Goal: Transaction & Acquisition: Book appointment/travel/reservation

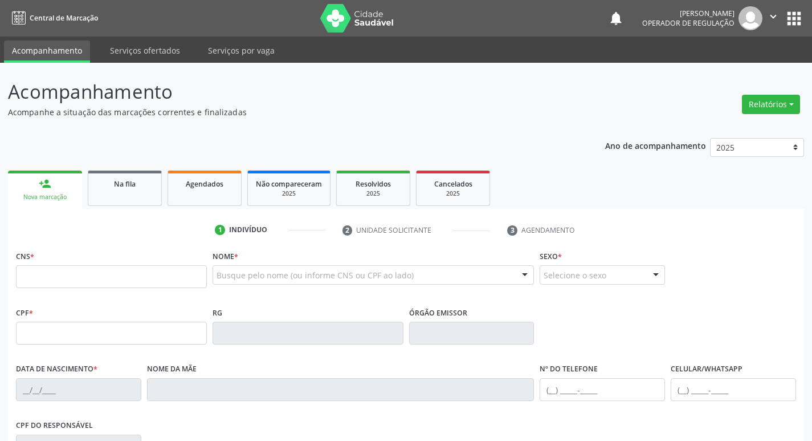
click at [127, 271] on input "text" at bounding box center [111, 276] width 191 height 23
type input "700 2049 4841 8024"
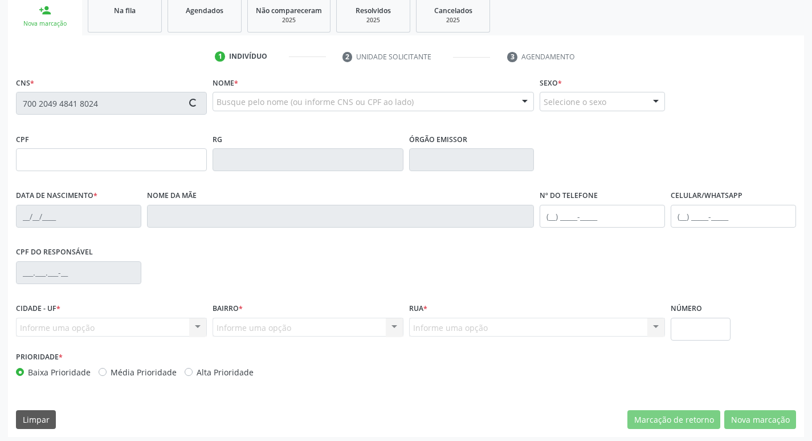
scroll to position [177, 0]
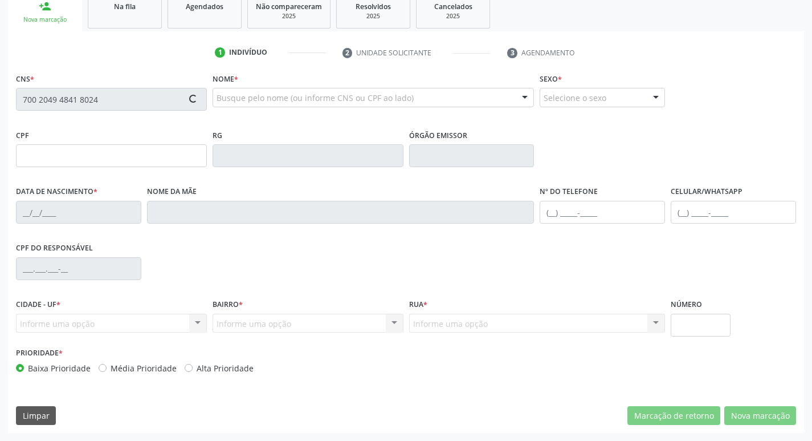
type input "602.840.644-91"
type input "[DATE]"
type input "[PERSON_NAME] da Conceição"
type input "[PHONE_NUMBER]"
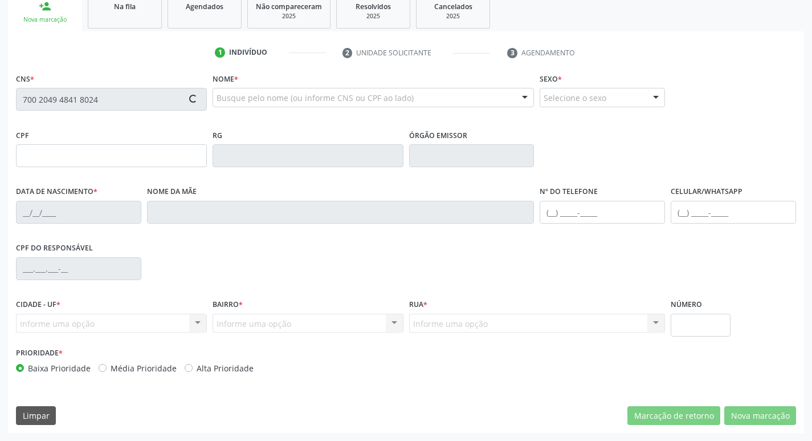
type input "88"
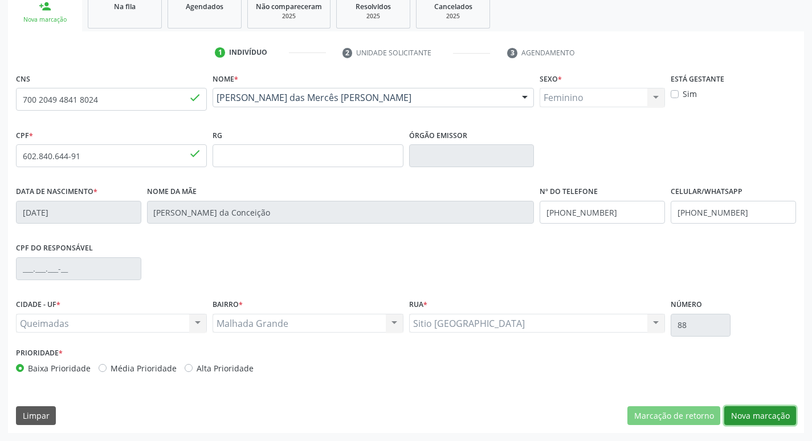
click at [774, 421] on button "Nova marcação" at bounding box center [761, 415] width 72 height 19
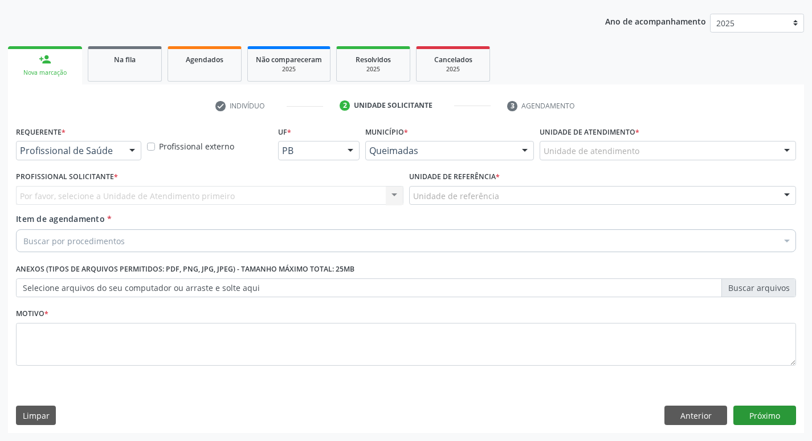
scroll to position [124, 0]
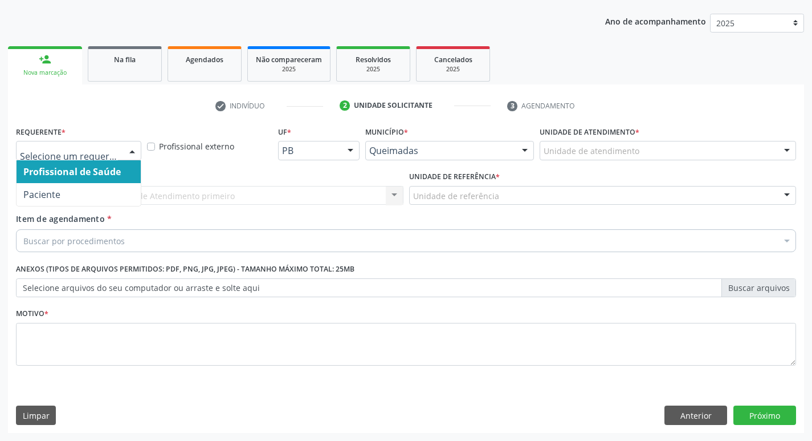
click at [70, 159] on div at bounding box center [78, 150] width 125 height 19
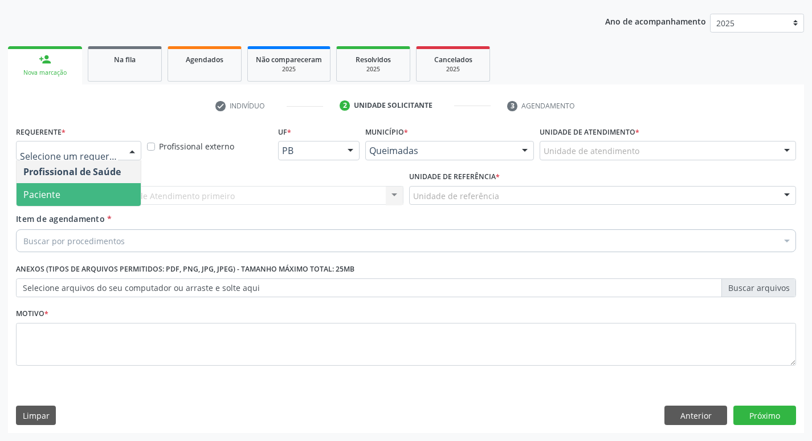
click at [56, 197] on span "Paciente" at bounding box center [41, 194] width 37 height 13
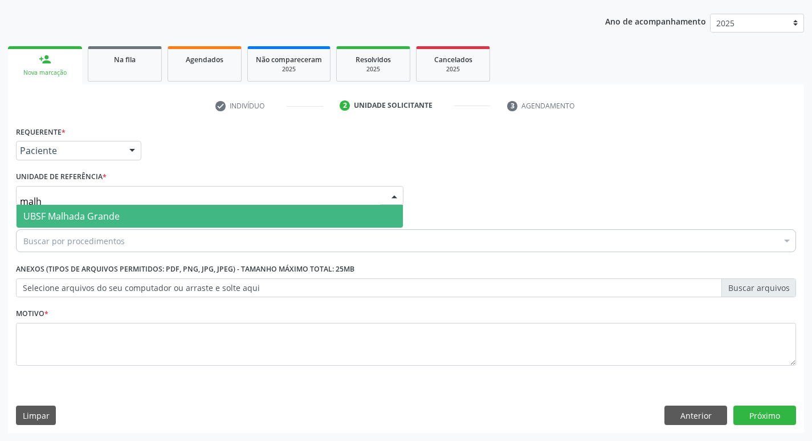
type input "malha"
click at [80, 213] on span "UBSF Malhada Grande" at bounding box center [71, 216] width 96 height 13
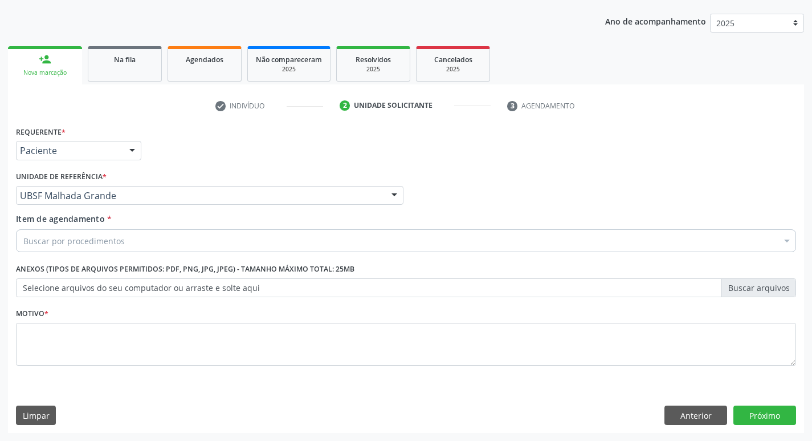
click at [75, 248] on div "Buscar por procedimentos" at bounding box center [406, 240] width 781 height 23
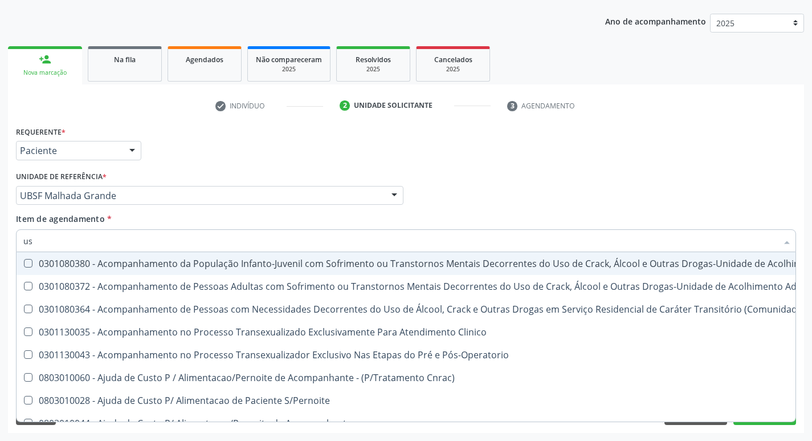
type input "usg"
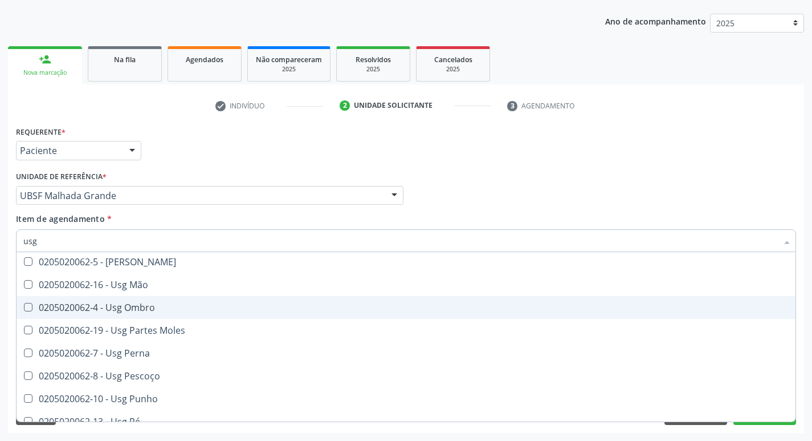
scroll to position [228, 0]
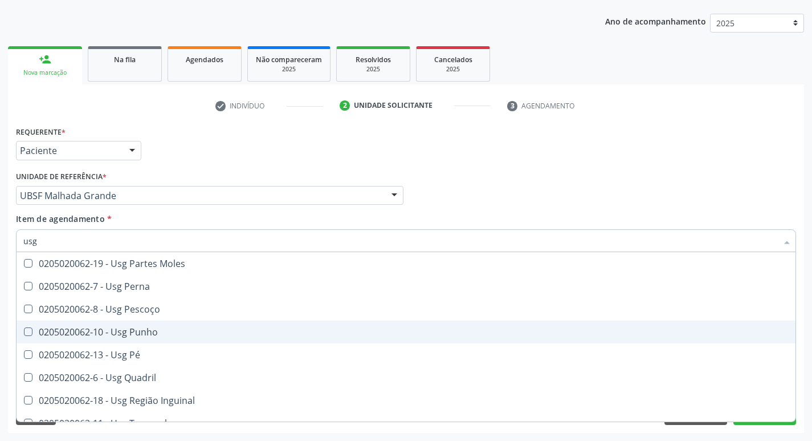
click at [160, 332] on div "0205020062-10 - Usg Punho" at bounding box center [406, 331] width 766 height 9
checkbox Punho "true"
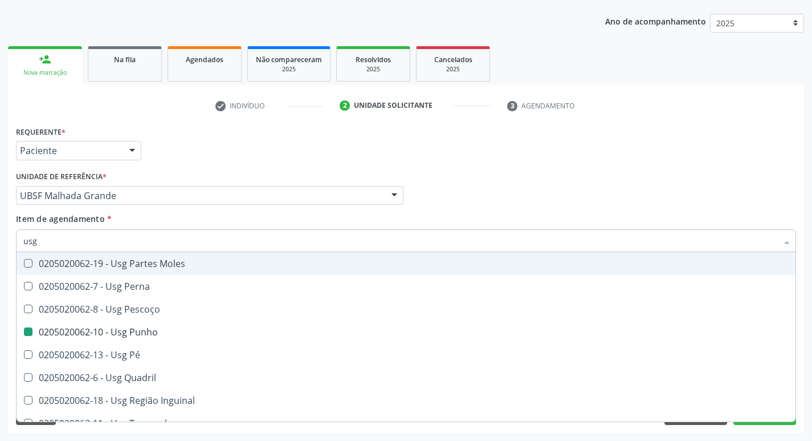
click at [310, 162] on div "Requerente * Paciente Profissional de Saúde Paciente Nenhum resultado encontrad…" at bounding box center [406, 145] width 786 height 44
checkbox Braço "true"
checkbox Punho "false"
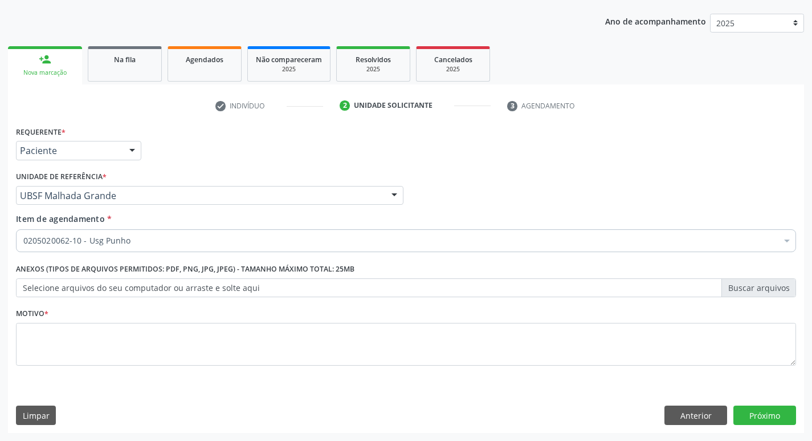
scroll to position [0, 0]
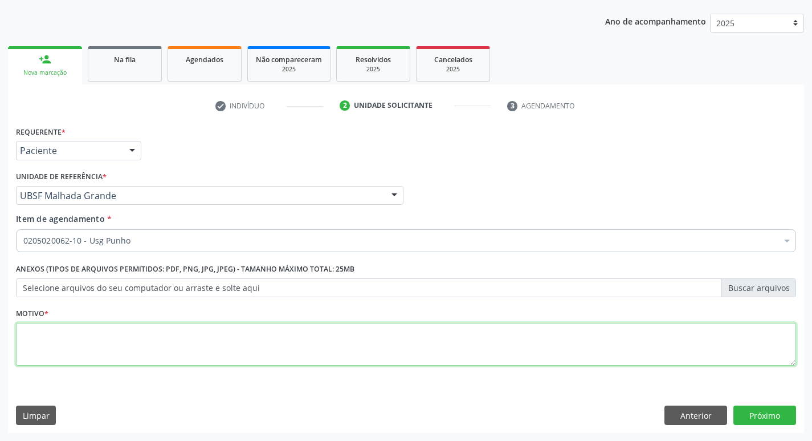
click at [109, 341] on textarea at bounding box center [406, 344] width 781 height 43
type textarea "avaliação"
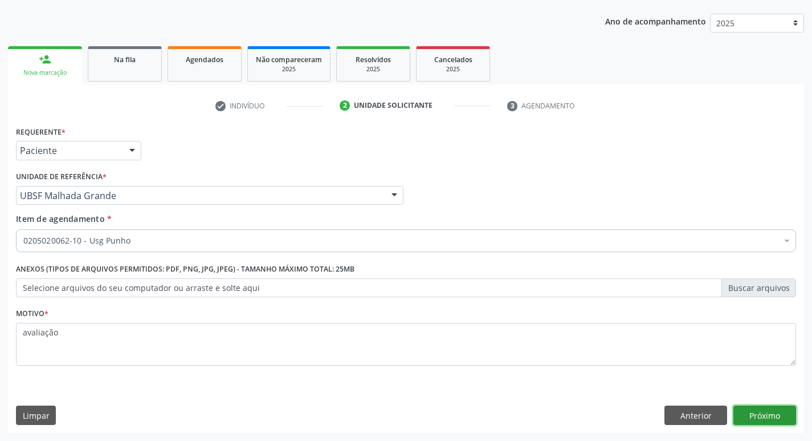
click at [789, 413] on button "Próximo" at bounding box center [765, 414] width 63 height 19
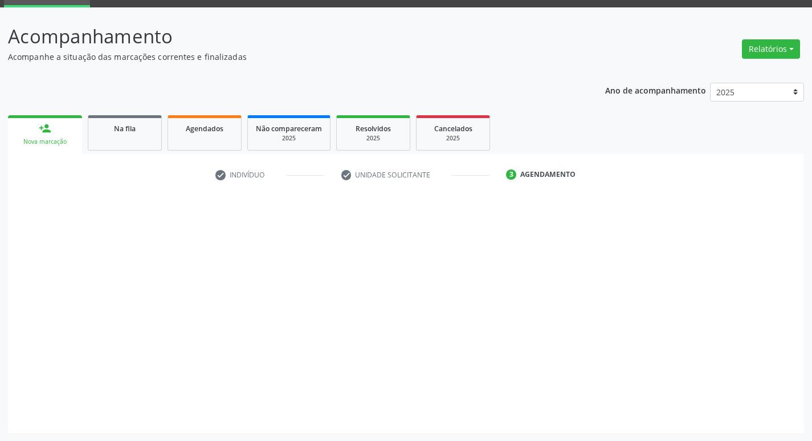
scroll to position [55, 0]
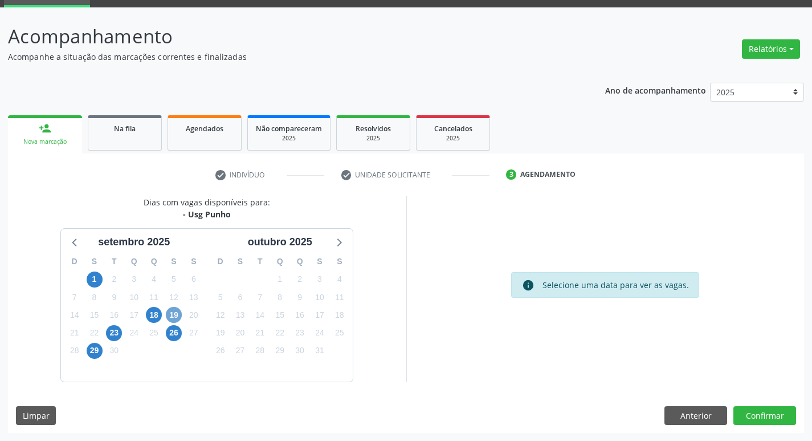
click at [177, 311] on span "19" at bounding box center [174, 315] width 16 height 16
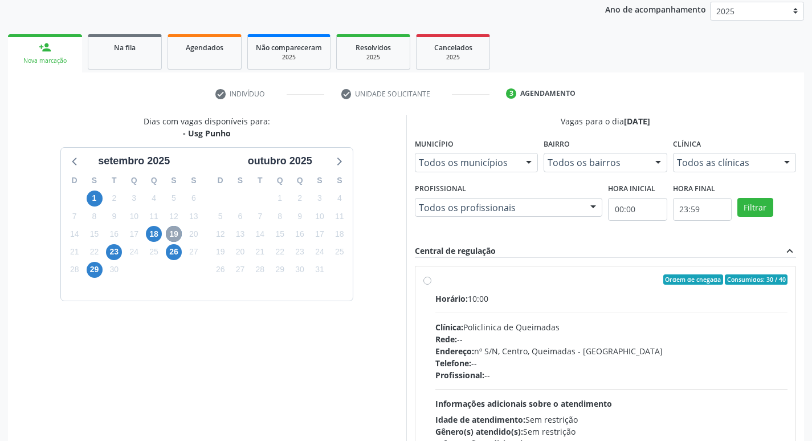
scroll to position [220, 0]
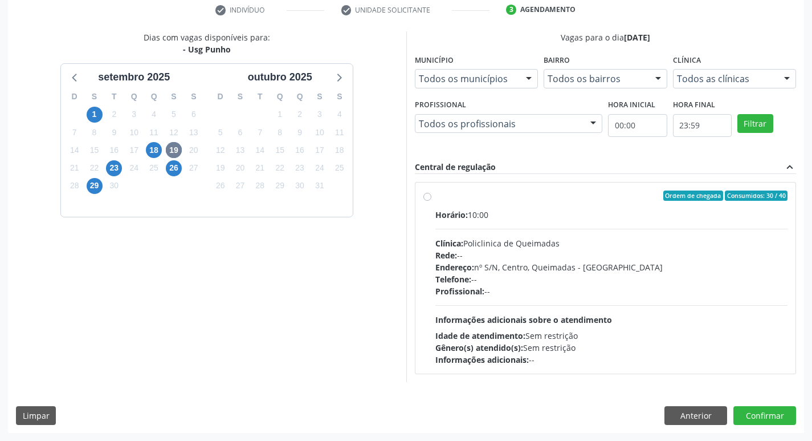
click at [628, 217] on div "Horário: 10:00" at bounding box center [612, 215] width 353 height 12
click at [432, 201] on input "Ordem de chegada Consumidos: 30 / 40 Horário: 10:00 Clínica: Policlinica de Que…" at bounding box center [428, 195] width 8 height 10
radio input "true"
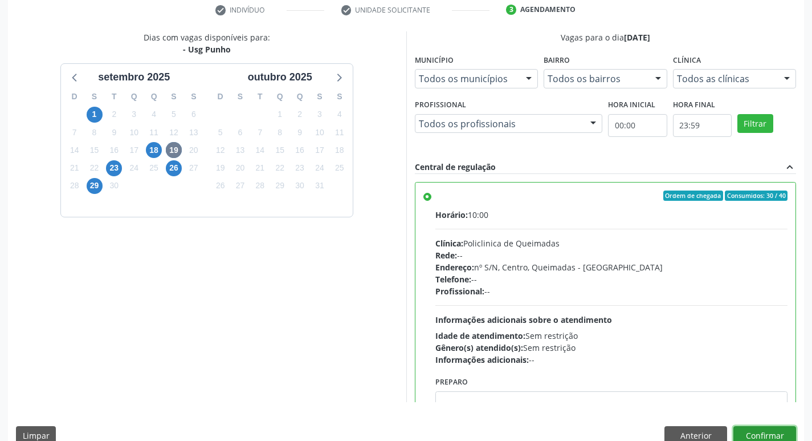
click at [763, 435] on button "Confirmar" at bounding box center [765, 435] width 63 height 19
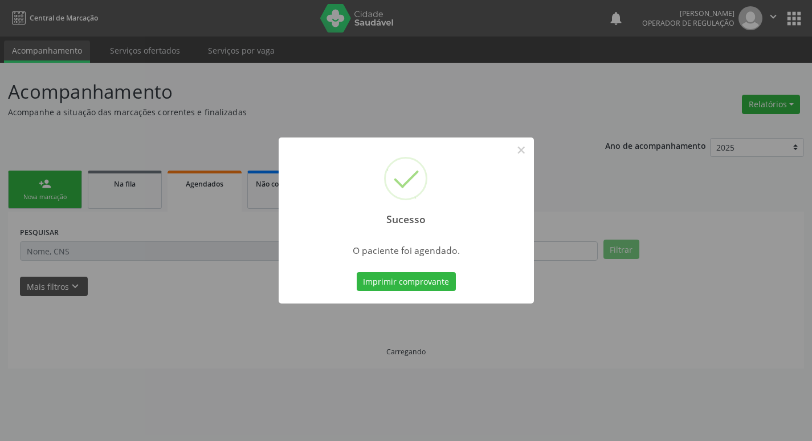
scroll to position [0, 0]
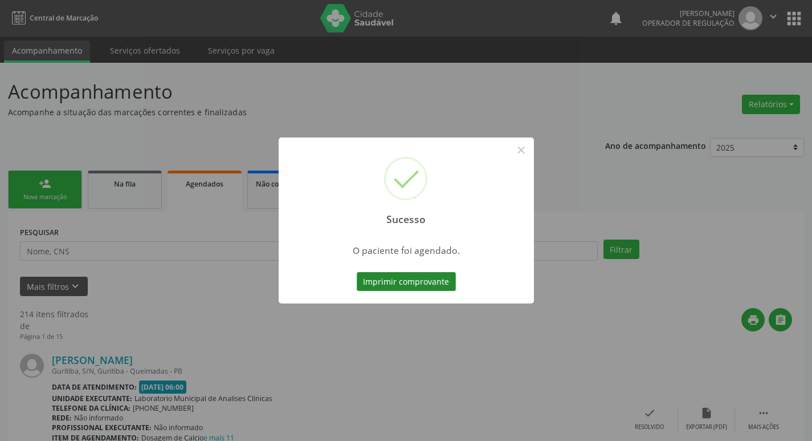
click at [387, 280] on button "Imprimir comprovante" at bounding box center [406, 281] width 99 height 19
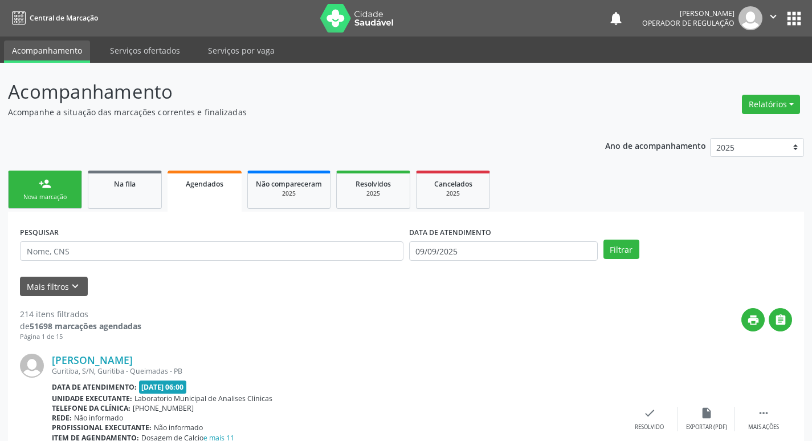
click at [64, 182] on link "person_add Nova marcação" at bounding box center [45, 189] width 74 height 38
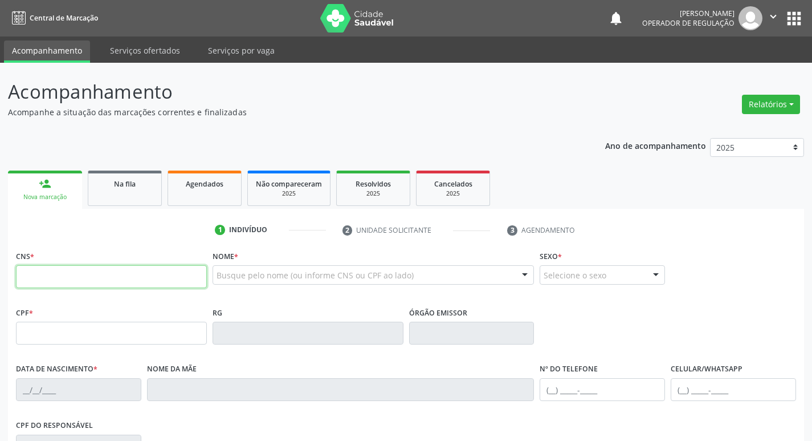
click at [83, 274] on input "text" at bounding box center [111, 276] width 191 height 23
type input "702 0098 8216 9385"
type input "172.706.244-29"
type input "[DATE]"
type input "[PERSON_NAME]"
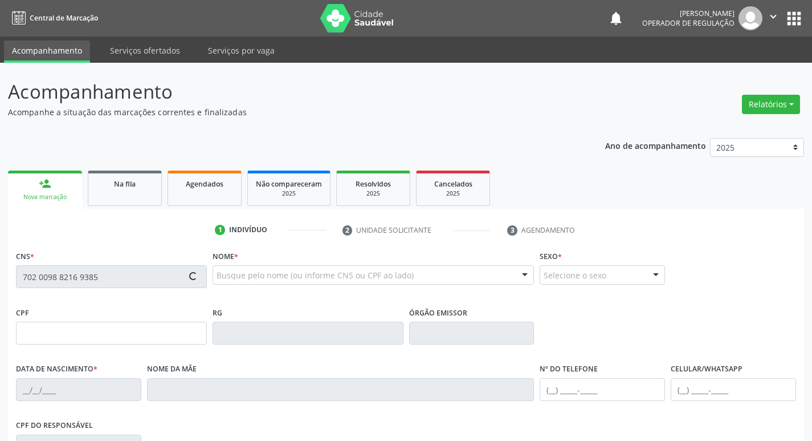
type input "[PHONE_NUMBER]"
type input "074.328.464-05"
type input "S/N"
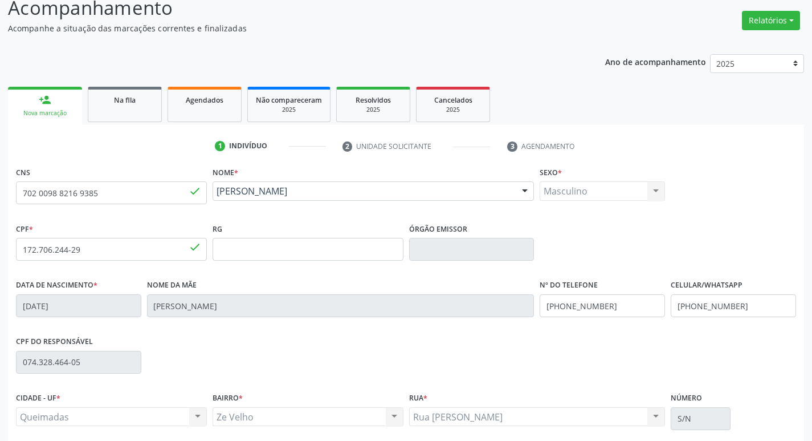
scroll to position [177, 0]
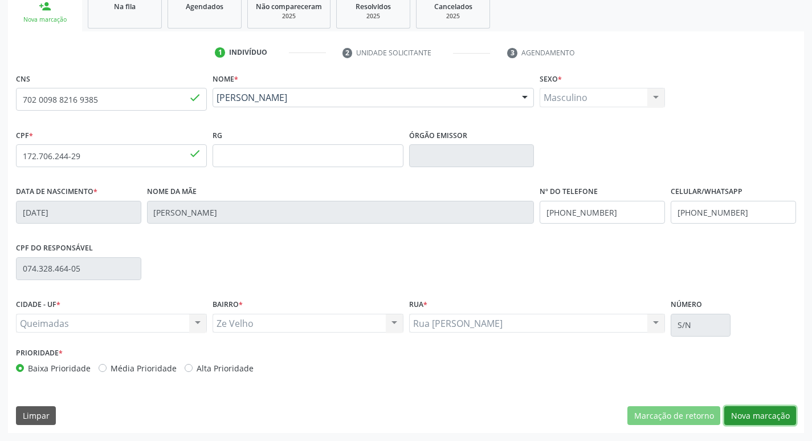
click at [759, 419] on button "Nova marcação" at bounding box center [761, 415] width 72 height 19
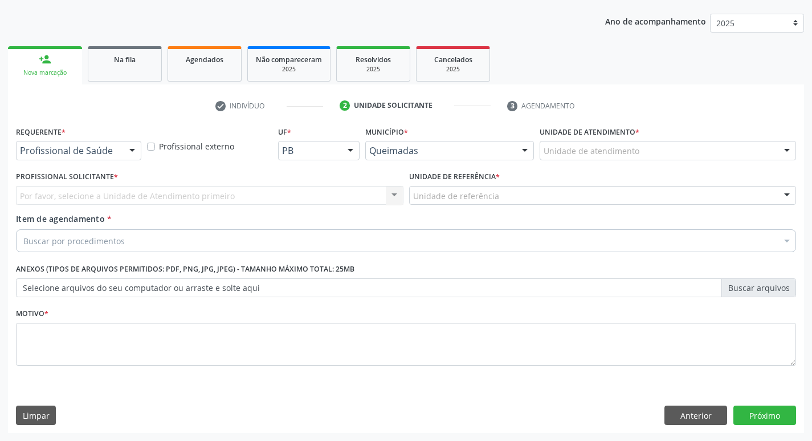
scroll to position [124, 0]
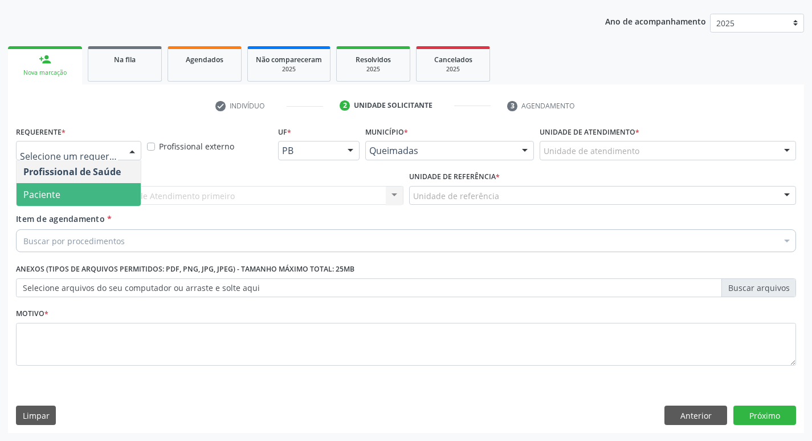
click at [85, 188] on span "Paciente" at bounding box center [79, 194] width 124 height 23
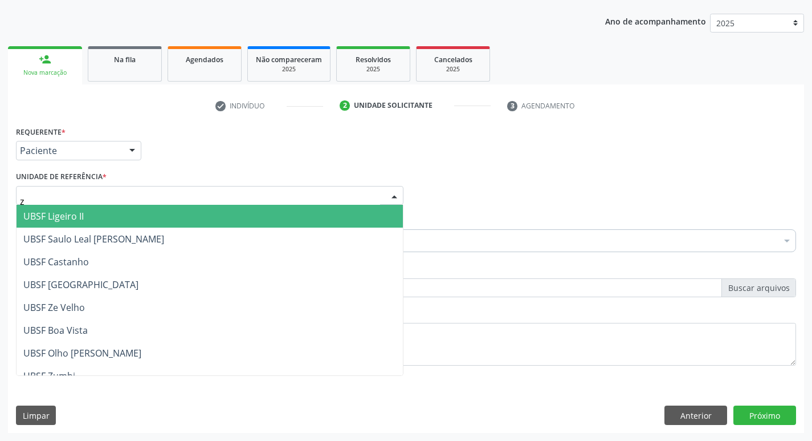
type input "ze"
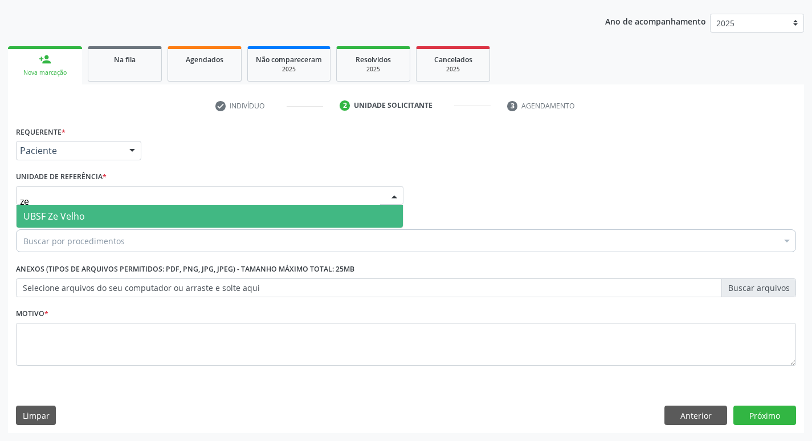
click at [78, 221] on span "UBSF Ze Velho" at bounding box center [54, 216] width 62 height 13
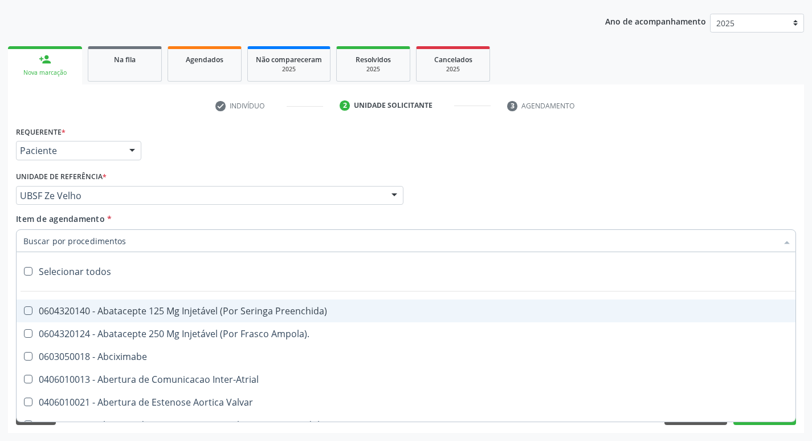
click at [91, 235] on input "Item de agendamento *" at bounding box center [400, 240] width 754 height 23
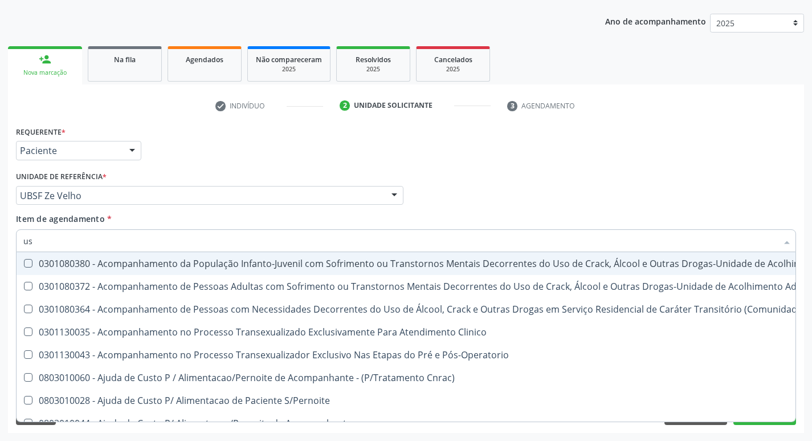
type input "usg"
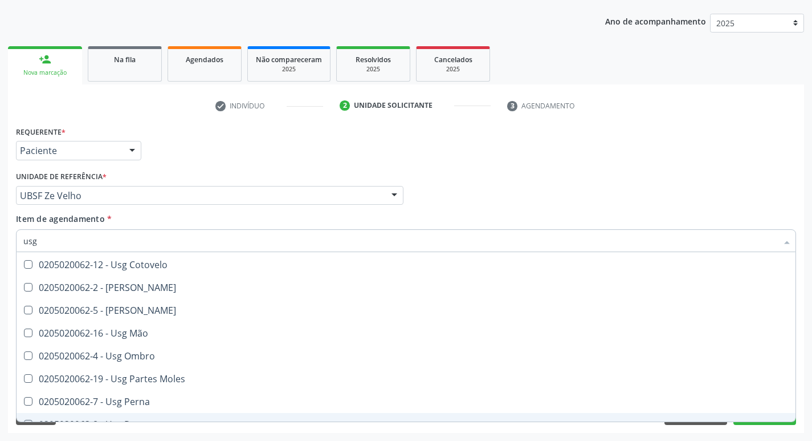
scroll to position [93, 0]
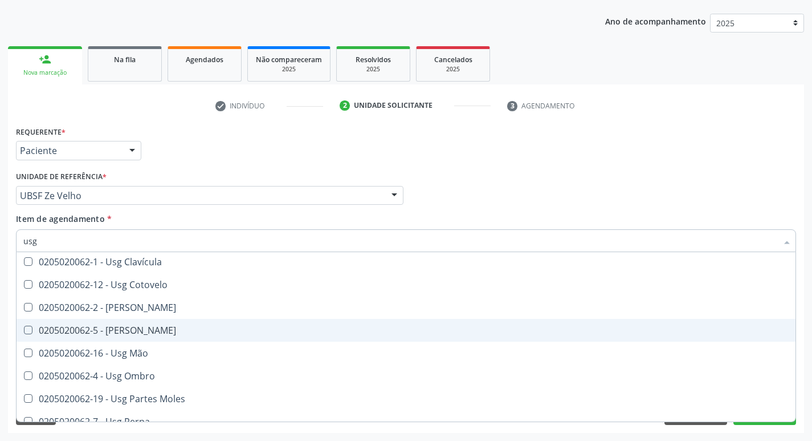
click at [180, 327] on div "0205020062-5 - [PERSON_NAME]" at bounding box center [406, 330] width 766 height 9
checkbox Joelho "true"
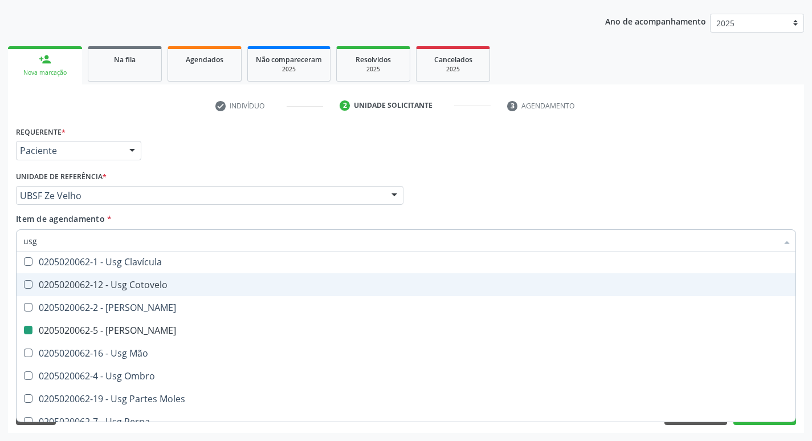
click at [569, 148] on div "Requerente * Paciente Profissional de Saúde Paciente Nenhum resultado encontrad…" at bounding box center [406, 145] width 786 height 44
checkbox Braço "true"
checkbox Joelho "false"
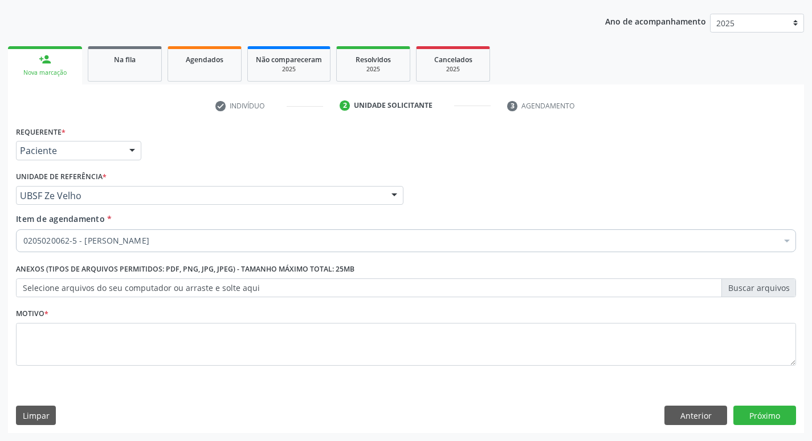
scroll to position [0, 0]
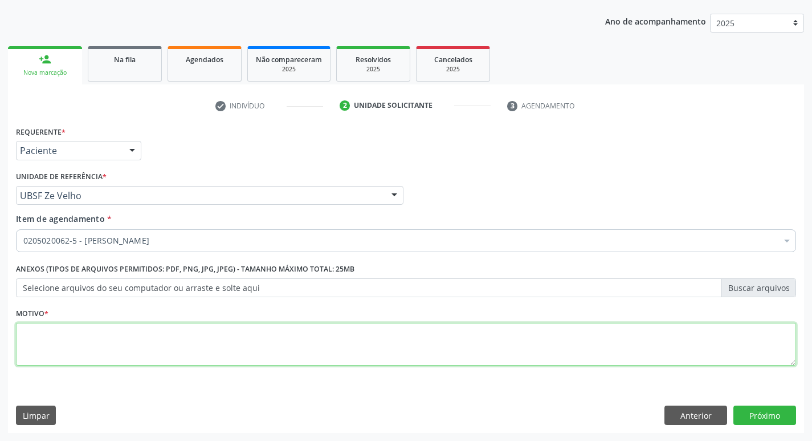
click at [114, 355] on textarea at bounding box center [406, 344] width 781 height 43
type textarea "avaliação"
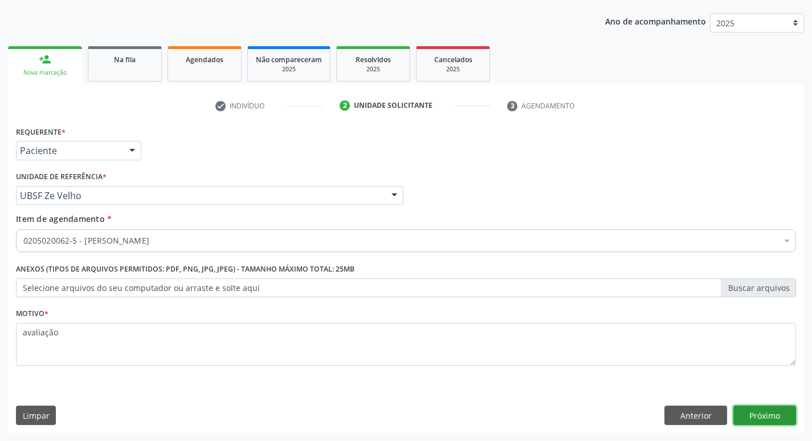
click at [751, 416] on button "Próximo" at bounding box center [765, 414] width 63 height 19
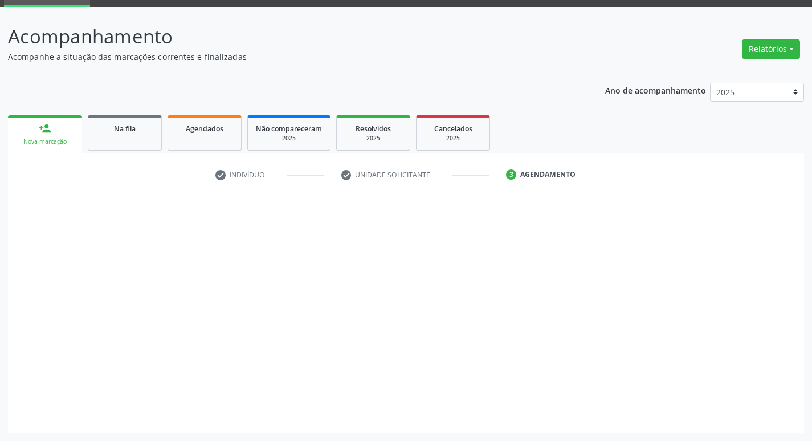
scroll to position [55, 0]
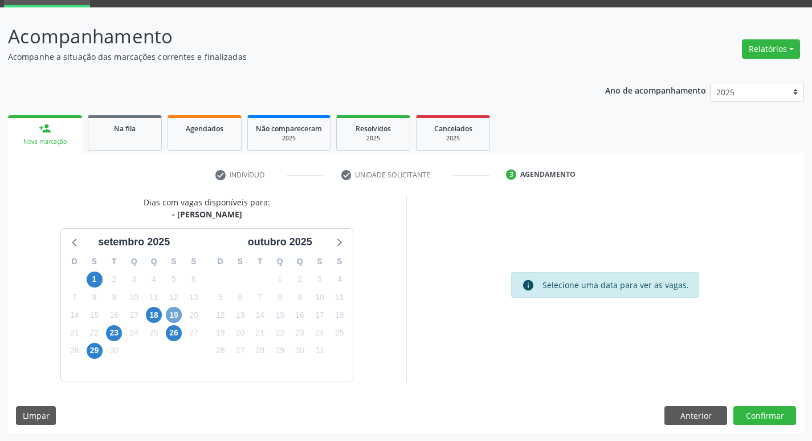
click at [169, 311] on span "19" at bounding box center [174, 315] width 16 height 16
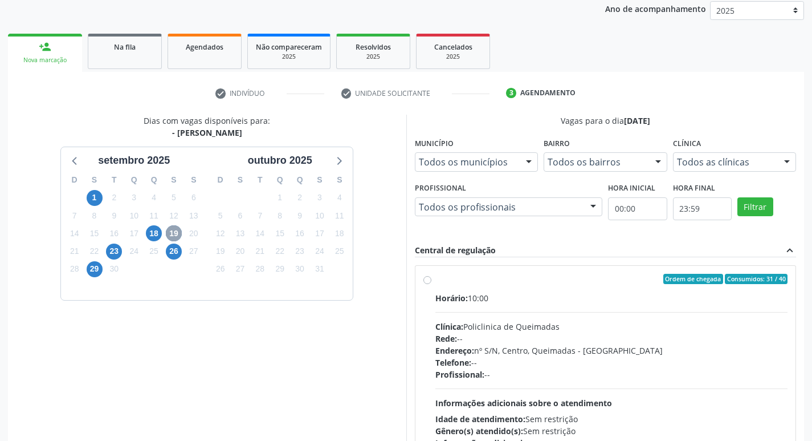
scroll to position [220, 0]
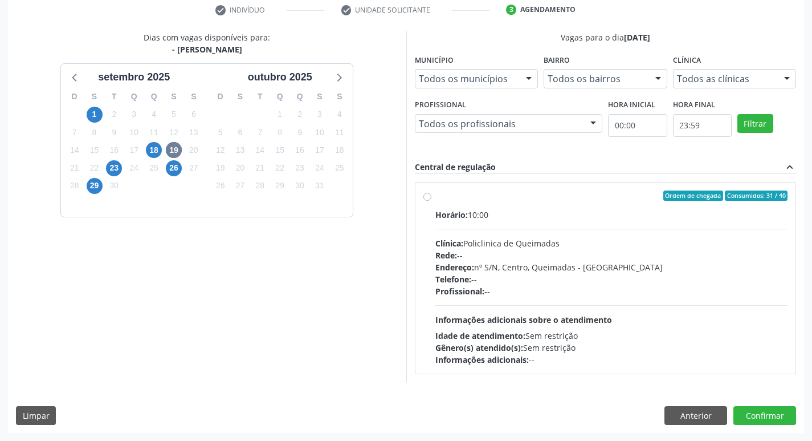
click at [509, 192] on div "Ordem de chegada Consumidos: 31 / 40" at bounding box center [612, 195] width 353 height 10
click at [432, 192] on input "Ordem de chegada Consumidos: 31 / 40 Horário: 10:00 Clínica: Policlinica de Que…" at bounding box center [428, 195] width 8 height 10
radio input "true"
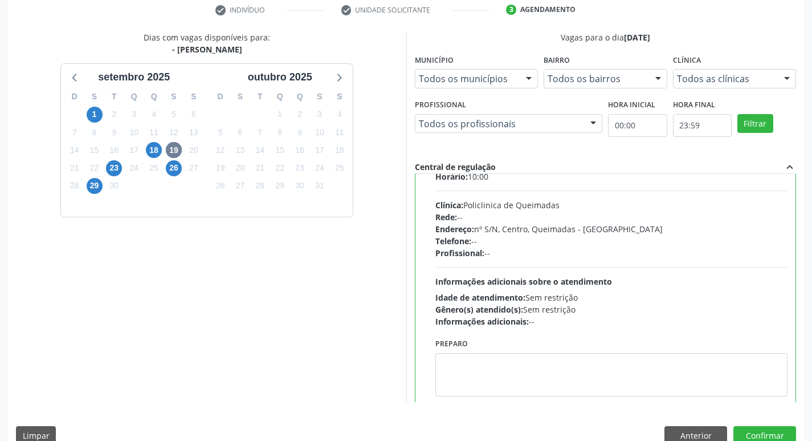
scroll to position [56, 0]
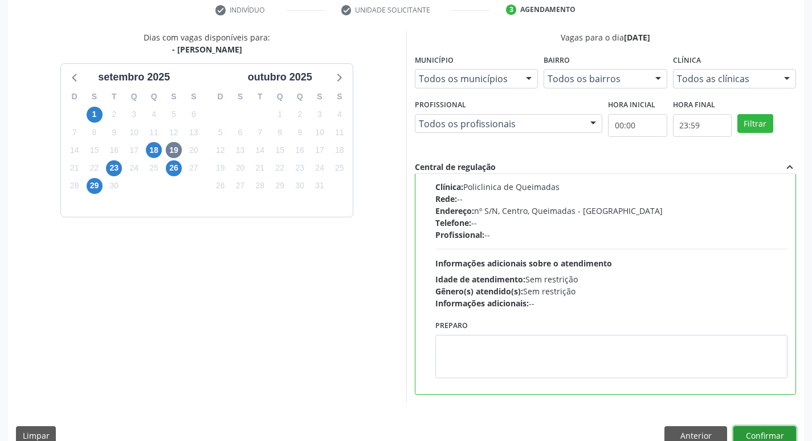
click at [781, 434] on button "Confirmar" at bounding box center [765, 435] width 63 height 19
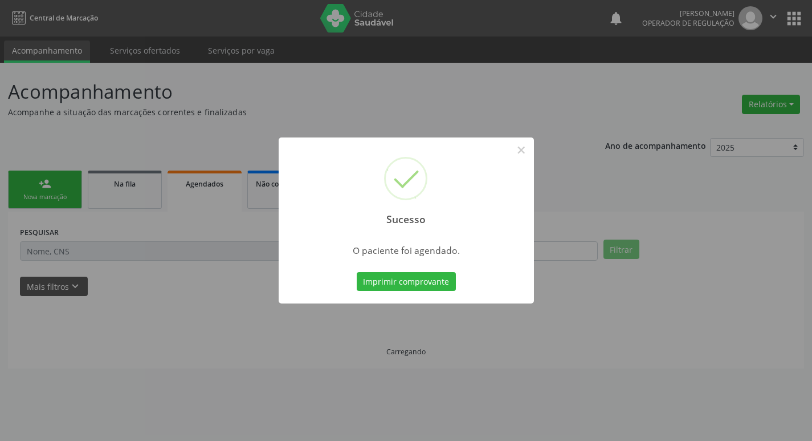
scroll to position [0, 0]
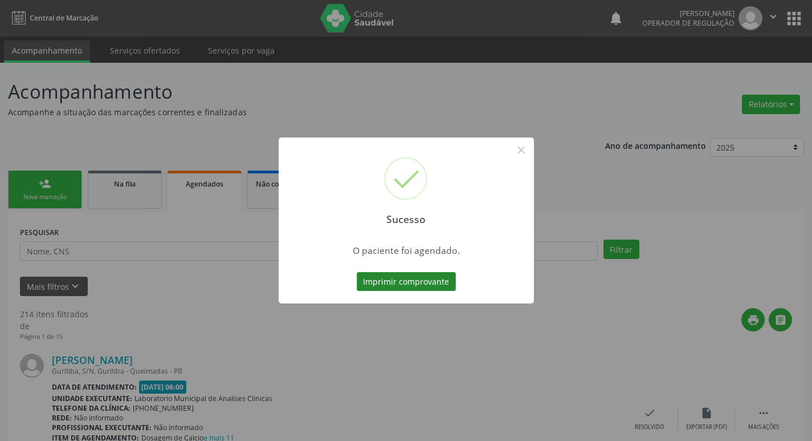
click at [424, 284] on button "Imprimir comprovante" at bounding box center [406, 281] width 99 height 19
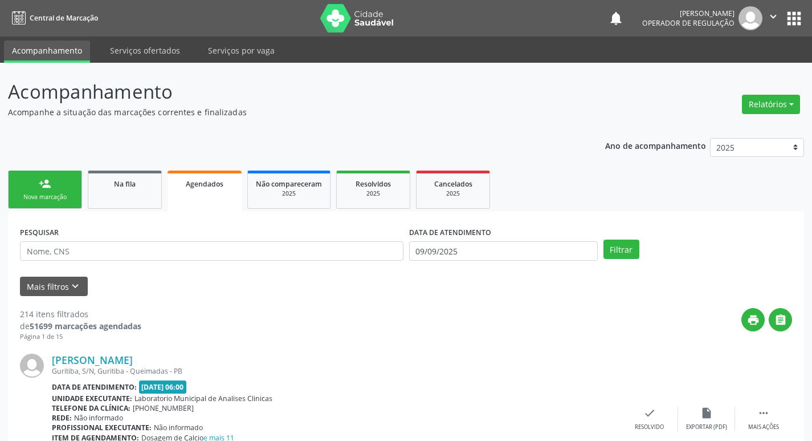
click at [55, 188] on link "person_add Nova marcação" at bounding box center [45, 189] width 74 height 38
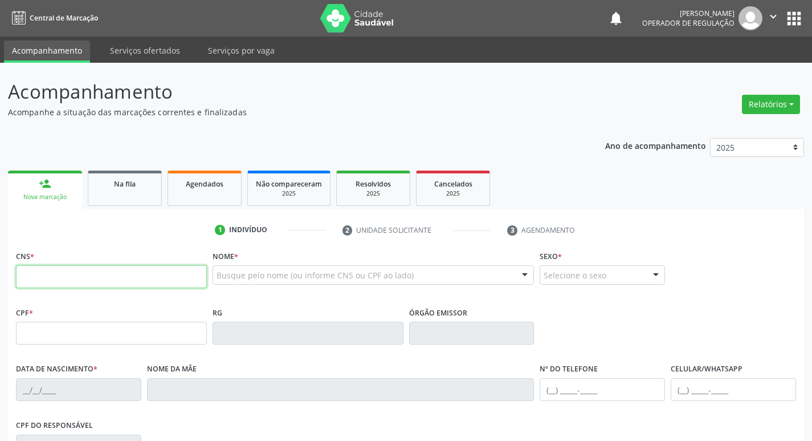
click at [141, 283] on input "text" at bounding box center [111, 276] width 191 height 23
click at [60, 278] on input "text" at bounding box center [111, 276] width 191 height 23
type input "708 5023 7573 8271"
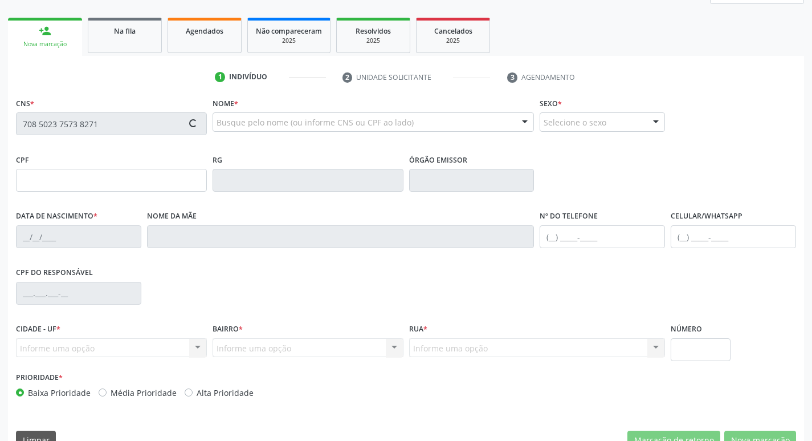
scroll to position [177, 0]
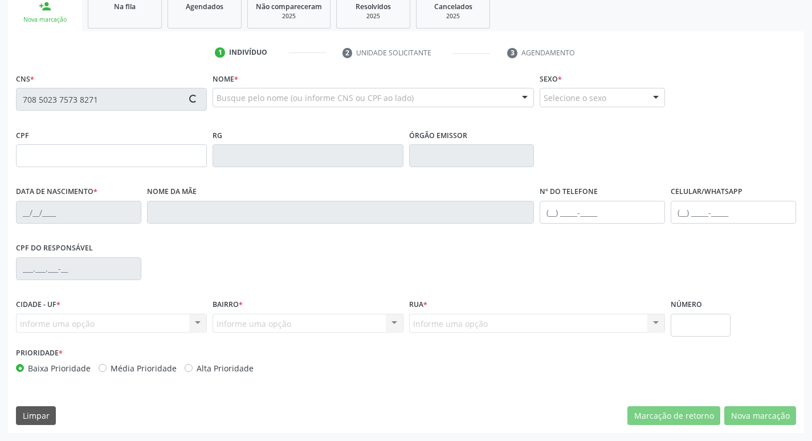
type input "006.588.894-43"
type input "[DATE]"
type input "[PERSON_NAME]"
type input "[PHONE_NUMBER]"
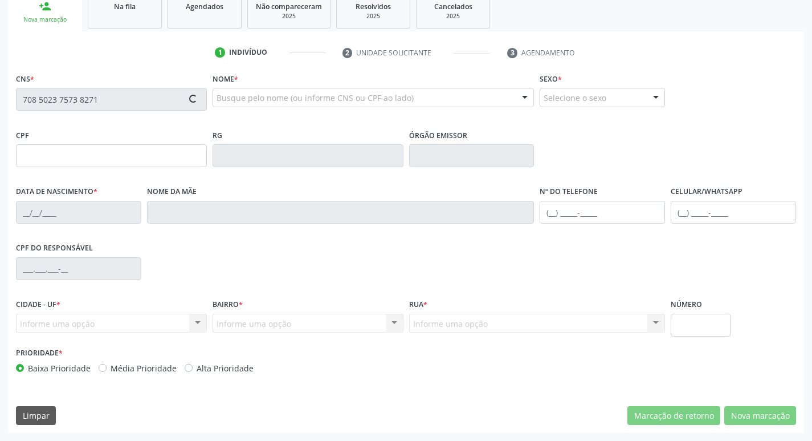
type input "095.619.474-55"
type input "S/N"
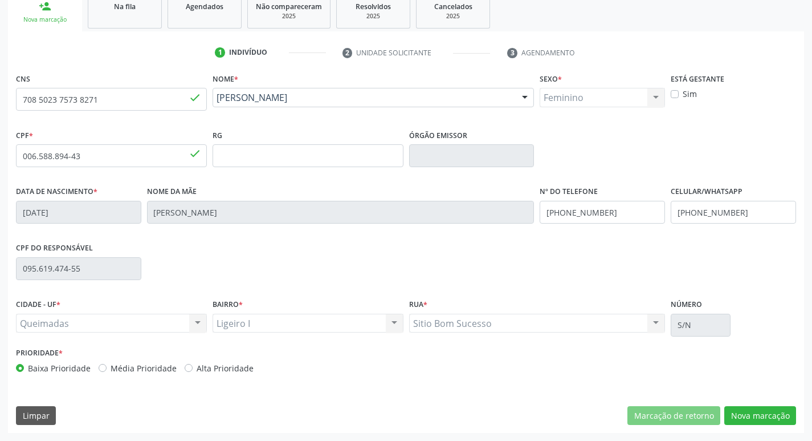
click at [119, 14] on link "Na fila" at bounding box center [125, 10] width 74 height 35
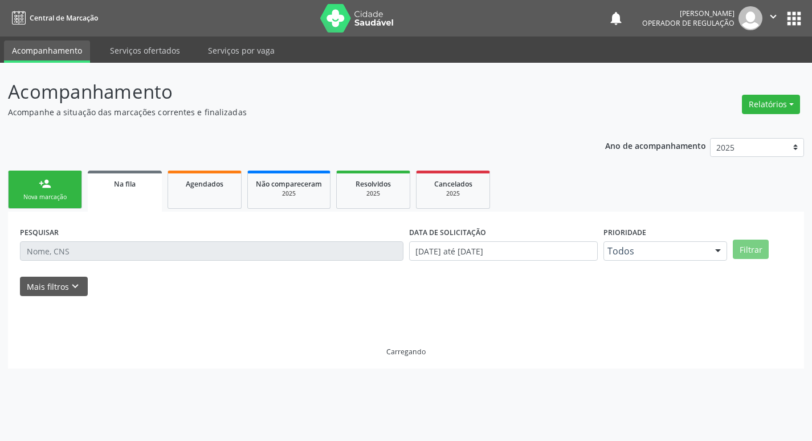
scroll to position [0, 0]
click at [58, 200] on div "Nova marcação" at bounding box center [45, 197] width 57 height 9
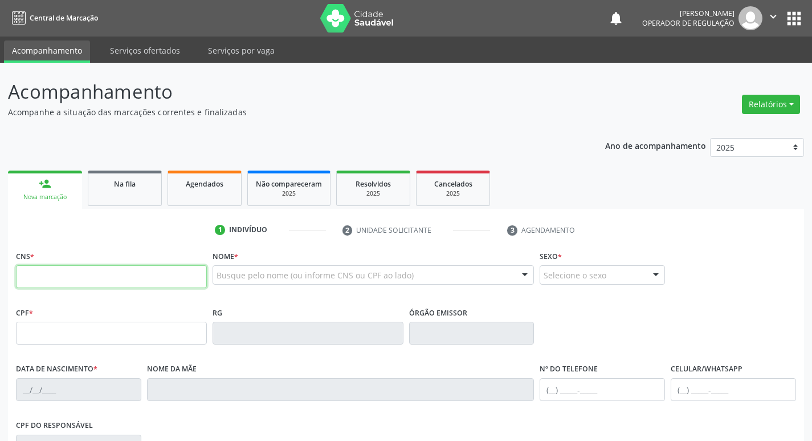
click at [59, 271] on input "text" at bounding box center [111, 276] width 191 height 23
type input "707 8046 0508 0117"
type input "130.664.254-01"
type input "[DATE]"
type input "[PERSON_NAME]"
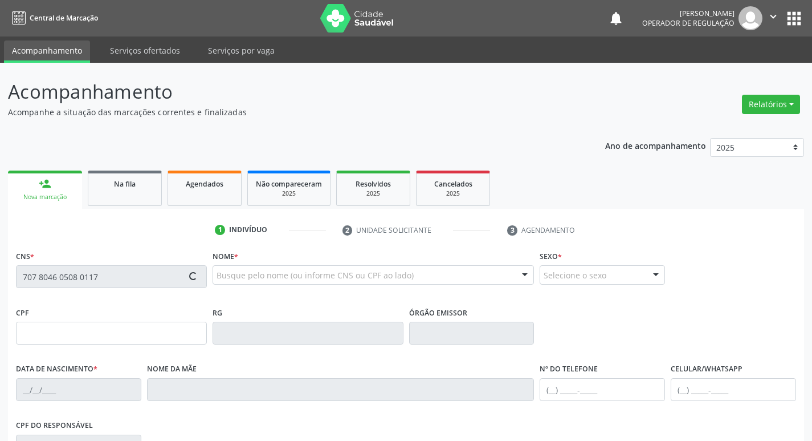
type input "[PHONE_NUMBER]"
type input "033.578.634-05"
type input "457"
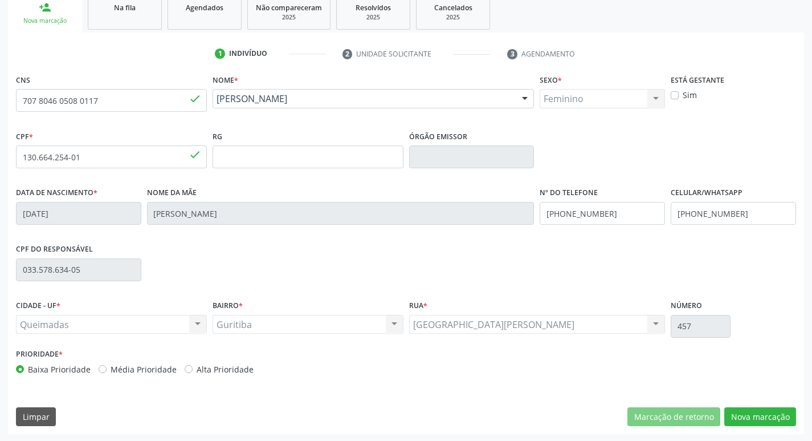
scroll to position [177, 0]
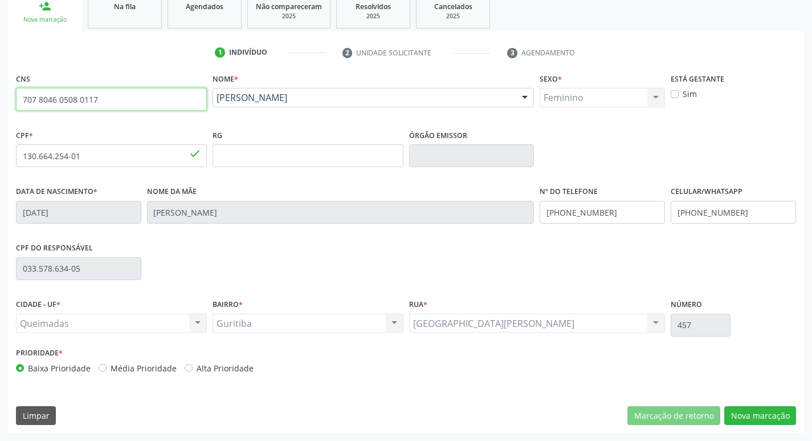
click at [112, 103] on input "707 8046 0508 0117" at bounding box center [111, 99] width 191 height 23
click at [146, 115] on fieldset "CNS 707 8046 0508 0117 done" at bounding box center [111, 94] width 191 height 48
click at [138, 21] on link "Na fila" at bounding box center [125, 10] width 74 height 35
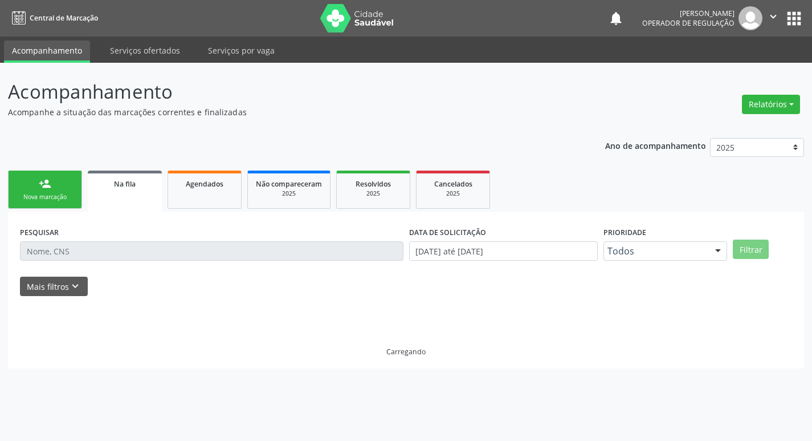
scroll to position [0, 0]
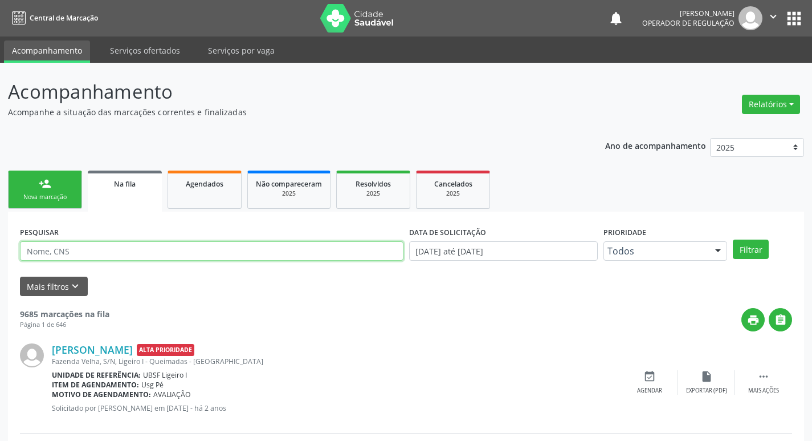
click at [138, 249] on input "text" at bounding box center [212, 250] width 384 height 19
paste input "707 8046 0508 0117"
type input "707 8046 0508 0117"
click at [733, 239] on button "Filtrar" at bounding box center [751, 248] width 36 height 19
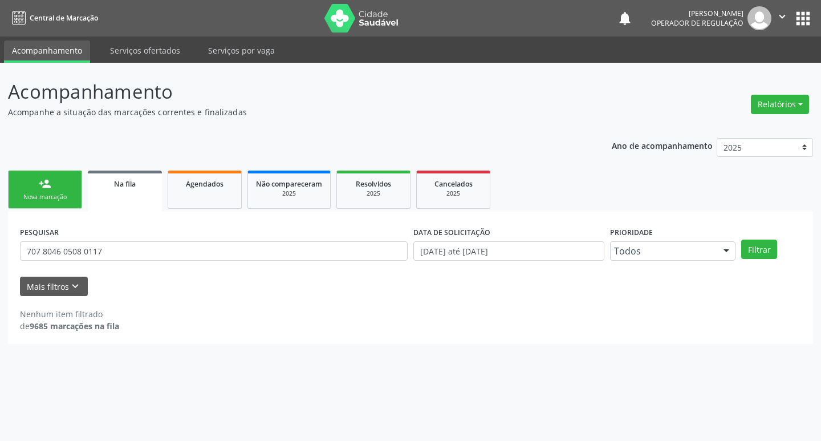
click at [43, 169] on ul "person_add Nova marcação Na fila Agendados Não compareceram 2025 Resolvidos 202…" at bounding box center [410, 190] width 805 height 44
click at [44, 181] on div "person_add" at bounding box center [45, 183] width 13 height 13
click at [44, 182] on div "person_add" at bounding box center [45, 183] width 13 height 13
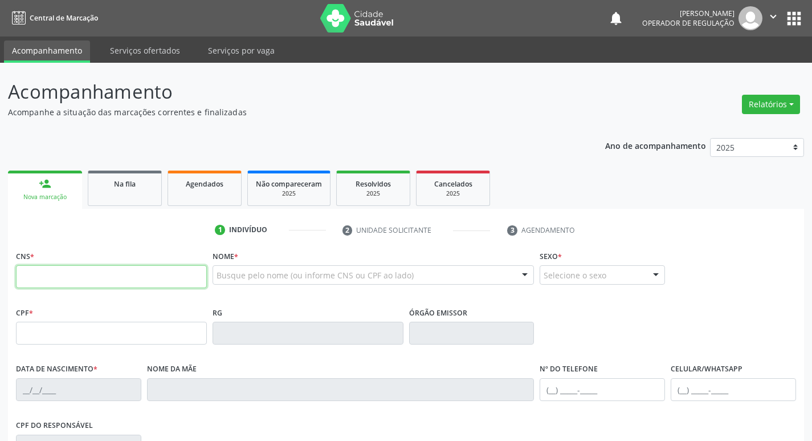
click at [78, 281] on input "text" at bounding box center [111, 276] width 191 height 23
paste input "707 8046 0508 0117"
type input "707 8046 0508 0117"
type input "130.664.254-01"
type input "[DATE]"
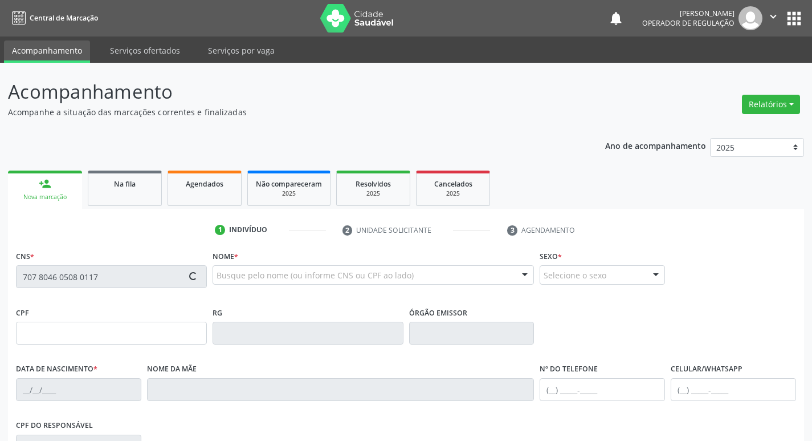
type input "[PERSON_NAME]"
type input "[PHONE_NUMBER]"
type input "033.578.634-05"
type input "457"
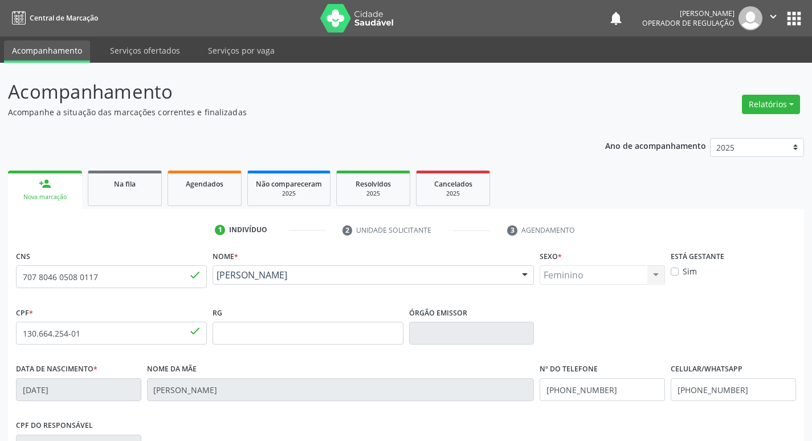
scroll to position [177, 0]
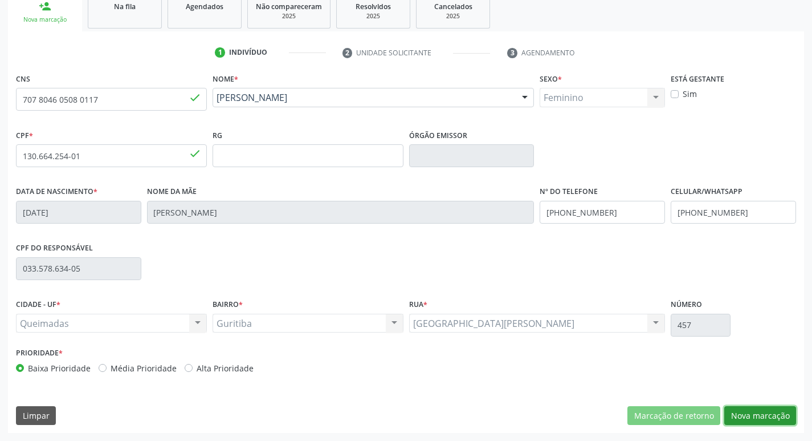
click at [742, 417] on button "Nova marcação" at bounding box center [761, 415] width 72 height 19
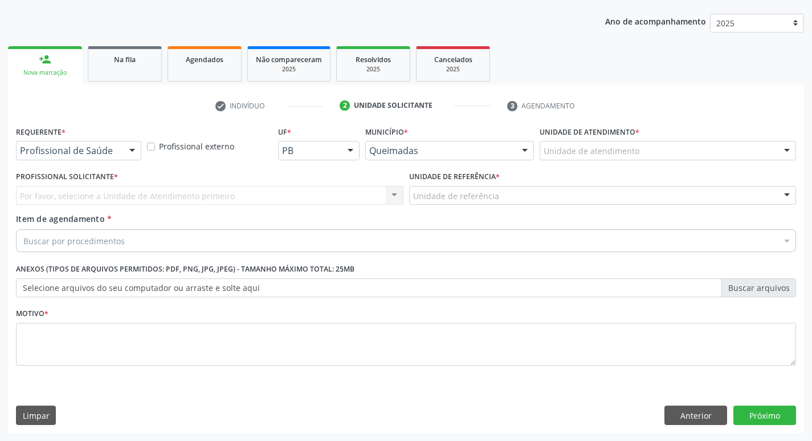
scroll to position [124, 0]
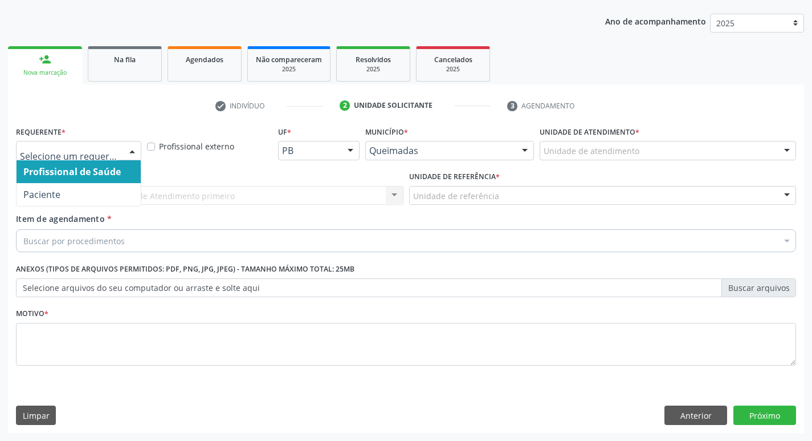
drag, startPoint x: 112, startPoint y: 153, endPoint x: 91, endPoint y: 201, distance: 52.9
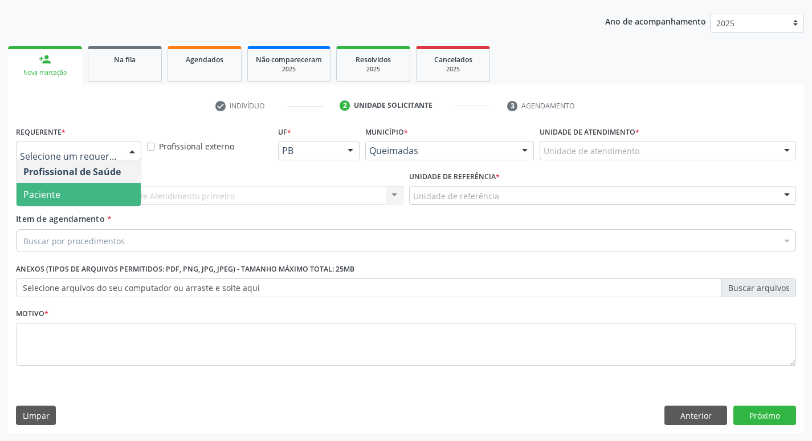
click at [87, 208] on div "Profissional Solicitante * Por favor, selecione a Unidade de Atendimento primei…" at bounding box center [209, 190] width 393 height 44
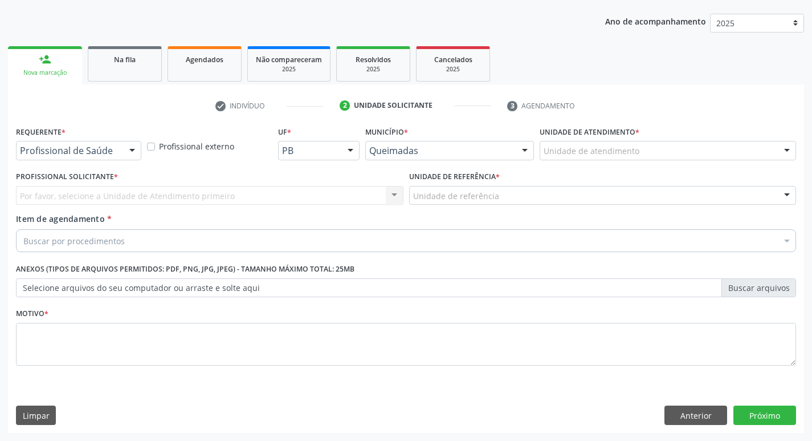
click at [113, 160] on div "Profissional de Saúde Profissional de Saúde Paciente Nenhum resultado encontrad…" at bounding box center [78, 150] width 125 height 19
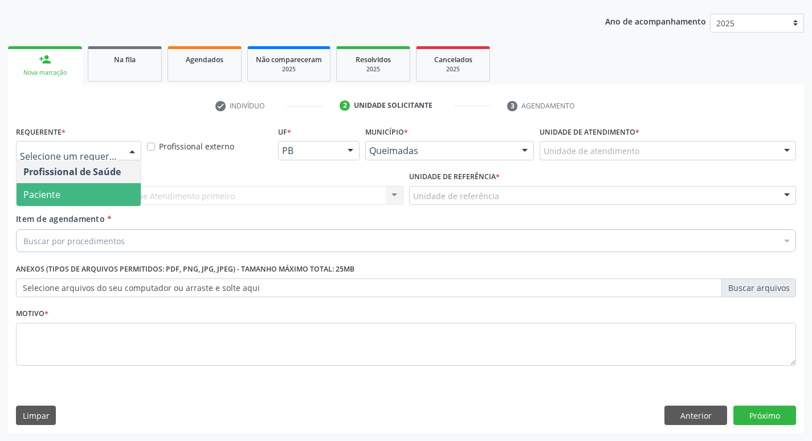
click at [98, 188] on span "Paciente" at bounding box center [79, 194] width 124 height 23
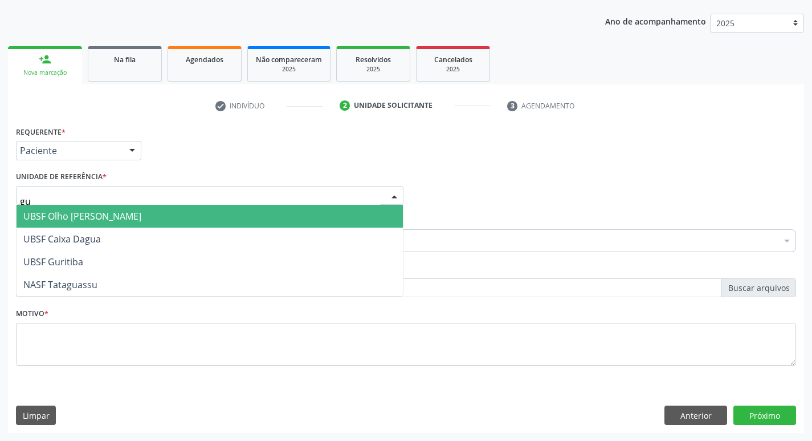
type input "gur"
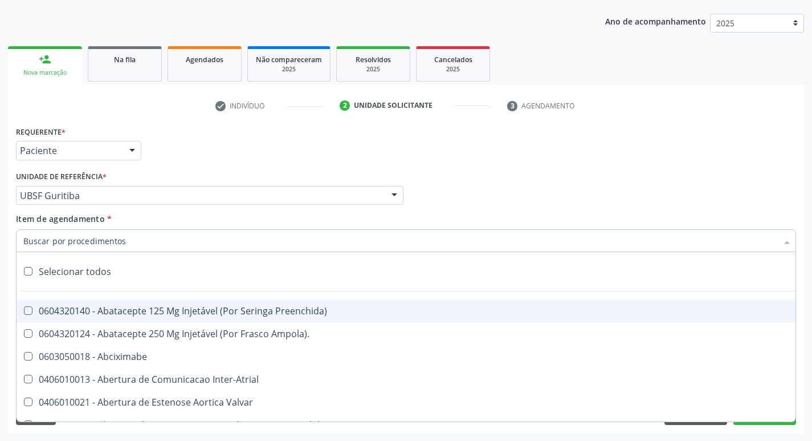
click at [117, 239] on input "Item de agendamento *" at bounding box center [400, 240] width 754 height 23
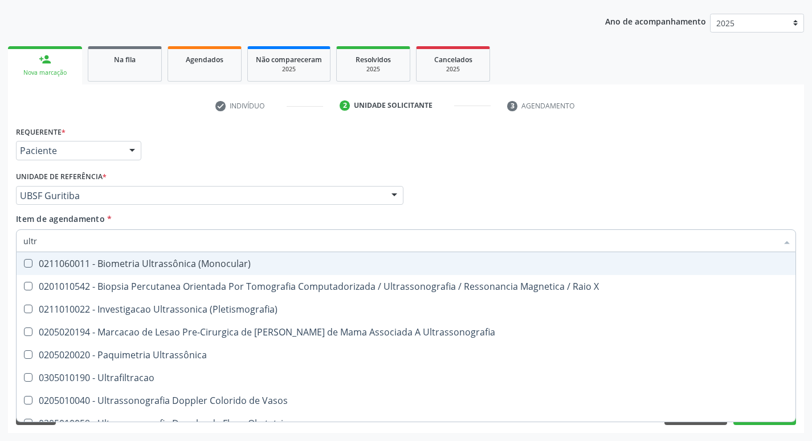
type input "ultra"
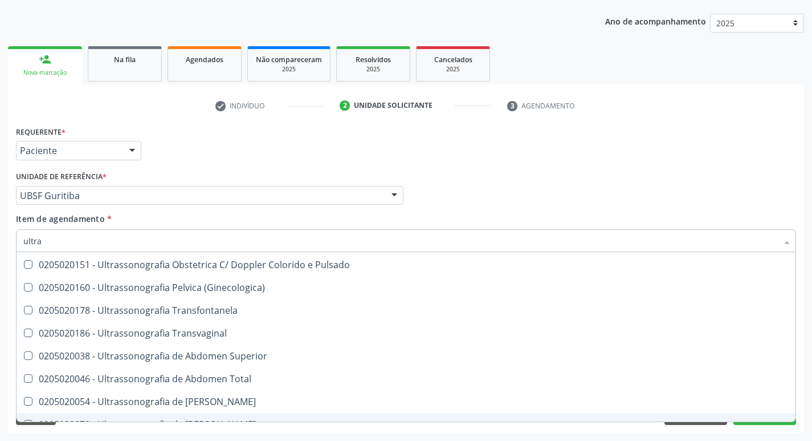
scroll to position [207, 0]
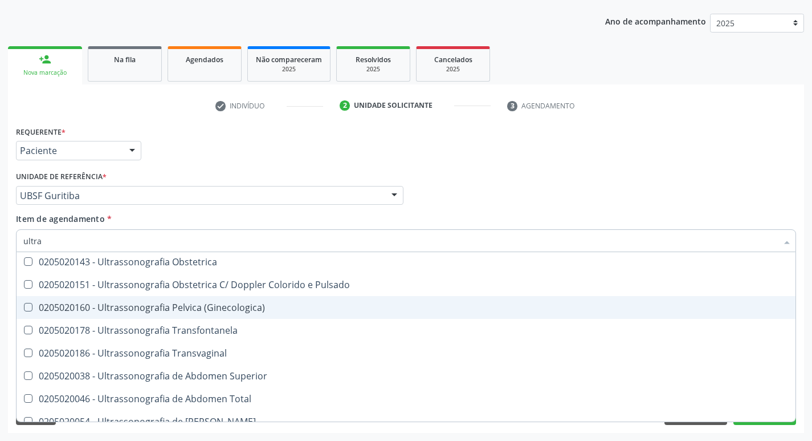
click at [268, 312] on div "0205020160 - Ultrassonografia Pelvica (Ginecologica)" at bounding box center [406, 307] width 766 height 9
checkbox \(Ginecologica\) "true"
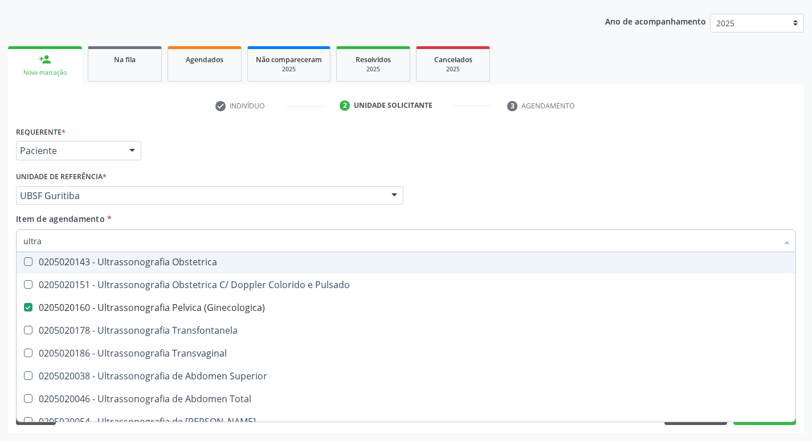
click at [552, 169] on div "Profissional Solicitante Por favor, selecione a Unidade de Atendimento primeiro…" at bounding box center [406, 190] width 786 height 44
checkbox X "true"
checkbox \(Ginecologica\) "false"
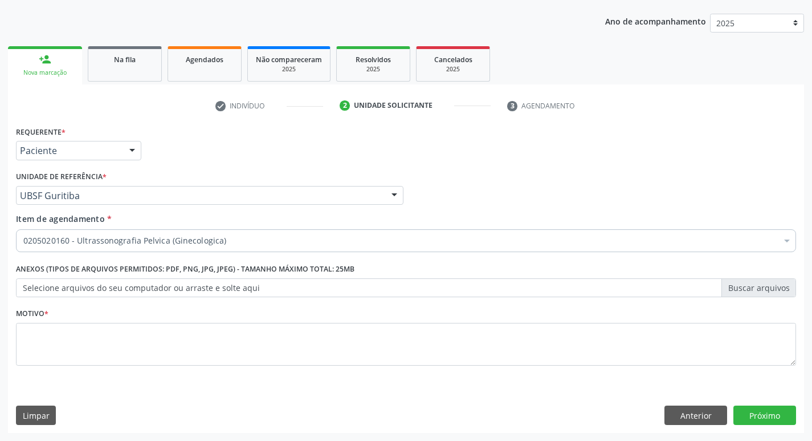
scroll to position [0, 0]
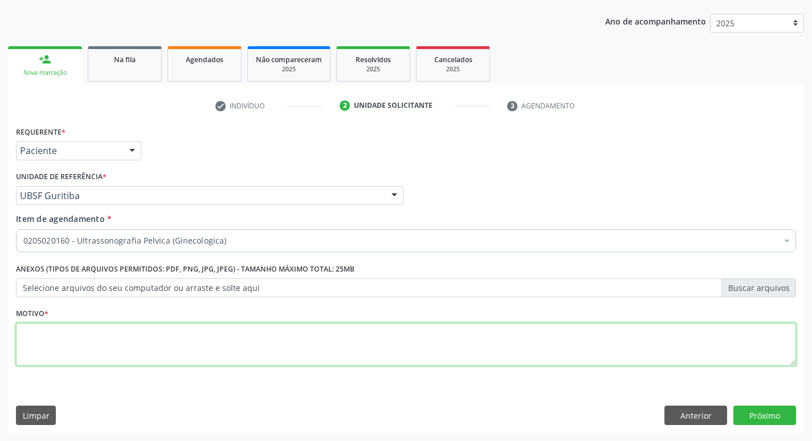
click at [100, 344] on textarea at bounding box center [406, 344] width 781 height 43
type textarea "avaliação"
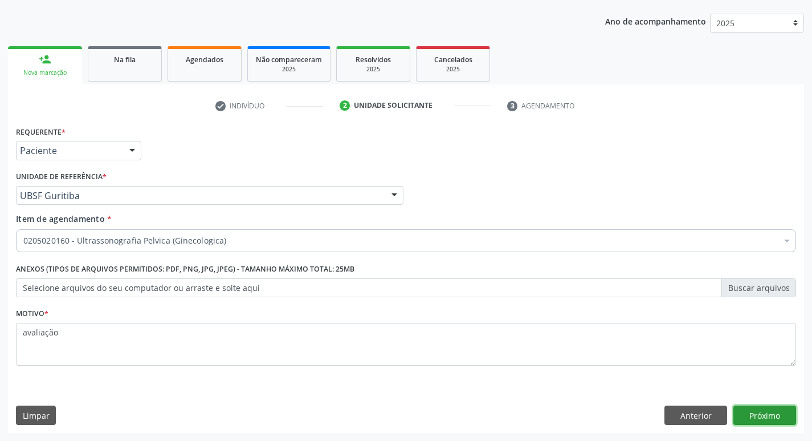
click at [781, 413] on button "Próximo" at bounding box center [765, 414] width 63 height 19
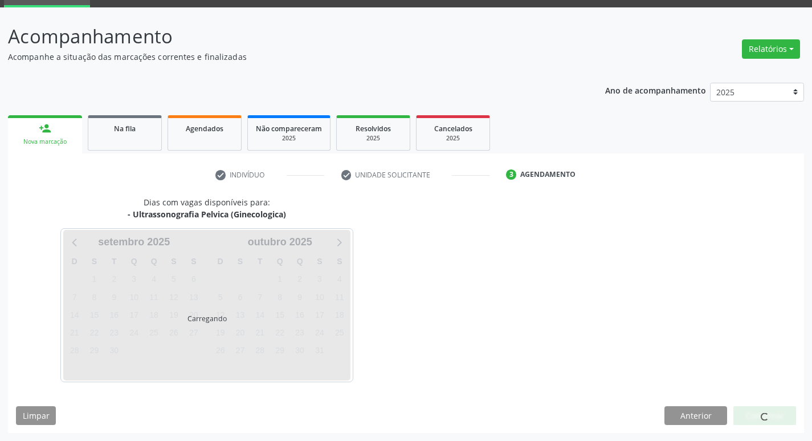
scroll to position [55, 0]
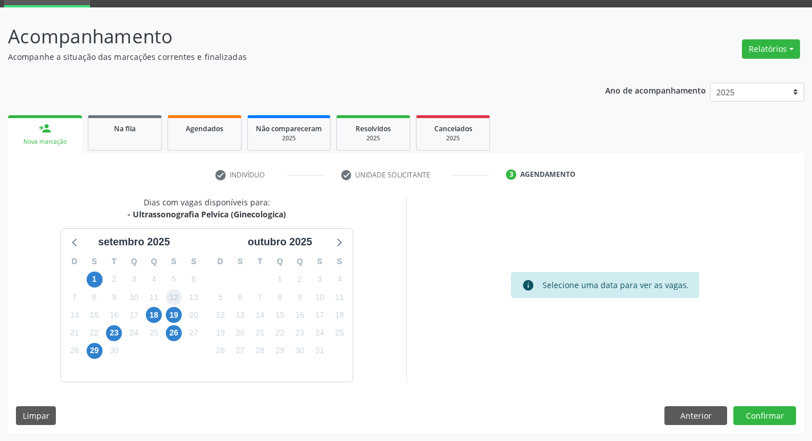
click at [178, 304] on span "12" at bounding box center [174, 297] width 16 height 16
click at [178, 310] on span "19" at bounding box center [174, 315] width 16 height 16
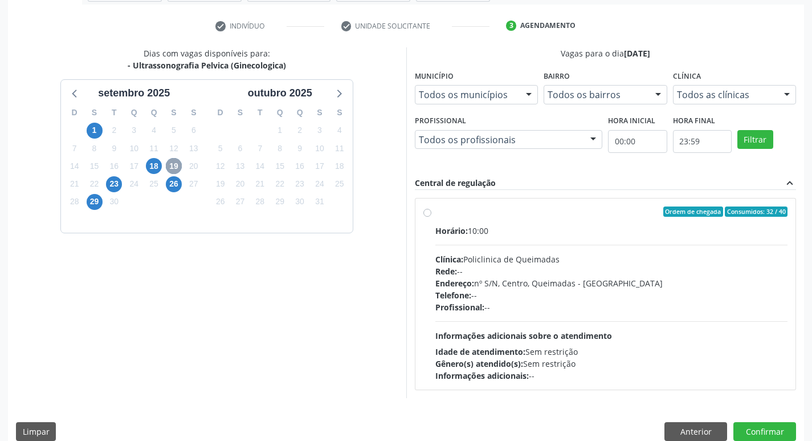
scroll to position [220, 0]
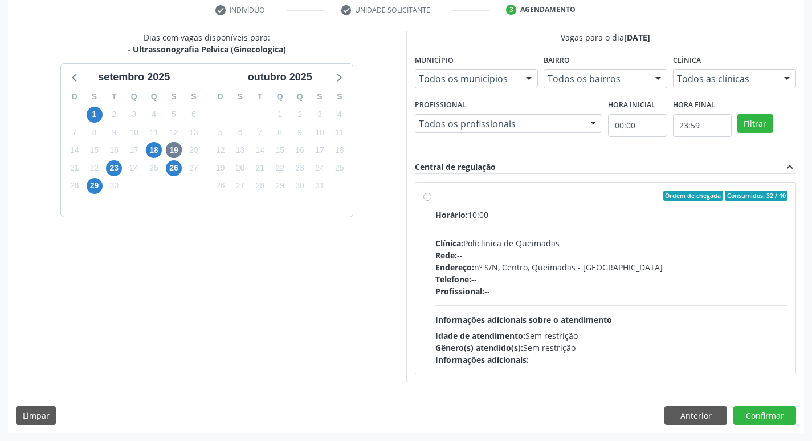
click at [606, 197] on div "Ordem de chegada Consumidos: 32 / 40" at bounding box center [612, 195] width 353 height 10
click at [432, 197] on input "Ordem de chegada Consumidos: 32 / 40 Horário: 10:00 Clínica: Policlinica de Que…" at bounding box center [428, 195] width 8 height 10
radio input "true"
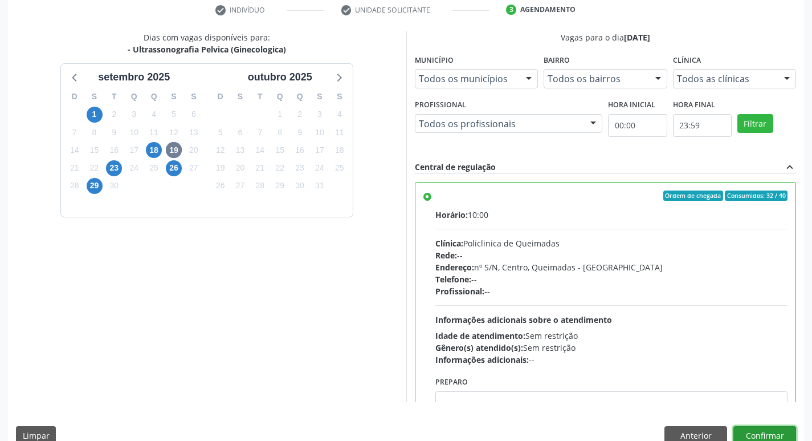
click at [753, 434] on button "Confirmar" at bounding box center [765, 435] width 63 height 19
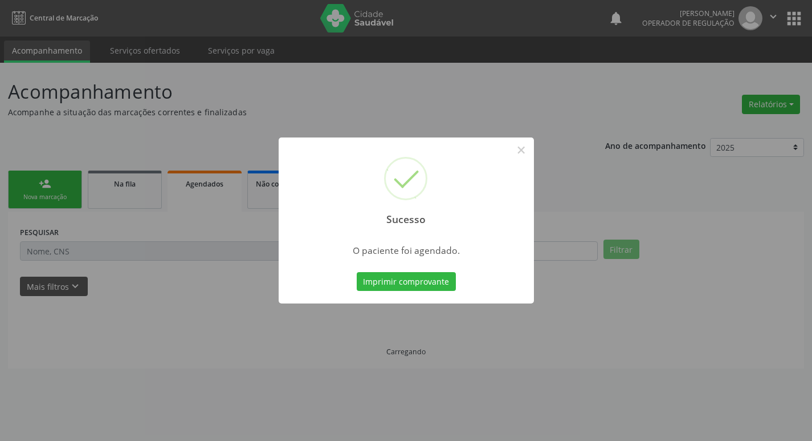
scroll to position [0, 0]
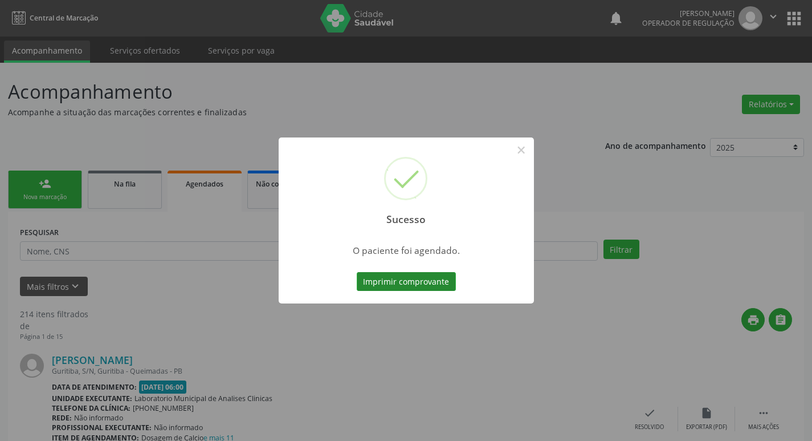
click at [449, 278] on button "Imprimir comprovante" at bounding box center [406, 281] width 99 height 19
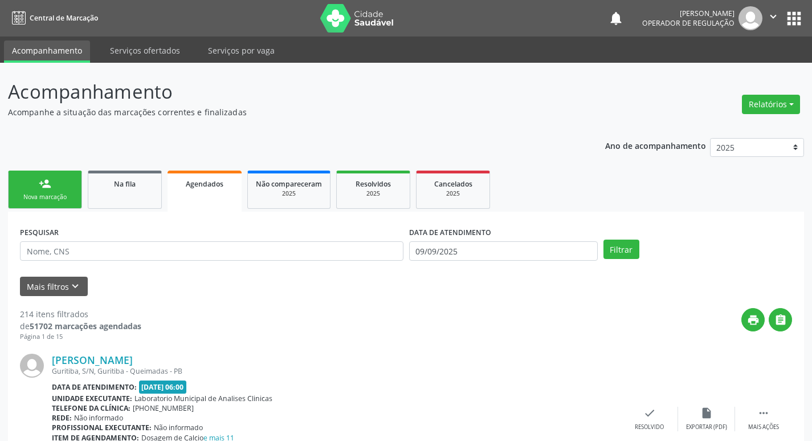
click at [57, 171] on link "person_add Nova marcação" at bounding box center [45, 189] width 74 height 38
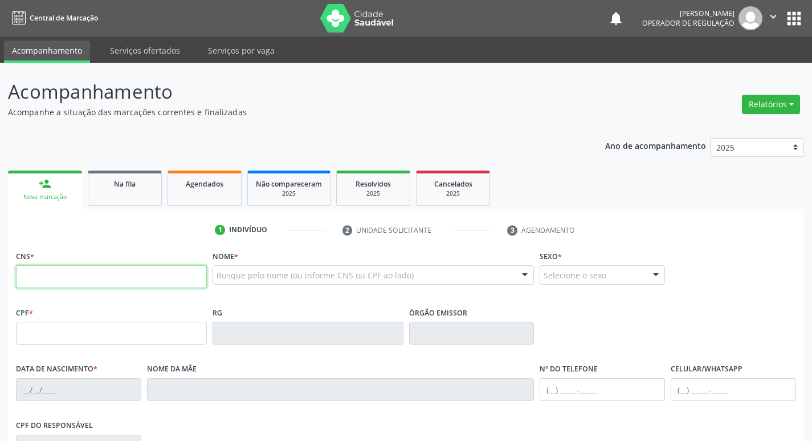
click at [166, 288] on input "text" at bounding box center [111, 276] width 191 height 23
click at [167, 284] on input "text" at bounding box center [111, 276] width 191 height 23
drag, startPoint x: 164, startPoint y: 275, endPoint x: 0, endPoint y: 278, distance: 163.7
click at [0, 278] on div "Acompanhamento Acompanhe a situação das marcações correntes e finalizadas Relat…" at bounding box center [406, 340] width 812 height 555
click at [91, 275] on input "text" at bounding box center [111, 276] width 191 height 23
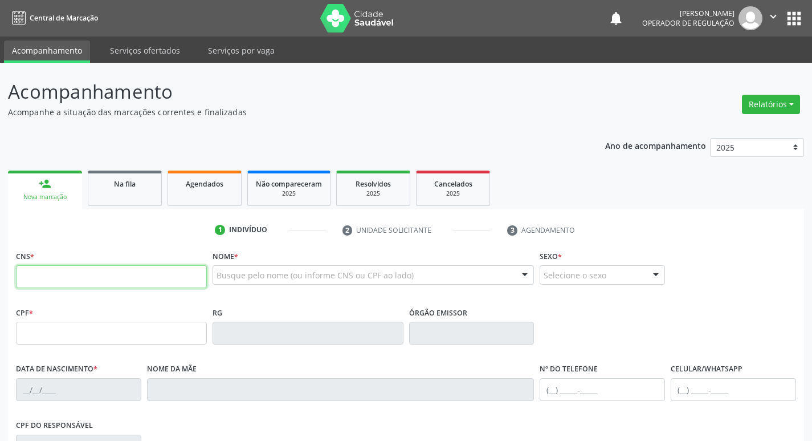
click at [91, 275] on input "text" at bounding box center [111, 276] width 191 height 23
click at [132, 246] on div "1 Indivíduo 2 Unidade solicitante 3 Agendamento CNS * Nome * Busque pelo nome (…" at bounding box center [406, 415] width 797 height 389
click at [84, 277] on input "text" at bounding box center [111, 276] width 191 height 23
type input "700 4009 9530 8943"
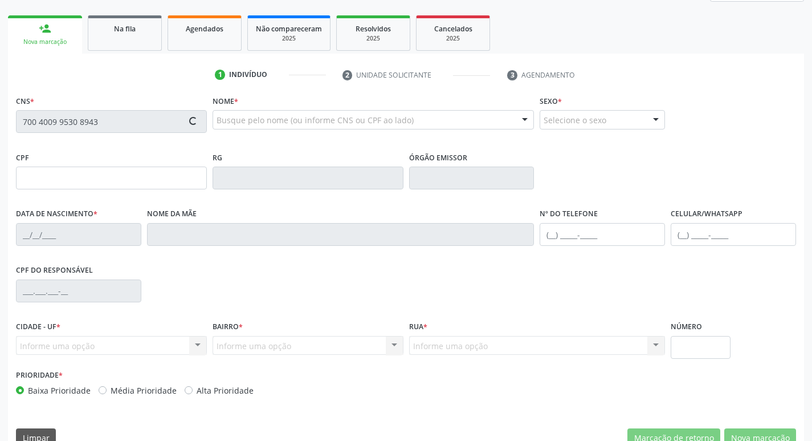
scroll to position [177, 0]
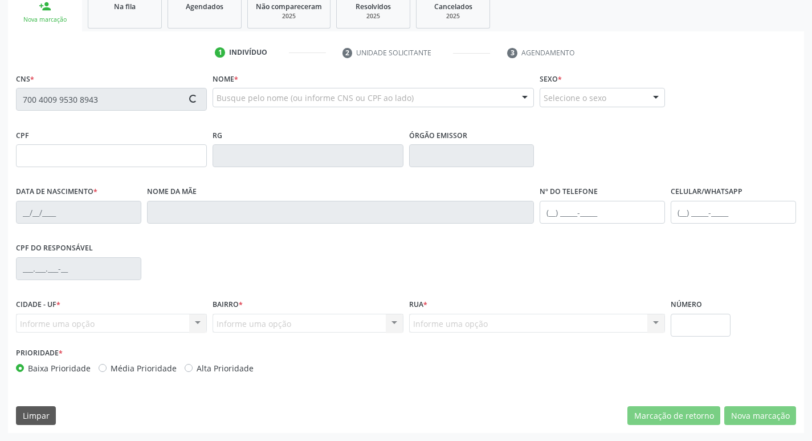
type input "164.605.784-86"
type input "0[DATE]"
type input "[PERSON_NAME]"
type input "[PHONE_NUMBER]"
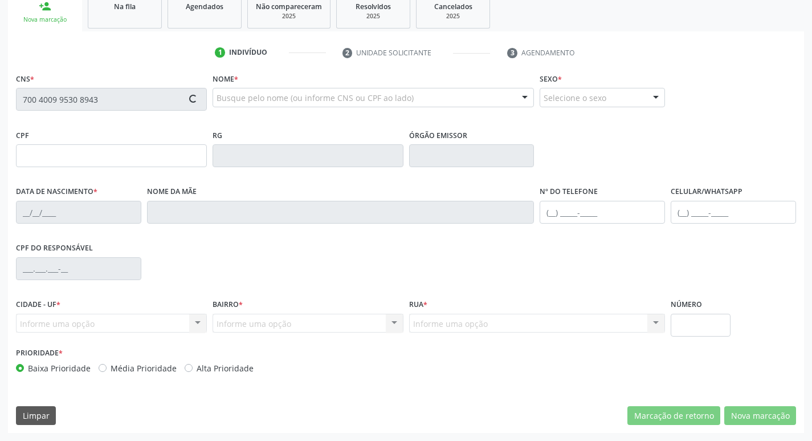
type input "691.646.574-34"
type input "188"
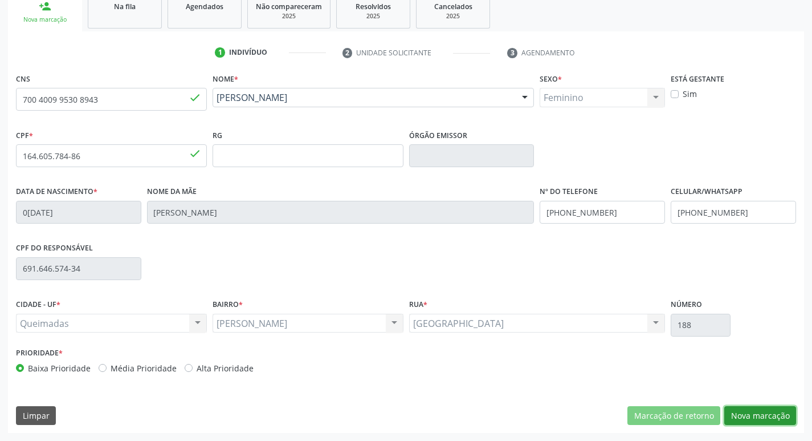
click at [775, 418] on button "Nova marcação" at bounding box center [761, 415] width 72 height 19
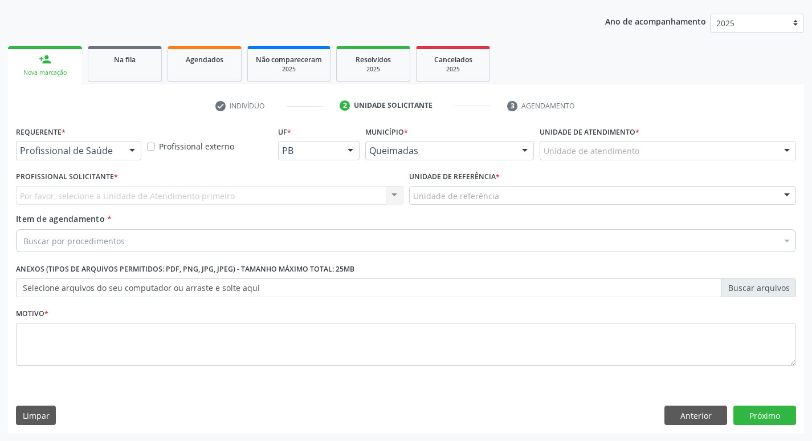
scroll to position [124, 0]
click at [122, 161] on div "Requerente * Profissional de Saúde Profissional de Saúde Paciente Nenhum result…" at bounding box center [78, 145] width 131 height 44
click at [126, 151] on div at bounding box center [132, 150] width 17 height 19
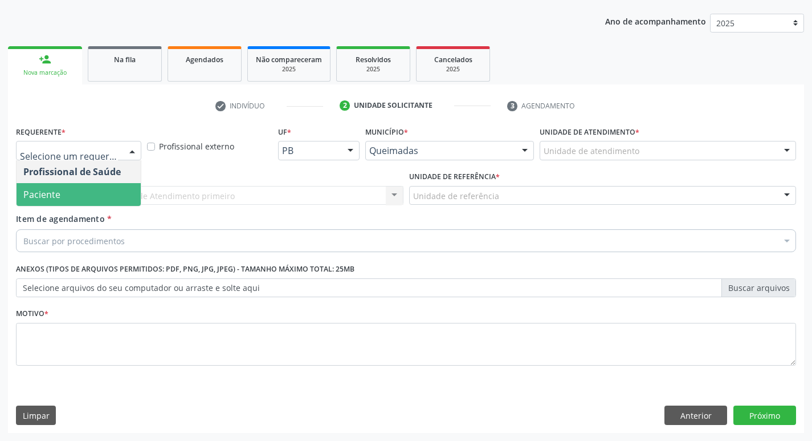
click at [77, 188] on span "Paciente" at bounding box center [79, 194] width 124 height 23
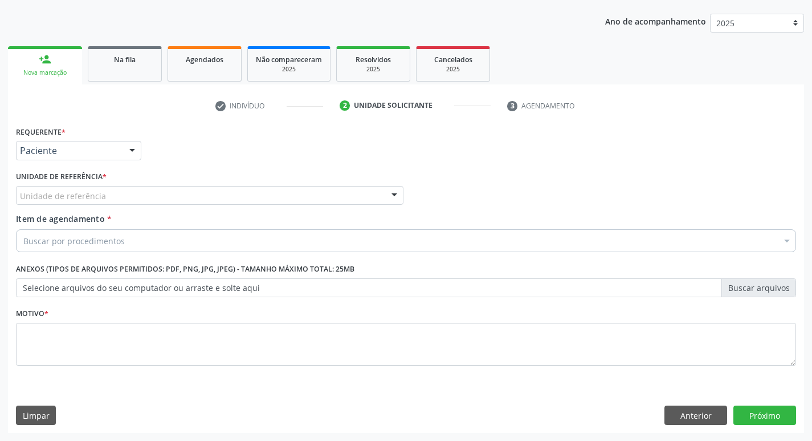
click at [77, 188] on div "Unidade de referência" at bounding box center [210, 195] width 388 height 19
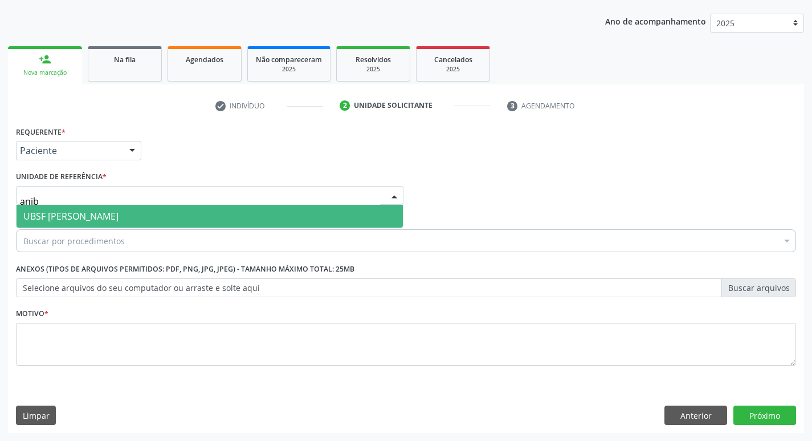
type input "aniba"
click at [92, 216] on span "UBSF [PERSON_NAME]" at bounding box center [70, 216] width 95 height 13
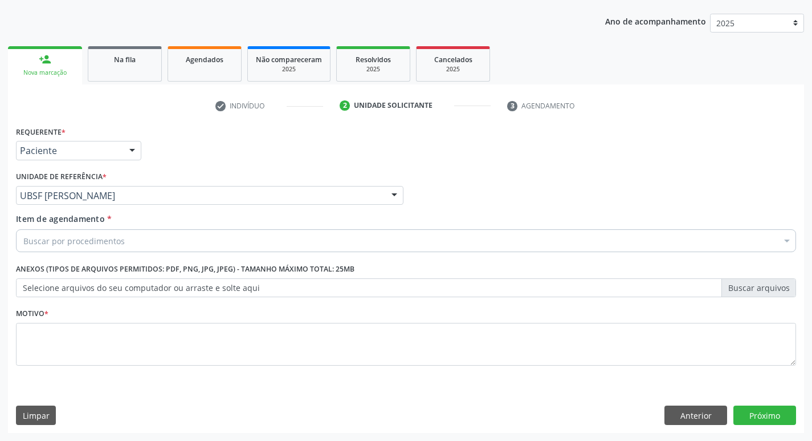
click at [82, 250] on div "Buscar por procedimentos" at bounding box center [406, 240] width 781 height 23
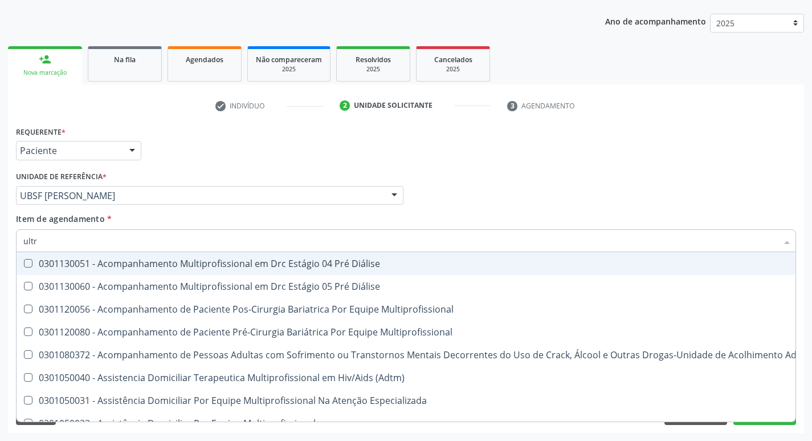
type input "ultra"
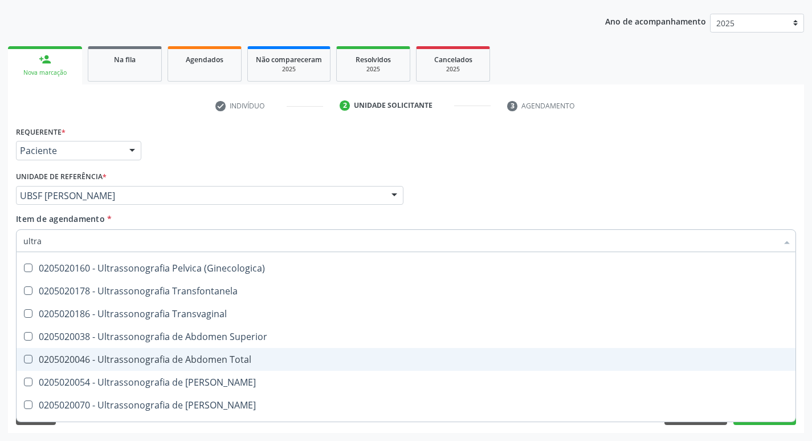
scroll to position [228, 0]
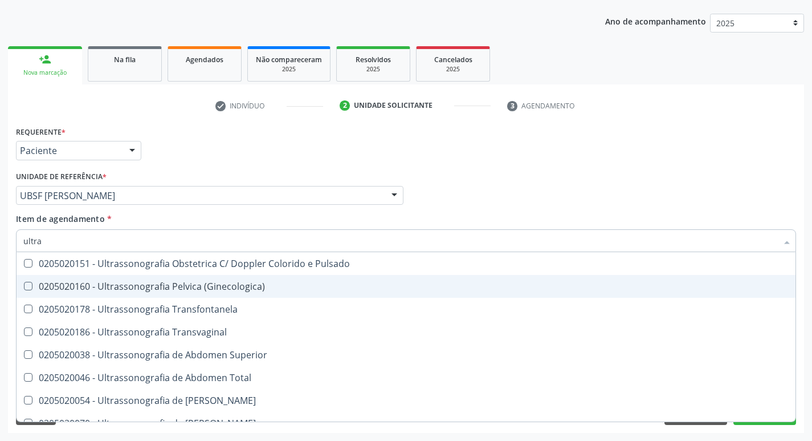
click at [164, 285] on div "0205020160 - Ultrassonografia Pelvica (Ginecologica)" at bounding box center [406, 286] width 766 height 9
checkbox \(Ginecologica\) "true"
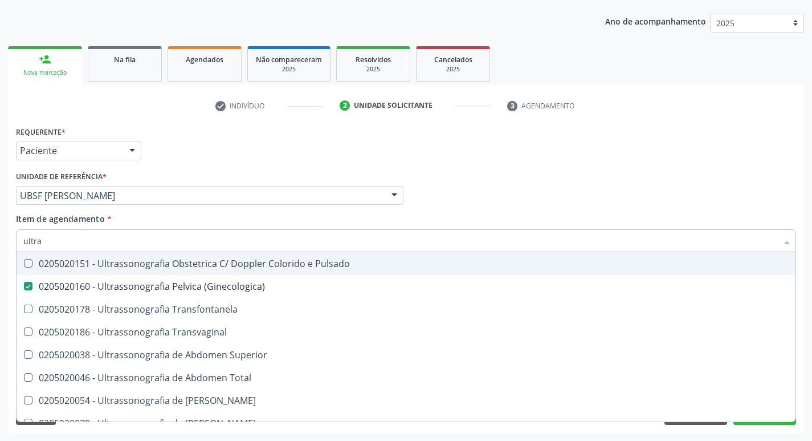
click at [590, 147] on div "Requerente * Paciente Profissional de Saúde Paciente Nenhum resultado encontrad…" at bounding box center [406, 145] width 786 height 44
checkbox X "true"
checkbox \(Ginecologica\) "false"
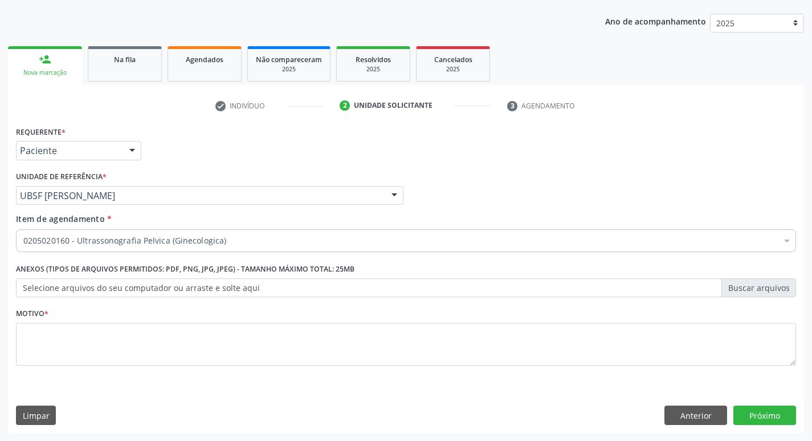
scroll to position [0, 0]
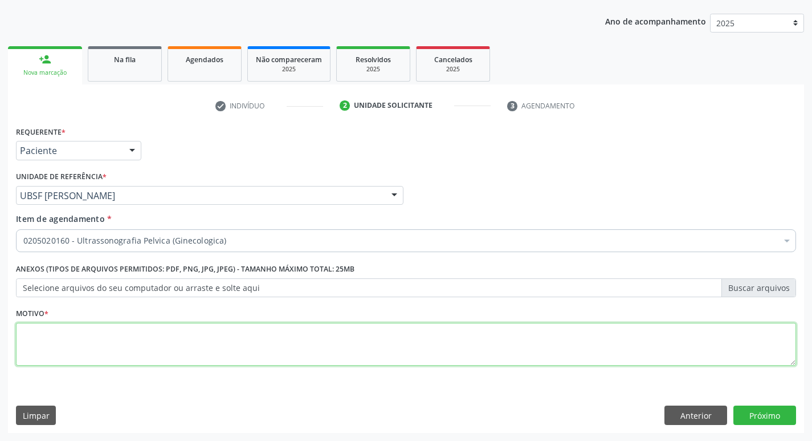
click at [95, 339] on textarea at bounding box center [406, 344] width 781 height 43
type textarea "avaliação"
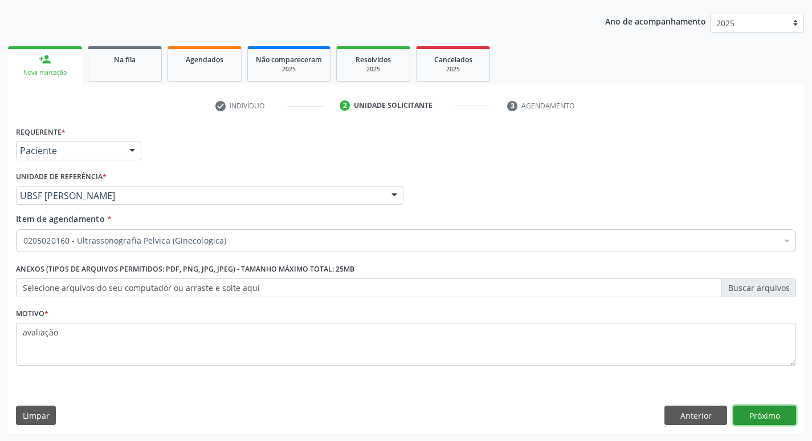
click at [752, 415] on button "Próximo" at bounding box center [765, 414] width 63 height 19
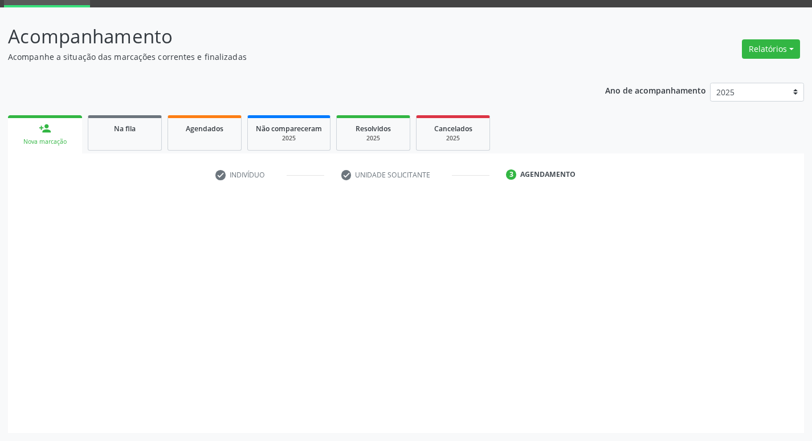
scroll to position [55, 0]
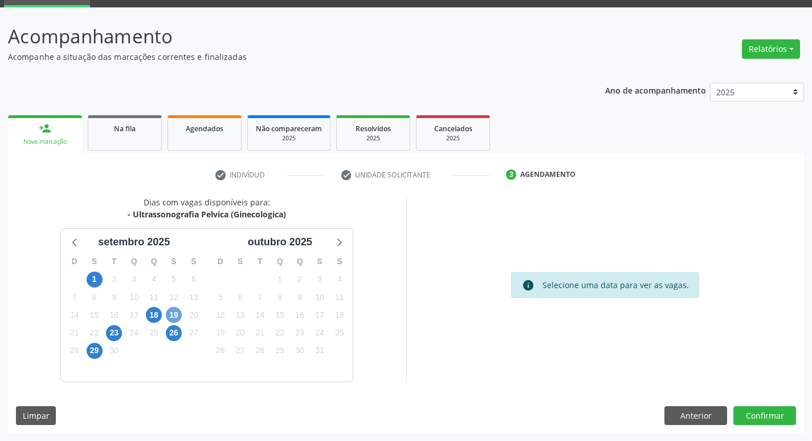
click at [175, 317] on span "19" at bounding box center [174, 315] width 16 height 16
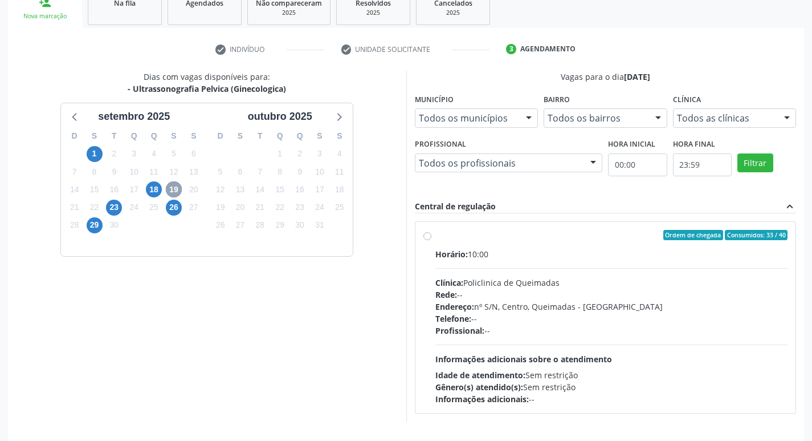
scroll to position [220, 0]
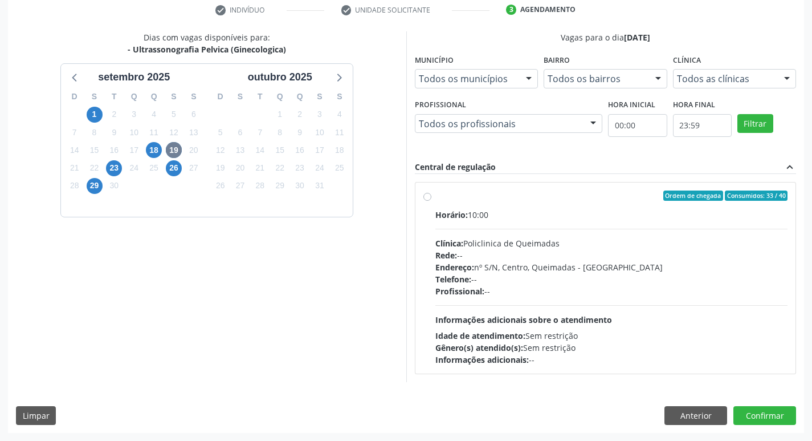
drag, startPoint x: 585, startPoint y: 201, endPoint x: 600, endPoint y: 210, distance: 17.7
click at [586, 200] on label "Ordem de chegada Consumidos: 33 / 40 Horário: 10:00 Clínica: Policlinica de Que…" at bounding box center [612, 277] width 353 height 175
radio input "true"
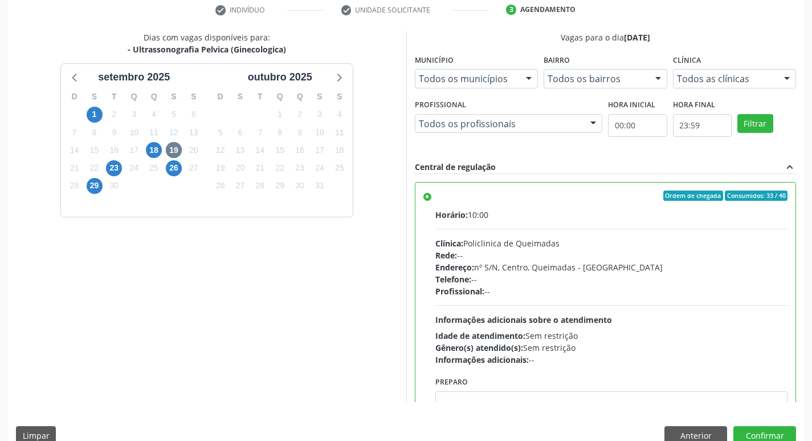
scroll to position [56, 0]
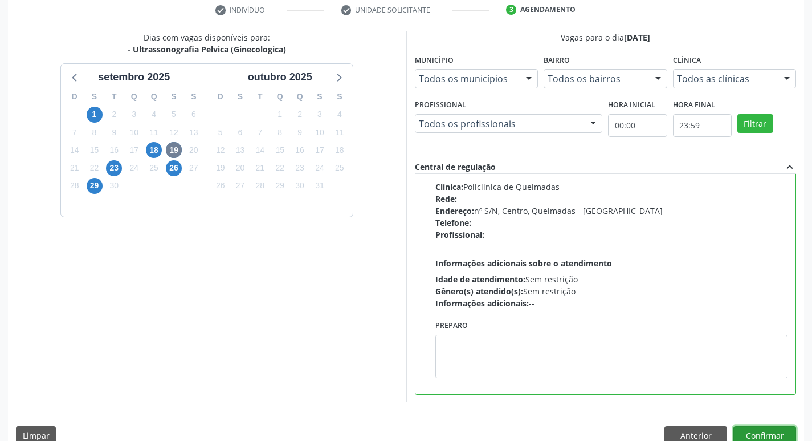
click at [759, 432] on button "Confirmar" at bounding box center [765, 435] width 63 height 19
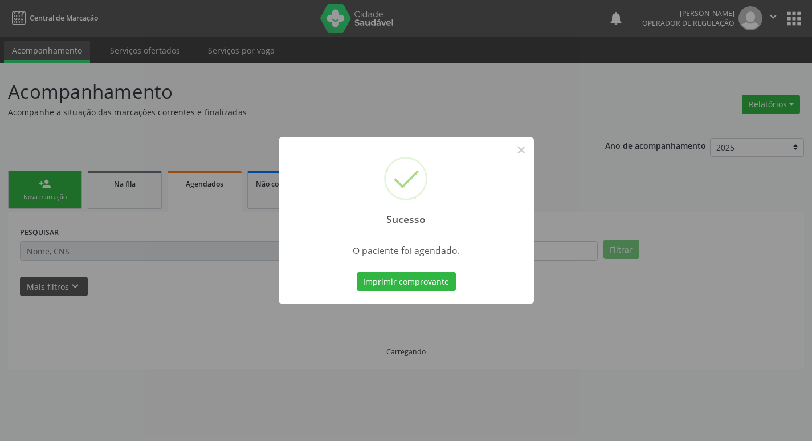
scroll to position [0, 0]
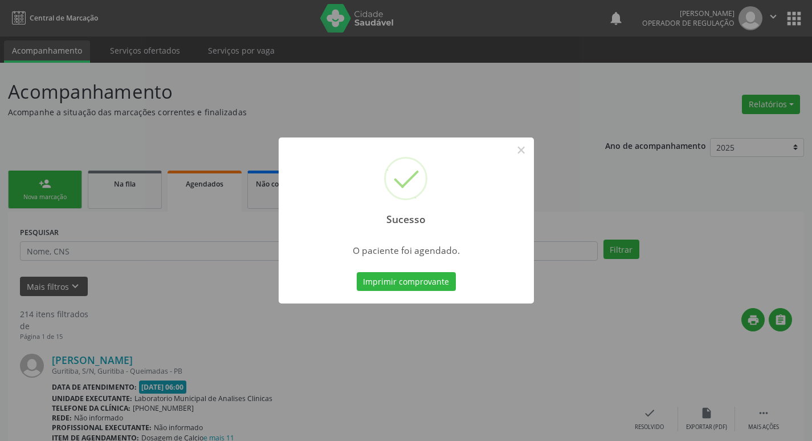
click at [426, 270] on div "Imprimir comprovante Cancel" at bounding box center [406, 282] width 104 height 24
click at [428, 281] on button "Imprimir comprovante" at bounding box center [406, 281] width 99 height 19
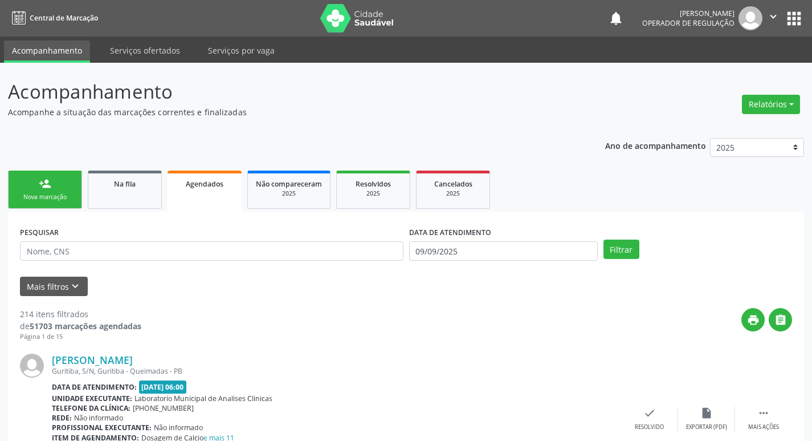
click at [54, 182] on link "person_add Nova marcação" at bounding box center [45, 189] width 74 height 38
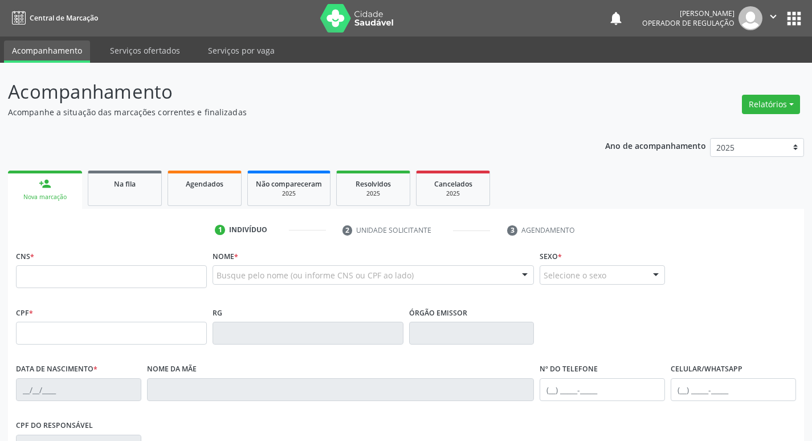
click at [88, 265] on div "CNS *" at bounding box center [111, 267] width 191 height 40
click at [95, 274] on input "text" at bounding box center [111, 276] width 191 height 23
type input "700 0011 4721 6406"
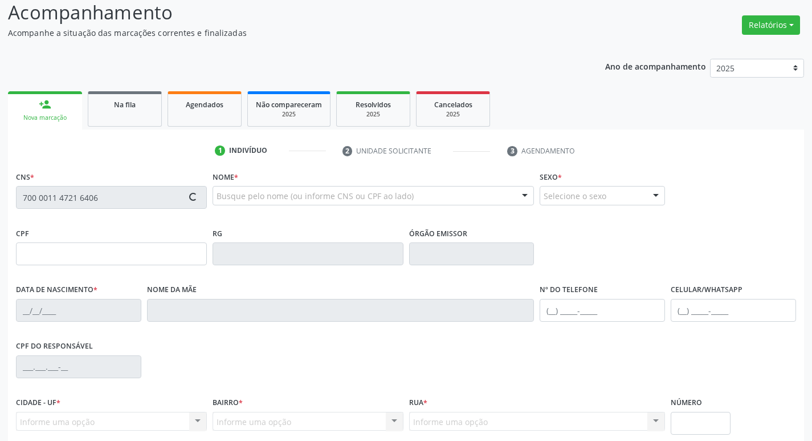
scroll to position [177, 0]
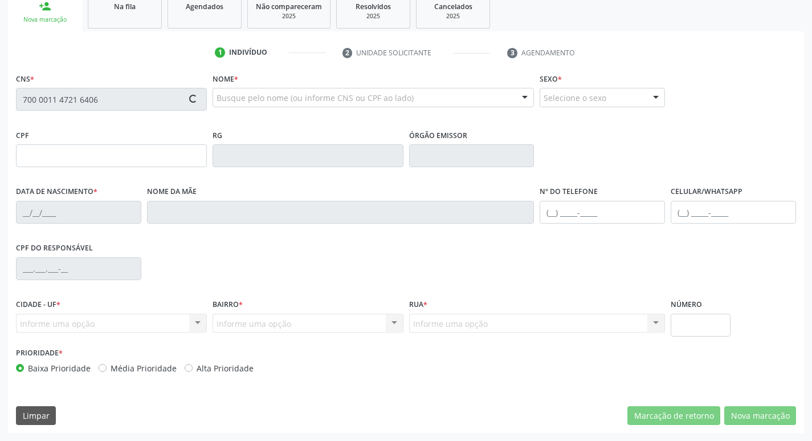
type input "150.946.574-02"
type input "[DATE]"
type input "[PERSON_NAME]"
type input "[PHONE_NUMBER]"
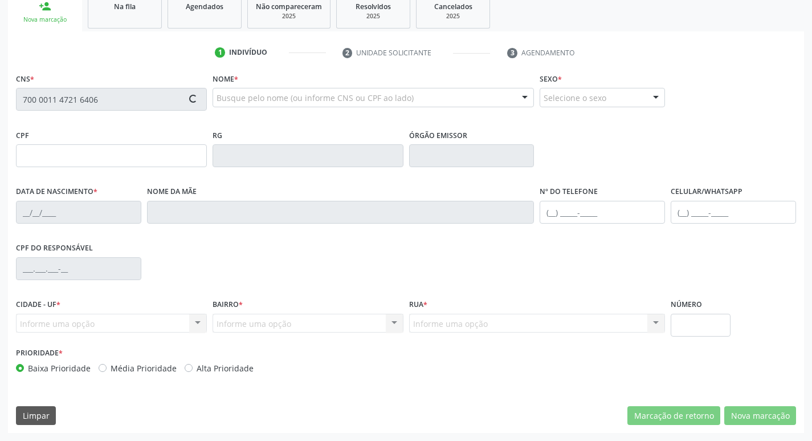
type input "015.056.664-65"
type input "S/N"
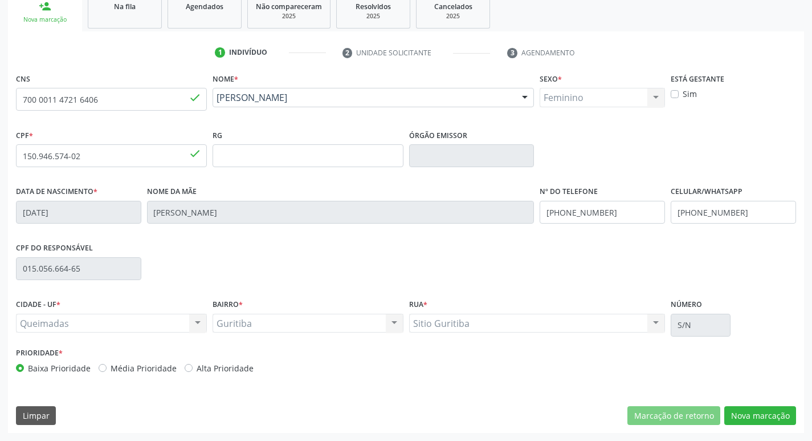
click at [769, 403] on div "CNS 700 0011 4721 6406 done Nome * [PERSON_NAME] [PERSON_NAME] CNS: 700 0011 47…" at bounding box center [406, 251] width 797 height 363
click at [767, 413] on button "Nova marcação" at bounding box center [761, 415] width 72 height 19
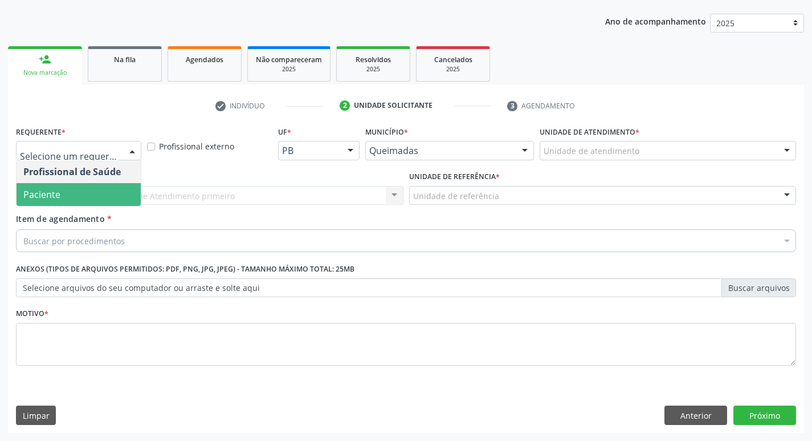
click at [84, 205] on span "Paciente" at bounding box center [79, 194] width 124 height 23
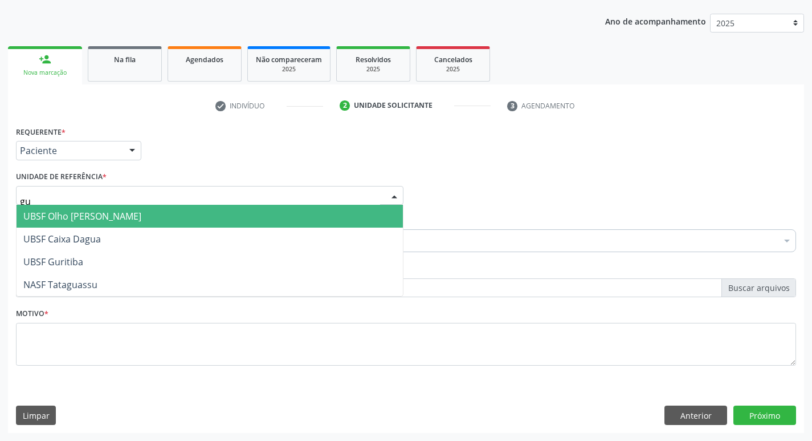
type input "gur"
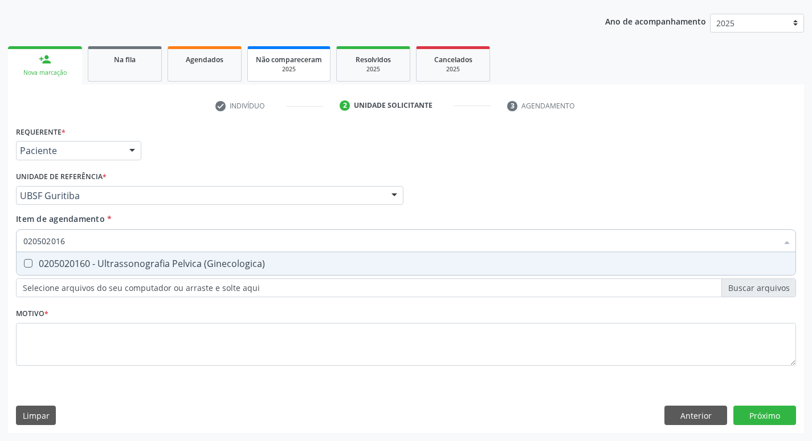
type input "0205020160"
click at [217, 263] on div "0205020160 - Ultrassonografia Pelvica (Ginecologica)" at bounding box center [406, 263] width 766 height 9
checkbox \(Ginecologica\) "true"
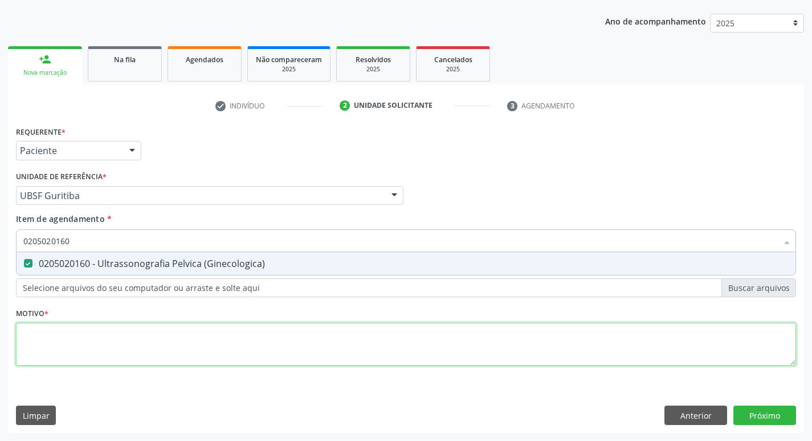
click at [116, 342] on div "Requerente * Paciente Profissional de Saúde Paciente Nenhum resultado encontrad…" at bounding box center [406, 252] width 781 height 258
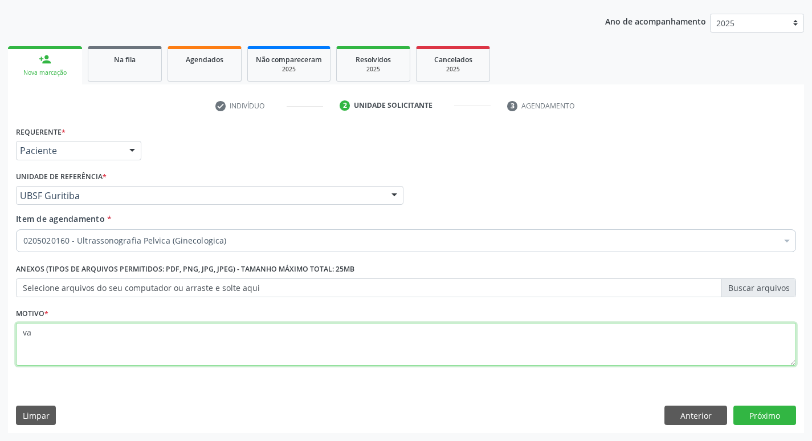
type textarea "v"
type textarea "avaliação"
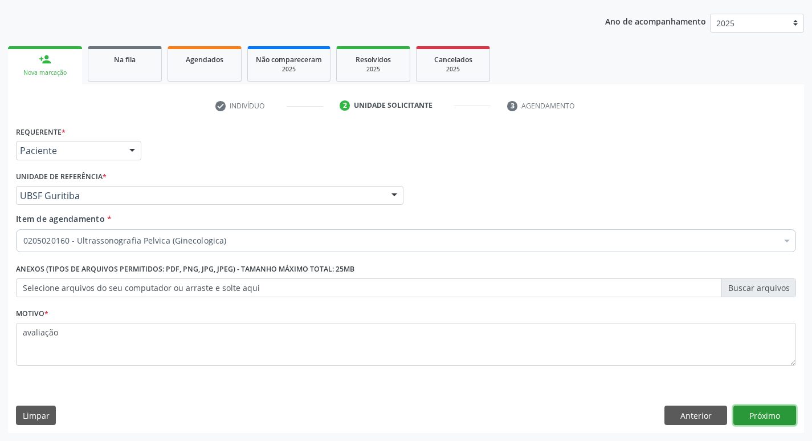
click at [777, 414] on button "Próximo" at bounding box center [765, 414] width 63 height 19
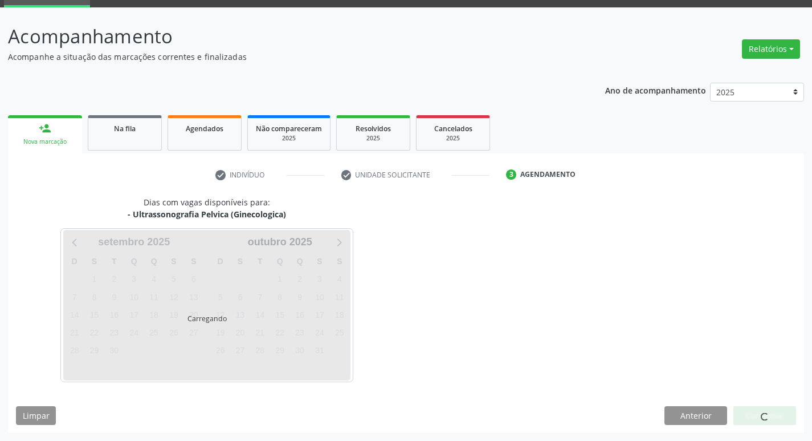
scroll to position [55, 0]
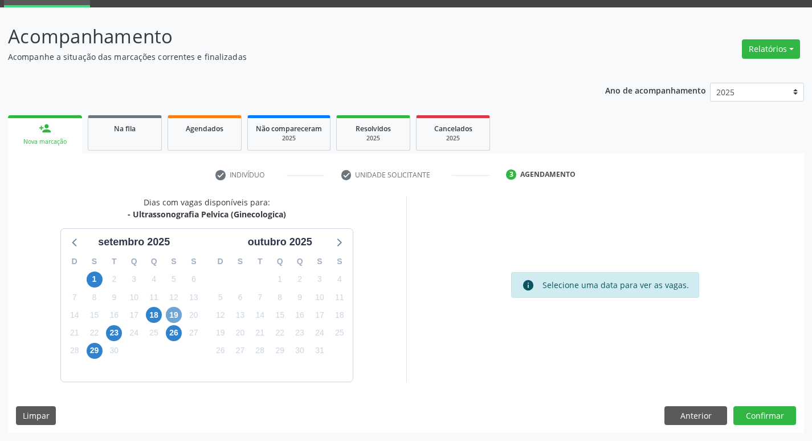
click at [179, 311] on span "19" at bounding box center [174, 315] width 16 height 16
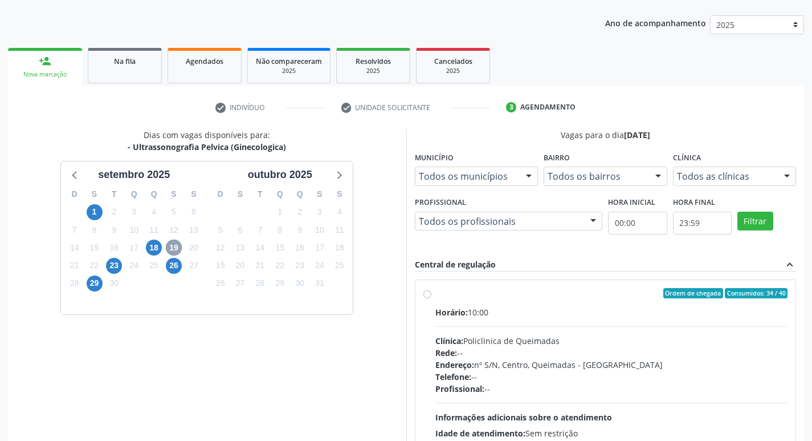
scroll to position [220, 0]
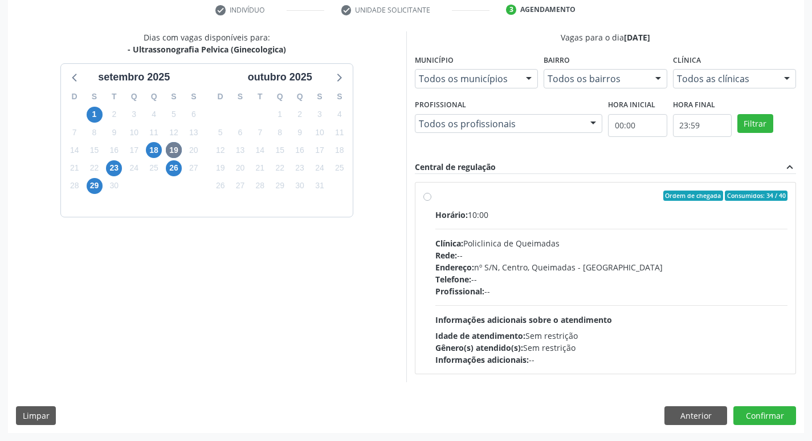
click at [636, 216] on div "Horário: 10:00" at bounding box center [612, 215] width 353 height 12
click at [432, 201] on input "Ordem de chegada Consumidos: 34 / 40 Horário: 10:00 Clínica: Policlinica de Que…" at bounding box center [428, 195] width 8 height 10
radio input "true"
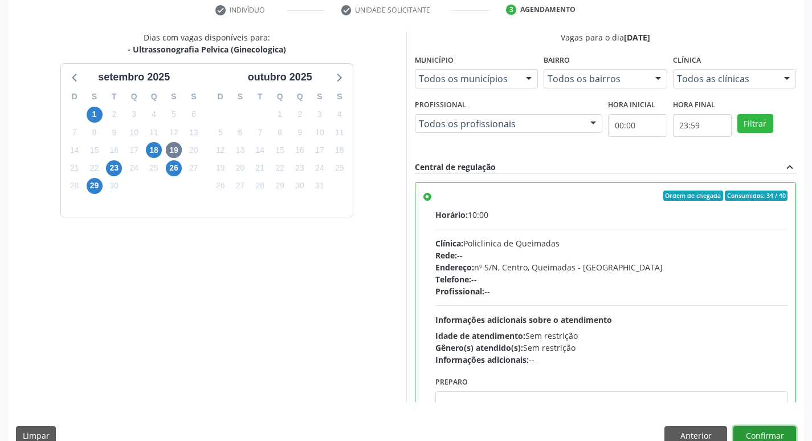
click at [753, 430] on button "Confirmar" at bounding box center [765, 435] width 63 height 19
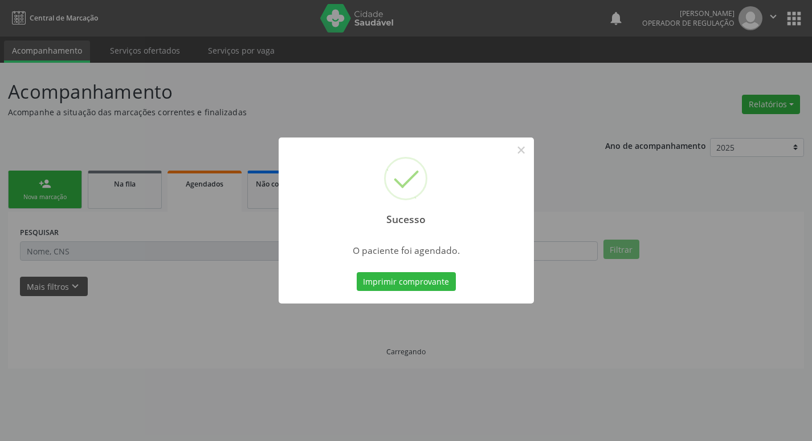
scroll to position [0, 0]
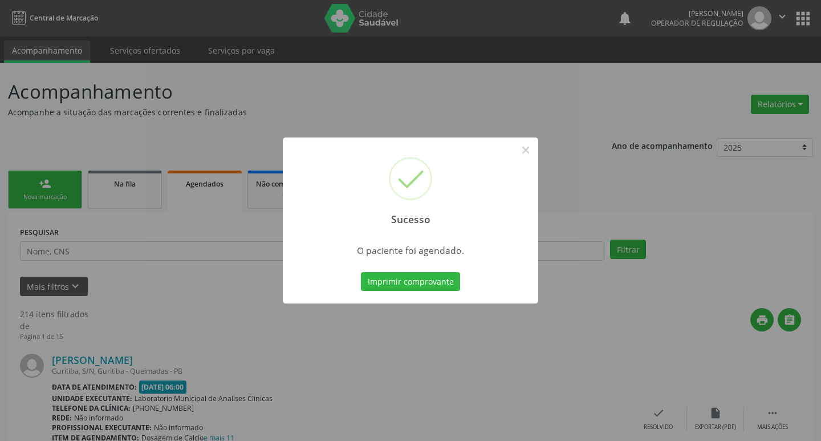
click at [439, 294] on div "Sucesso × O paciente foi agendado. Imprimir comprovante Cancel" at bounding box center [410, 220] width 255 height 166
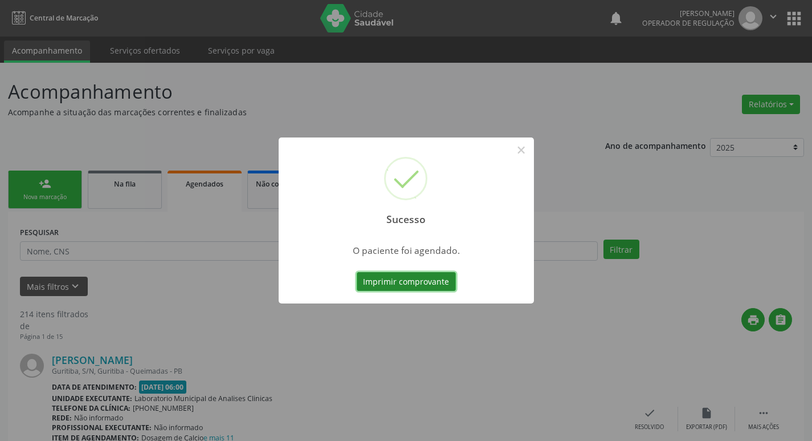
click at [440, 285] on button "Imprimir comprovante" at bounding box center [406, 281] width 99 height 19
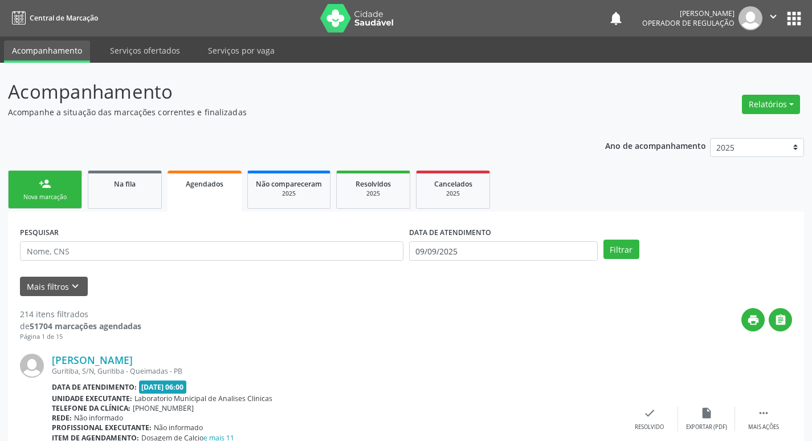
click at [71, 198] on div "Nova marcação" at bounding box center [45, 197] width 57 height 9
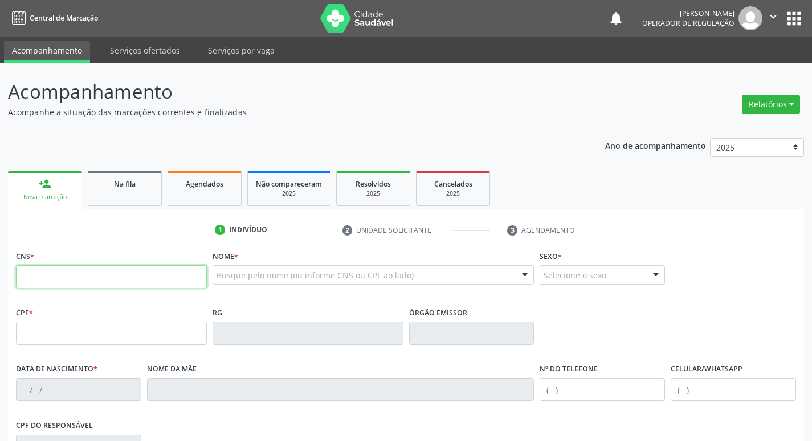
click at [87, 277] on input "text" at bounding box center [111, 276] width 191 height 23
drag, startPoint x: 87, startPoint y: 277, endPoint x: 128, endPoint y: 286, distance: 42.1
click at [87, 277] on input "text" at bounding box center [111, 276] width 191 height 23
type input "700 8069 0129 4481"
type input "21/09/2010"
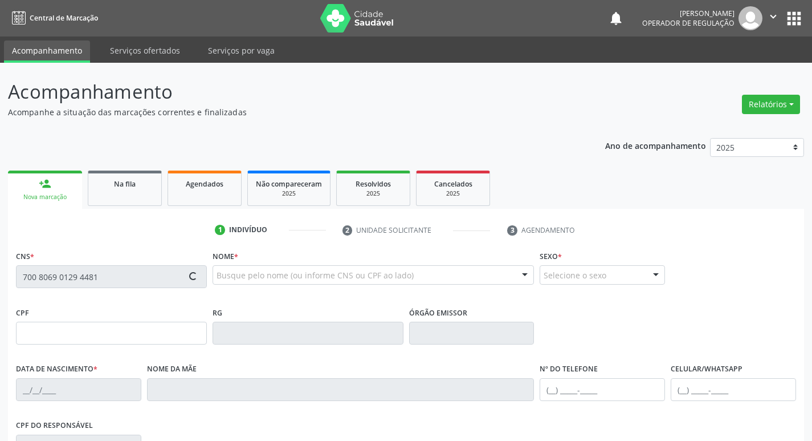
type input "Ana Lúcia da Silva"
type input "(83) 99309-9022"
type input "62"
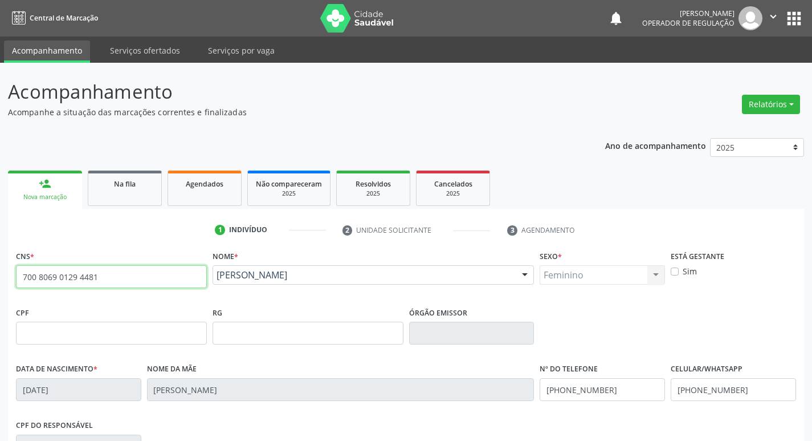
click at [111, 275] on input "700 8069 0129 4481" at bounding box center [111, 276] width 191 height 23
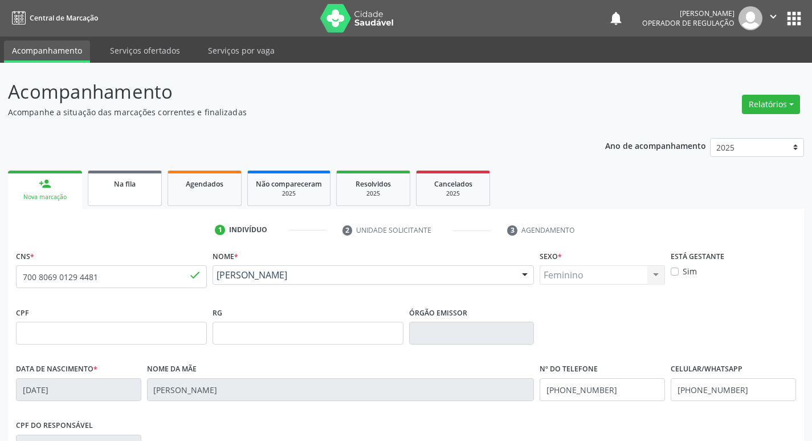
click at [126, 199] on link "Na fila" at bounding box center [125, 187] width 74 height 35
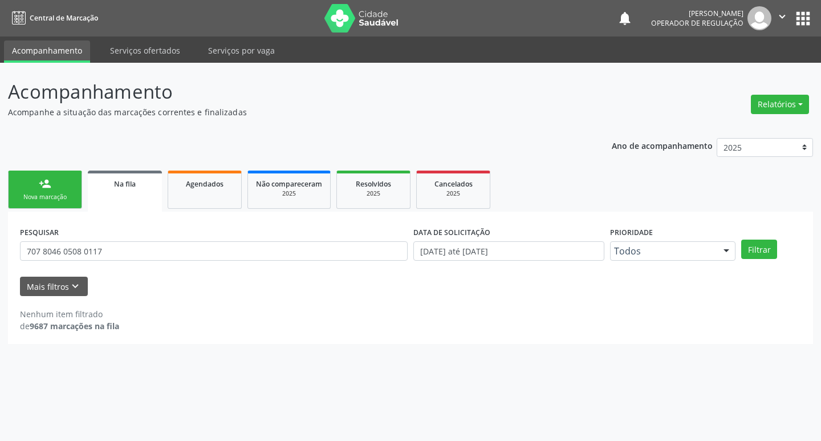
click at [131, 239] on div "PESQUISAR 707 8046 0508 0117" at bounding box center [213, 246] width 393 height 44
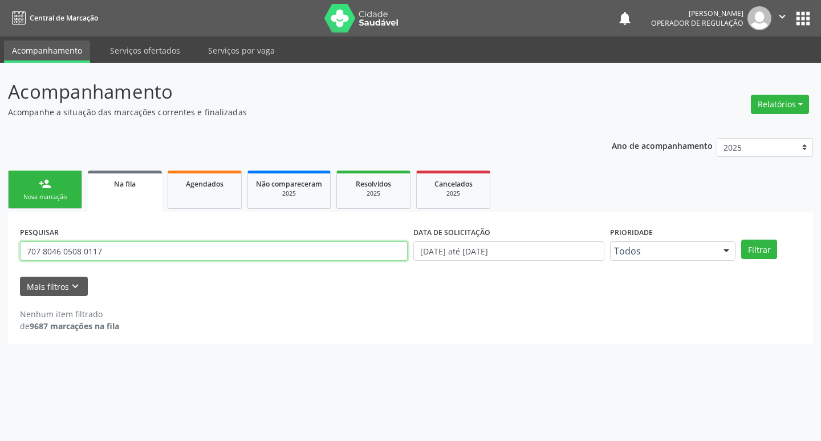
click at [131, 255] on input "707 8046 0508 0117" at bounding box center [214, 250] width 388 height 19
click at [130, 256] on input "707 8046 0508 0117" at bounding box center [214, 250] width 388 height 19
type input "7"
paste input "700 8069 0129 4481"
type input "700 8069 0129 4481"
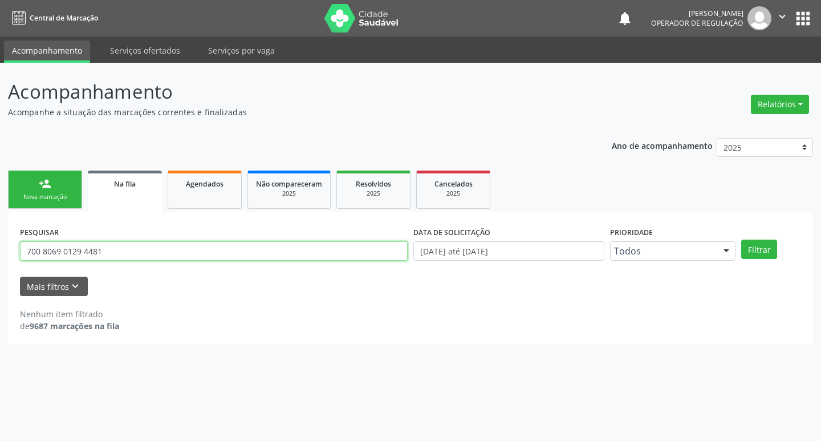
click at [741, 239] on button "Filtrar" at bounding box center [759, 248] width 36 height 19
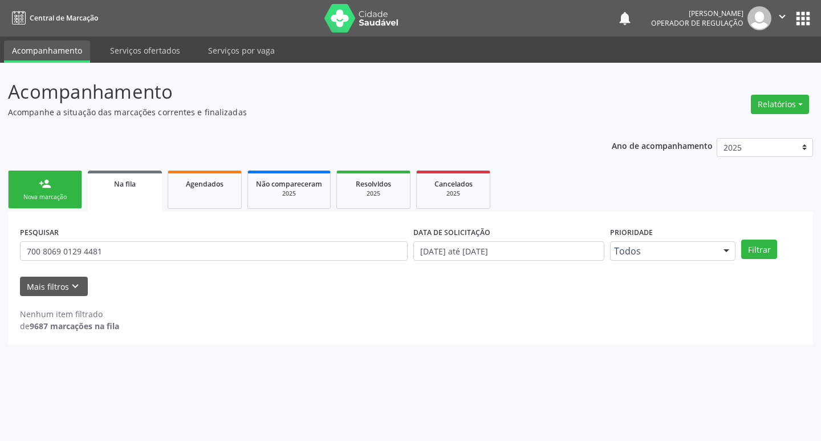
click at [64, 187] on link "person_add Nova marcação" at bounding box center [45, 189] width 74 height 38
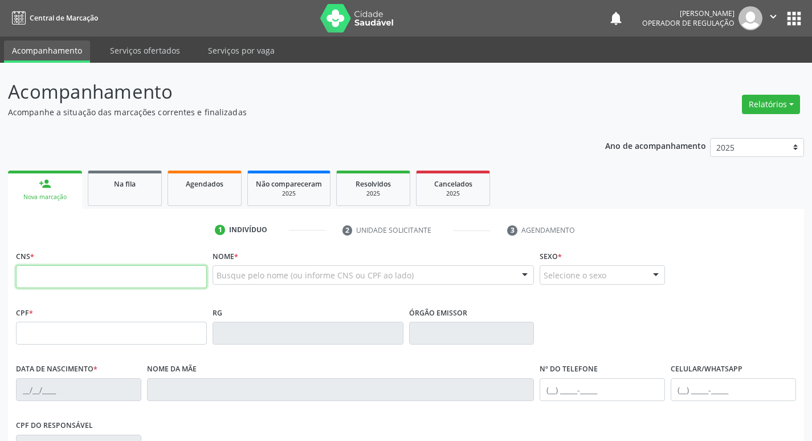
click at [76, 275] on input "text" at bounding box center [111, 276] width 191 height 23
paste input "700 8069 0129 4481"
type input "700 8069 0129 4481"
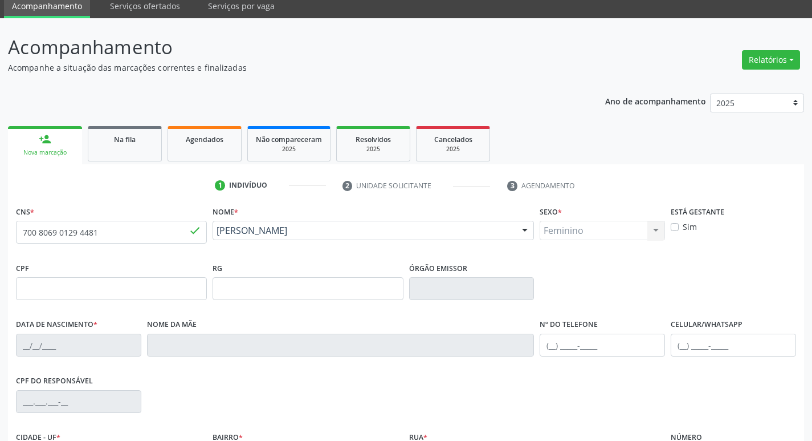
type input "21/09/2010"
type input "Ana Lúcia da Silva"
type input "(83) 99309-9022"
type input "62"
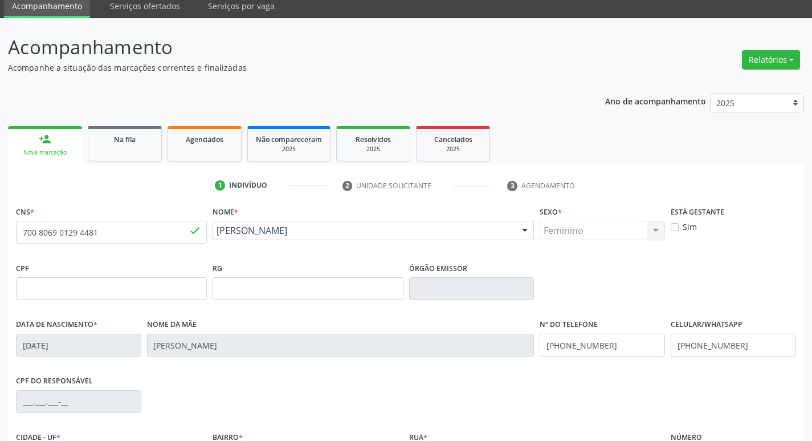
scroll to position [177, 0]
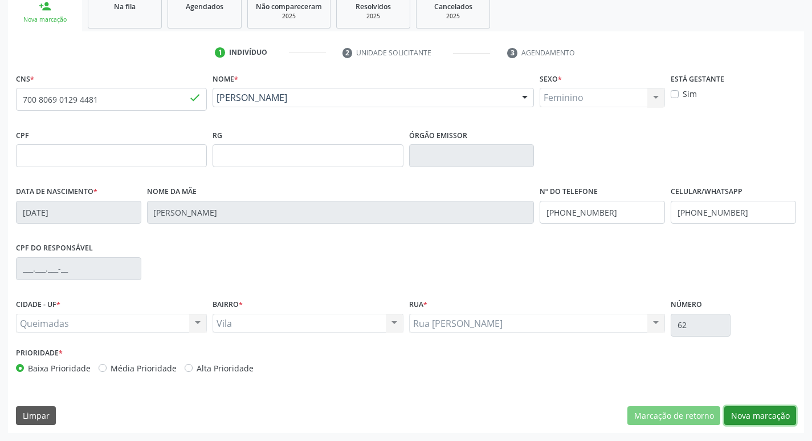
click at [773, 411] on button "Nova marcação" at bounding box center [761, 415] width 72 height 19
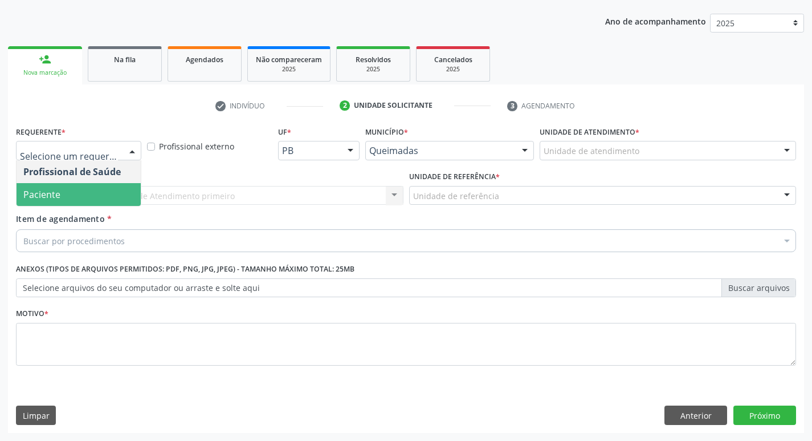
click at [76, 197] on span "Paciente" at bounding box center [79, 194] width 124 height 23
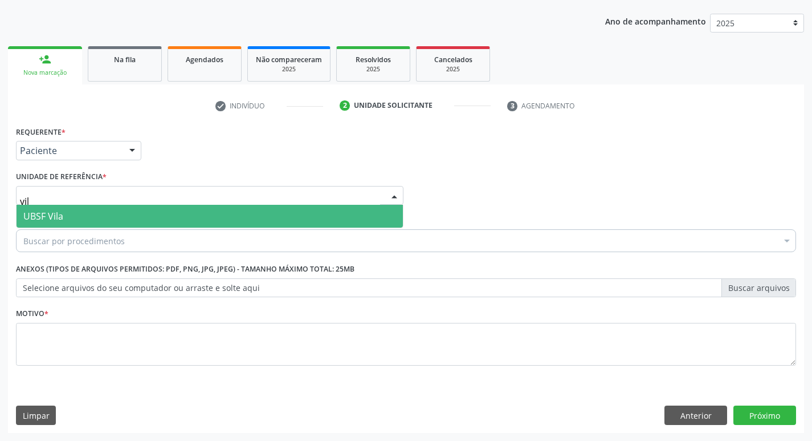
type input "vila"
click at [86, 214] on span "UBSF Vila" at bounding box center [210, 216] width 387 height 23
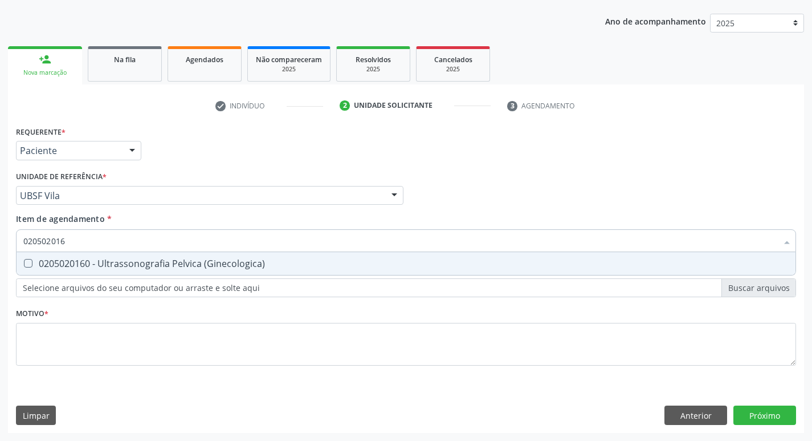
type input "0205020160"
click at [127, 263] on div "0205020160 - Ultrassonografia Pelvica (Ginecologica)" at bounding box center [406, 263] width 766 height 9
checkbox \(Ginecologica\) "true"
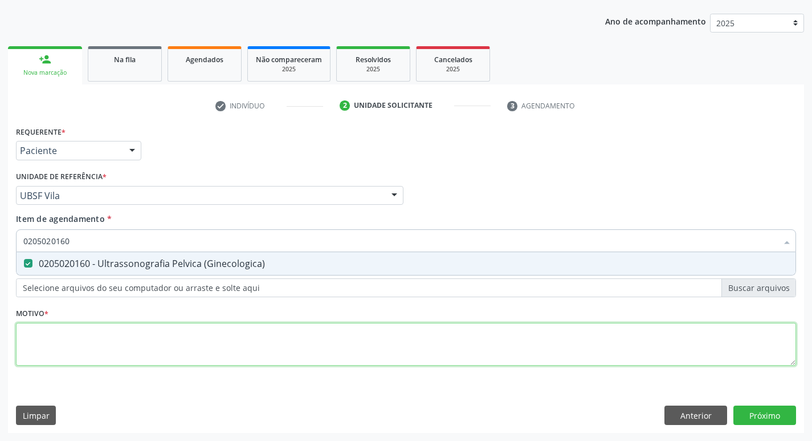
click at [96, 331] on div "Requerente * Paciente Profissional de Saúde Paciente Nenhum resultado encontrad…" at bounding box center [406, 252] width 781 height 258
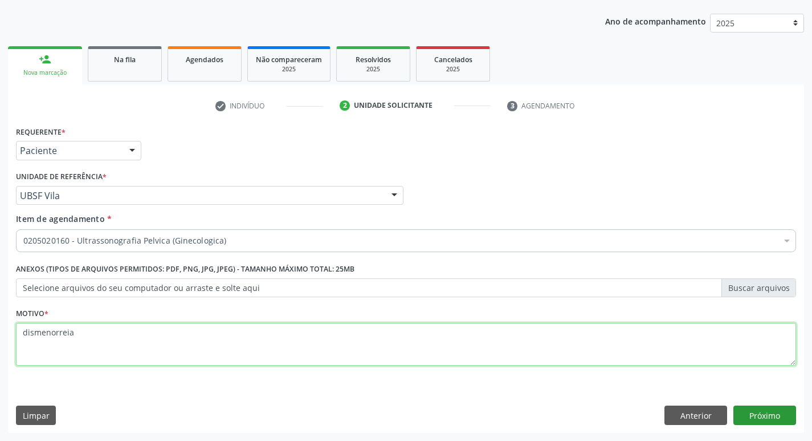
type textarea "dismenorreia"
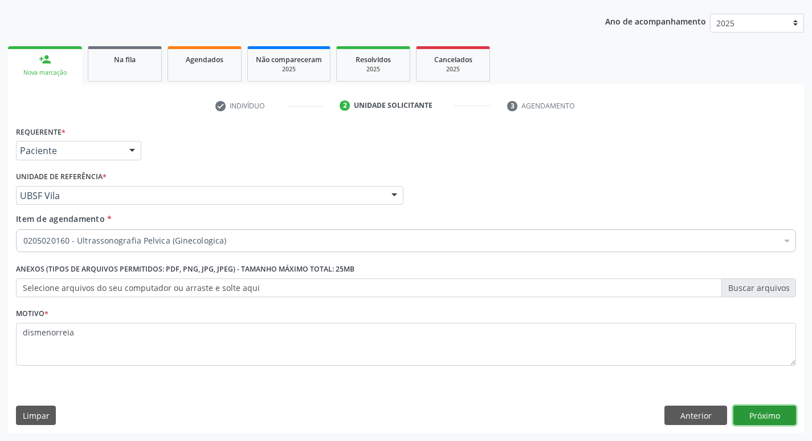
click at [767, 415] on button "Próximo" at bounding box center [765, 414] width 63 height 19
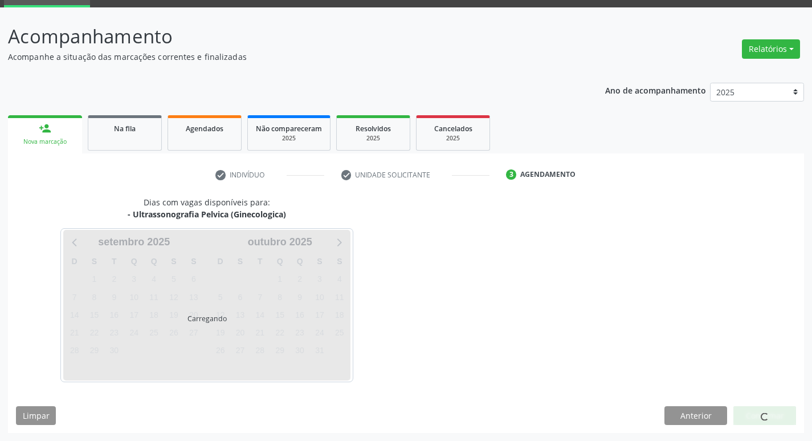
scroll to position [55, 0]
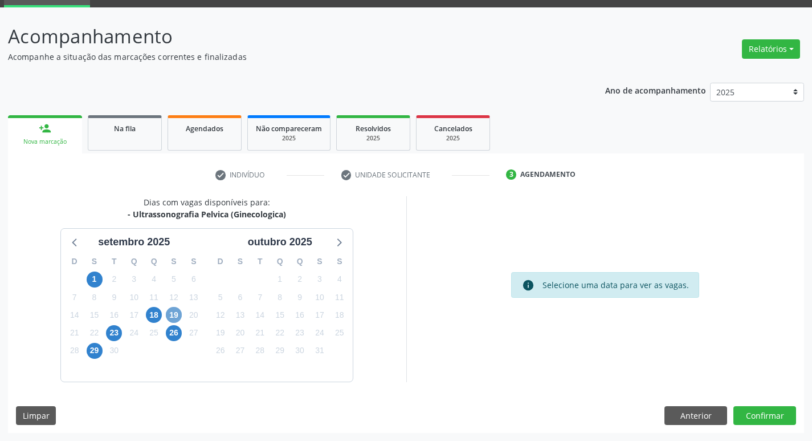
drag, startPoint x: 181, startPoint y: 314, endPoint x: 172, endPoint y: 309, distance: 10.7
click at [182, 314] on div "19" at bounding box center [174, 315] width 20 height 18
click at [175, 311] on span "19" at bounding box center [174, 315] width 16 height 16
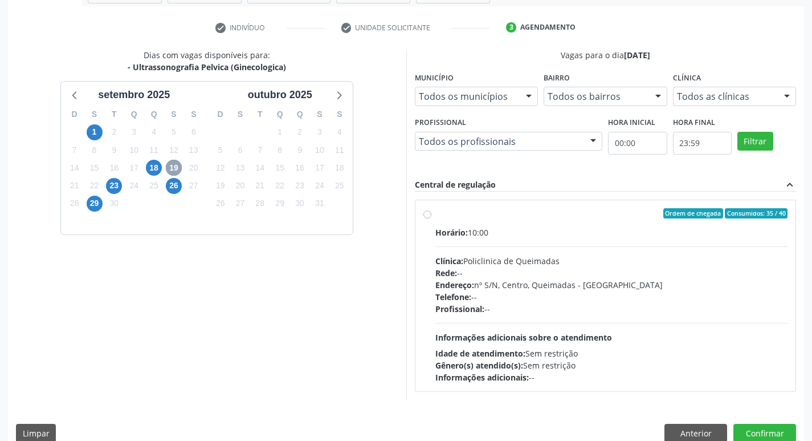
scroll to position [220, 0]
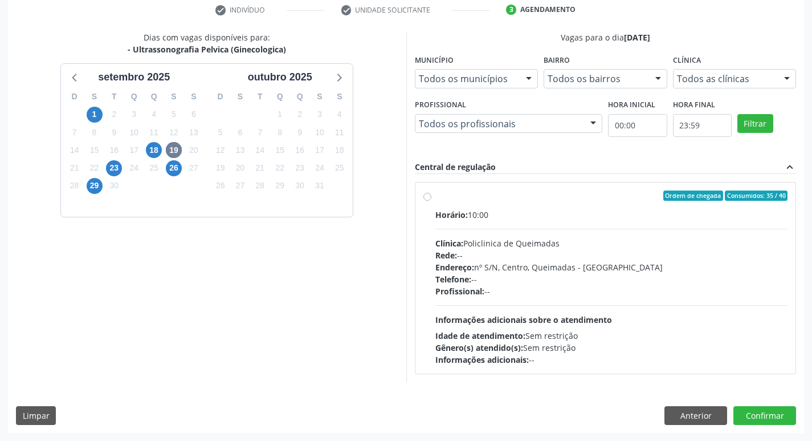
click at [550, 207] on label "Ordem de chegada Consumidos: 35 / 40 Horário: 10:00 Clínica: Policlinica de Que…" at bounding box center [612, 277] width 353 height 175
click at [432, 201] on input "Ordem de chegada Consumidos: 35 / 40 Horário: 10:00 Clínica: Policlinica de Que…" at bounding box center [428, 195] width 8 height 10
radio input "true"
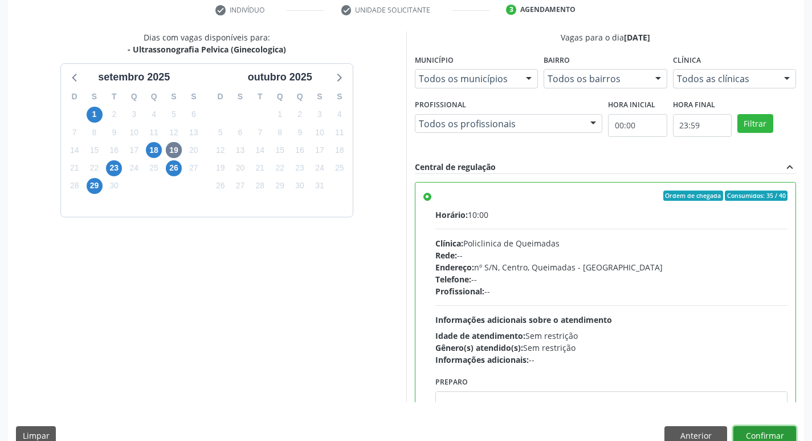
click at [745, 426] on button "Confirmar" at bounding box center [765, 435] width 63 height 19
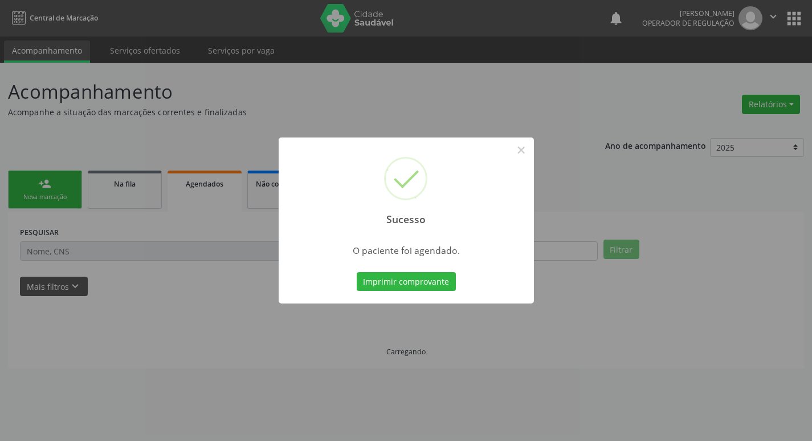
scroll to position [0, 0]
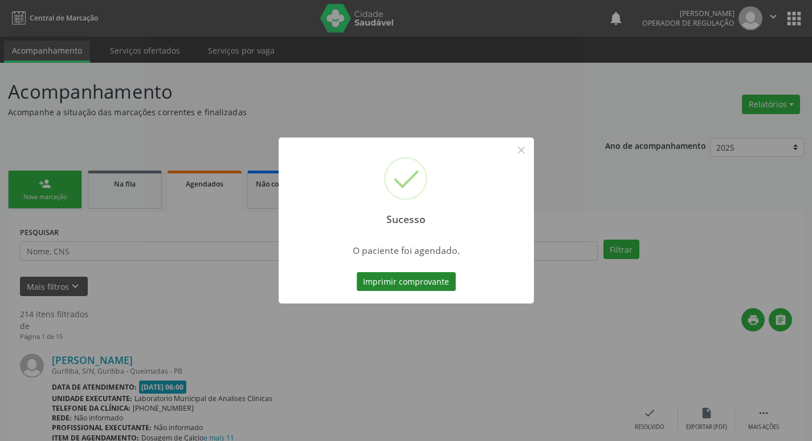
click at [438, 278] on button "Imprimir comprovante" at bounding box center [406, 281] width 99 height 19
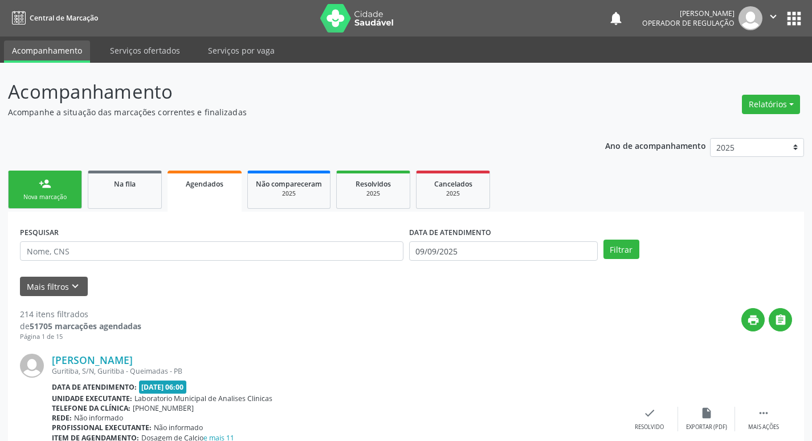
click at [52, 182] on link "person_add Nova marcação" at bounding box center [45, 189] width 74 height 38
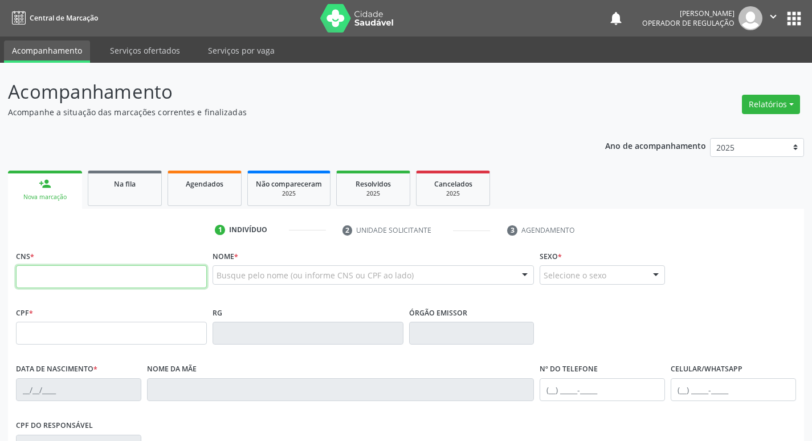
click at [119, 275] on input "text" at bounding box center [111, 276] width 191 height 23
type input "703 4032 1206 8618"
type input "158.984.554-42"
type input "30/07/2011"
type input "Lucicleide Cabral de Sousa"
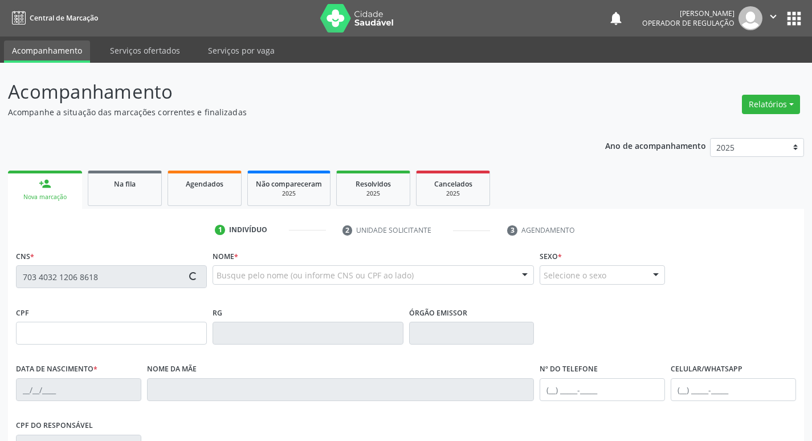
type input "(83) 99347-1287"
type input "(83) 99180-6952"
type input "062.830.154-50"
type input "103"
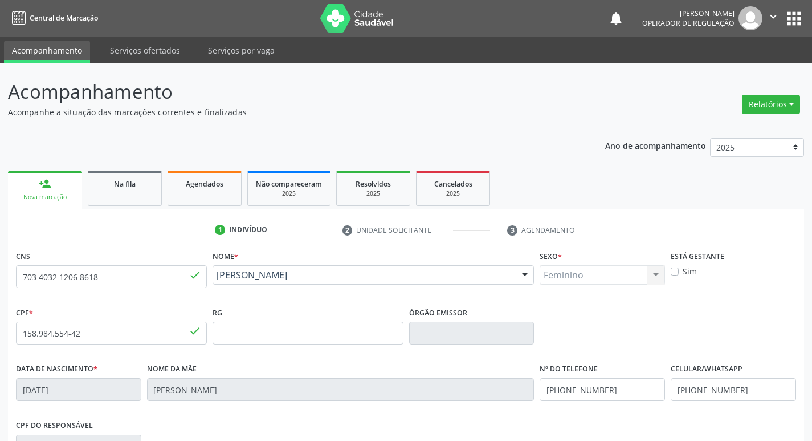
scroll to position [177, 0]
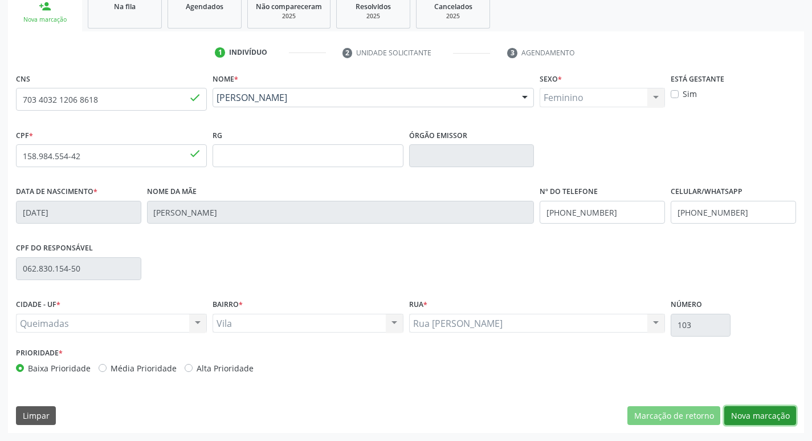
click at [755, 415] on button "Nova marcação" at bounding box center [761, 415] width 72 height 19
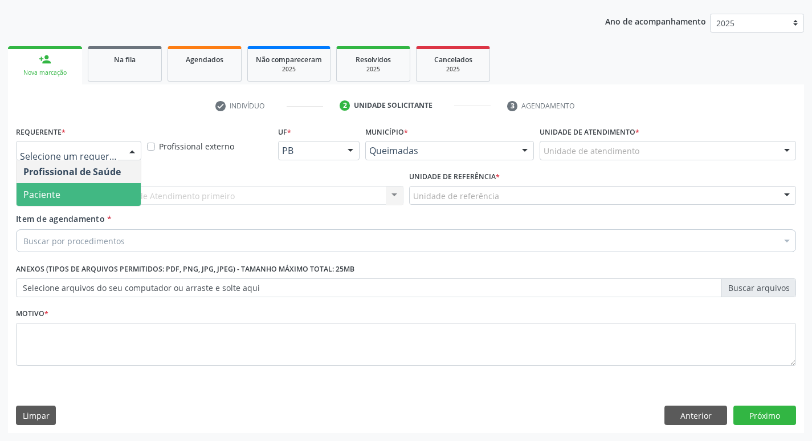
click at [58, 198] on span "Paciente" at bounding box center [41, 194] width 37 height 13
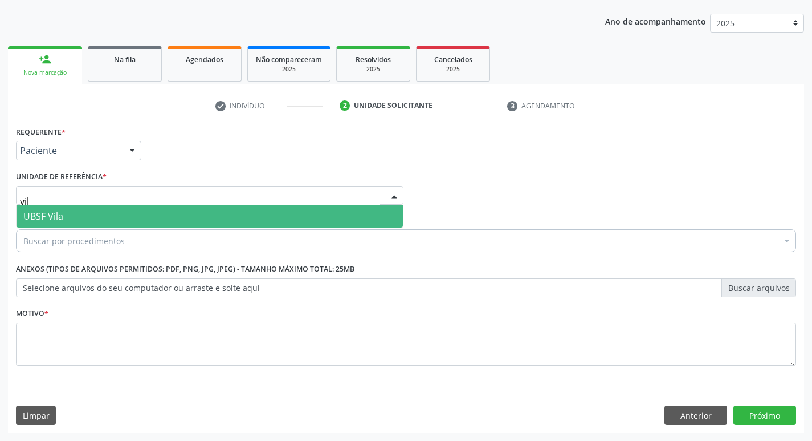
type input "vila"
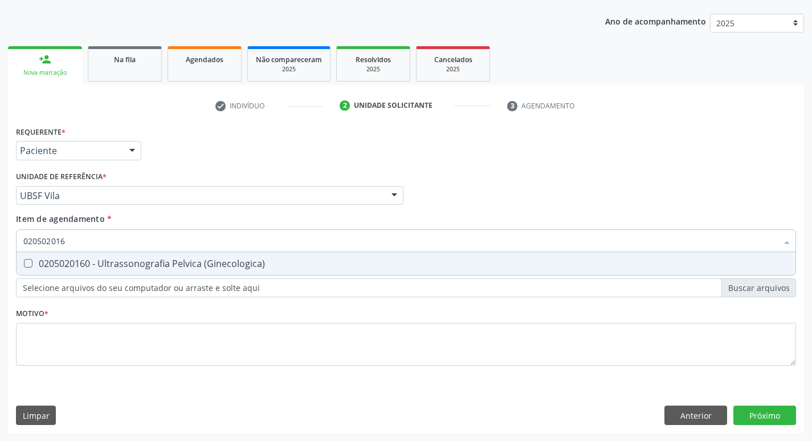
type input "0205020160"
click at [292, 258] on span "0205020160 - Ultrassonografia Pelvica (Ginecologica)" at bounding box center [406, 263] width 779 height 23
checkbox \(Ginecologica\) "true"
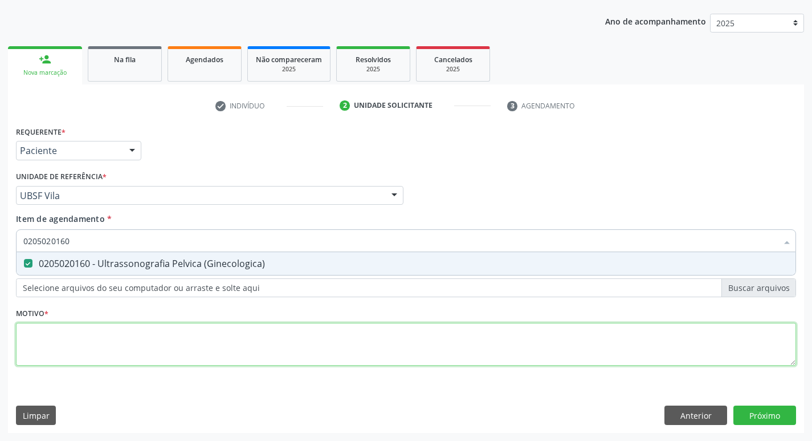
click at [149, 356] on div "Requerente * Paciente Profissional de Saúde Paciente Nenhum resultado encontrad…" at bounding box center [406, 252] width 781 height 258
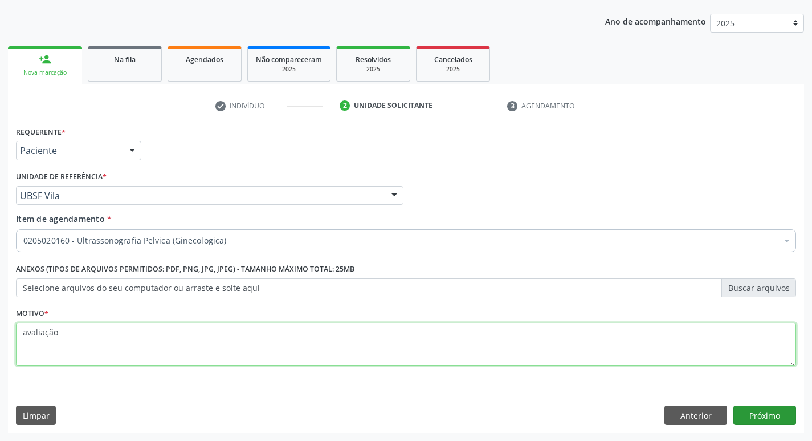
type textarea "avaliação"
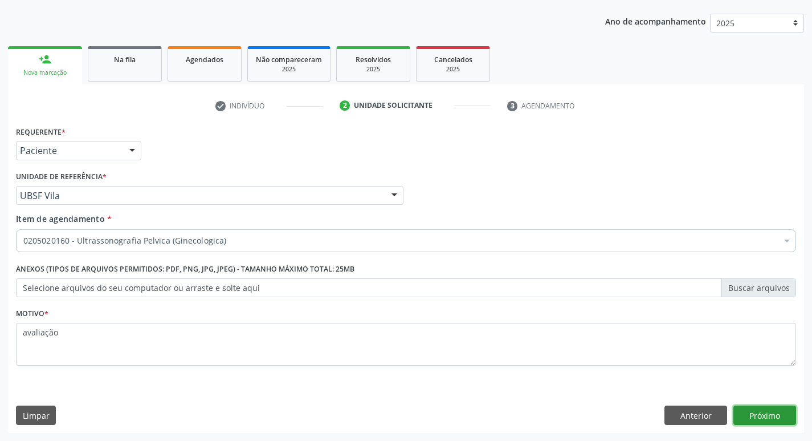
click at [768, 407] on button "Próximo" at bounding box center [765, 414] width 63 height 19
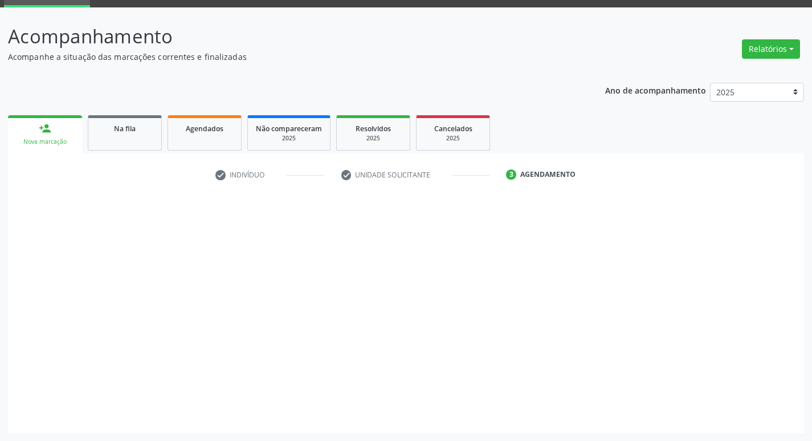
scroll to position [55, 0]
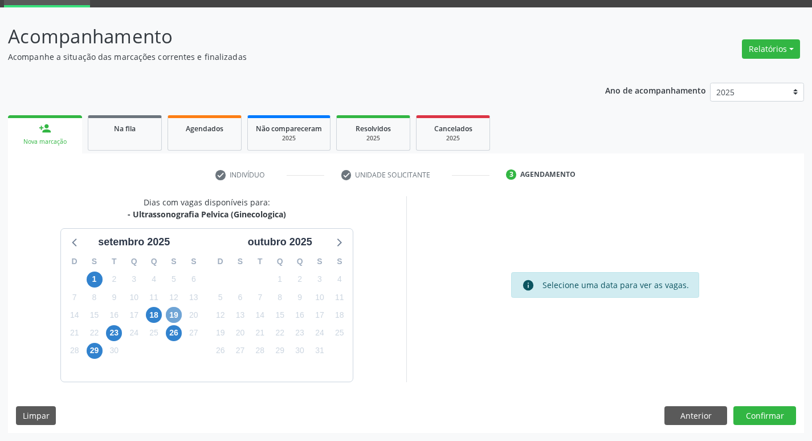
click at [180, 312] on span "19" at bounding box center [174, 315] width 16 height 16
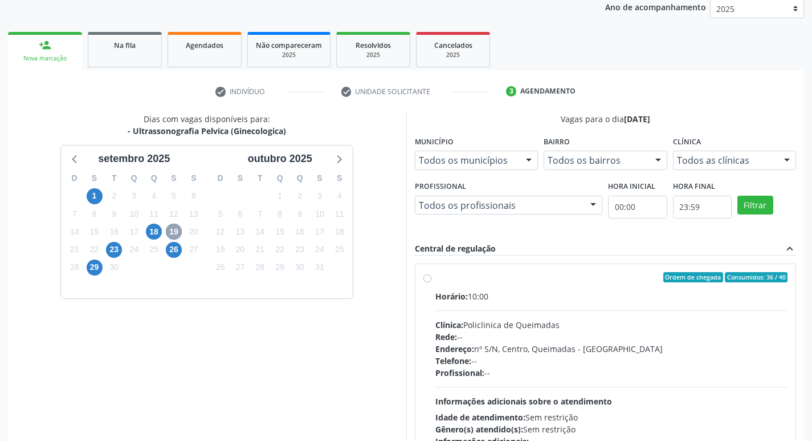
scroll to position [220, 0]
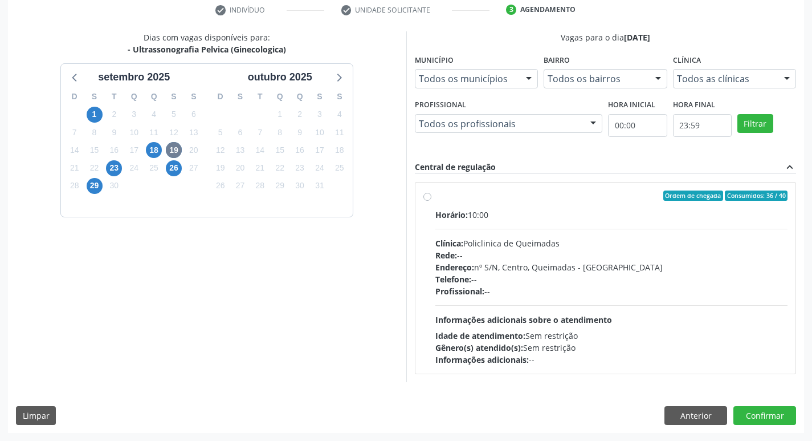
click at [617, 220] on div "Horário: 10:00" at bounding box center [612, 215] width 353 height 12
click at [432, 201] on input "Ordem de chegada Consumidos: 36 / 40 Horário: 10:00 Clínica: Policlinica de Que…" at bounding box center [428, 195] width 8 height 10
radio input "true"
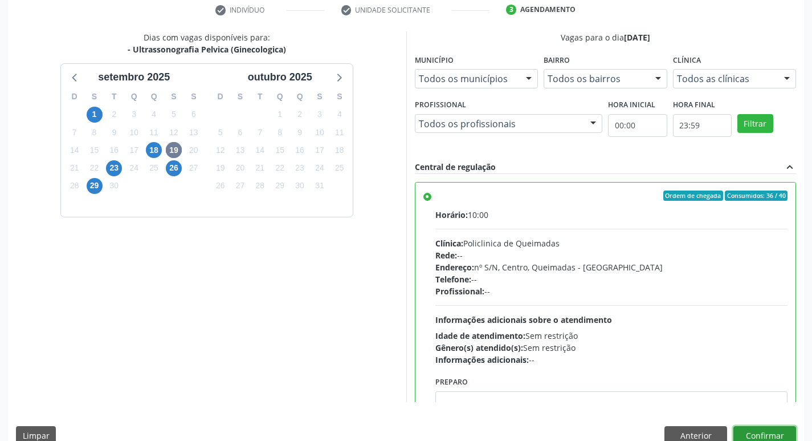
click at [770, 428] on button "Confirmar" at bounding box center [765, 435] width 63 height 19
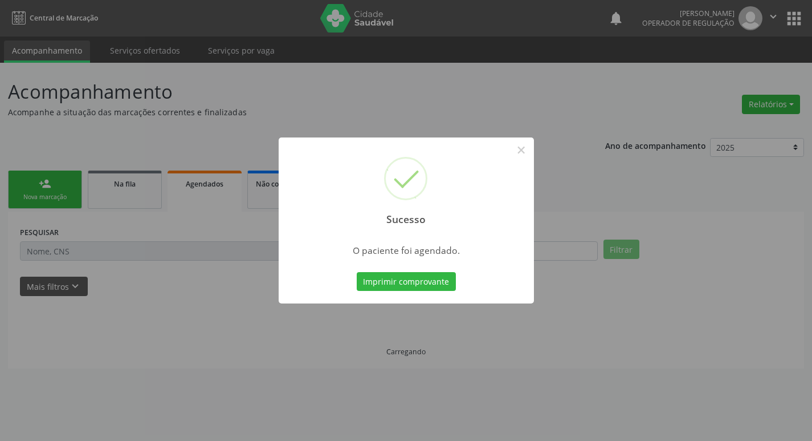
scroll to position [0, 0]
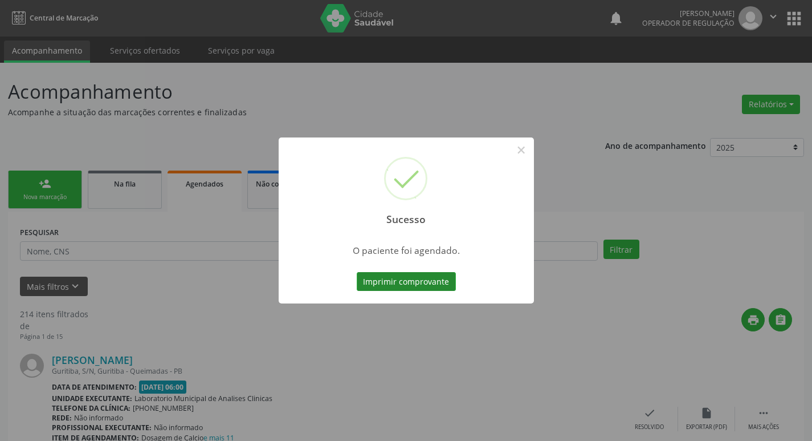
click at [446, 287] on button "Imprimir comprovante" at bounding box center [406, 281] width 99 height 19
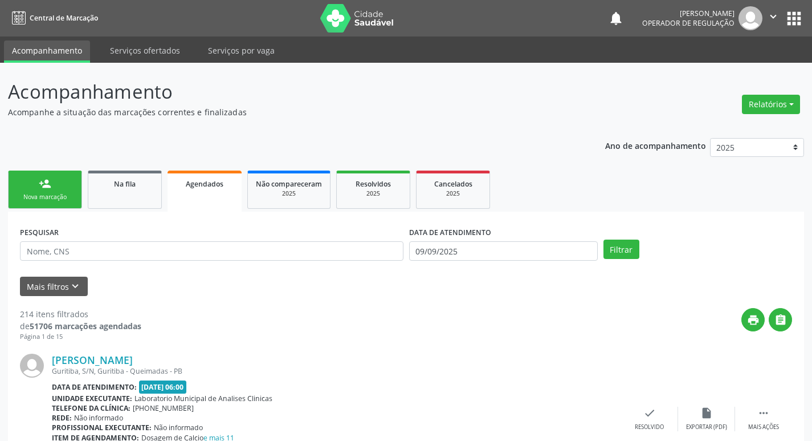
click at [36, 198] on div "Nova marcação" at bounding box center [45, 197] width 57 height 9
click at [38, 197] on div "Nova marcação" at bounding box center [45, 197] width 57 height 9
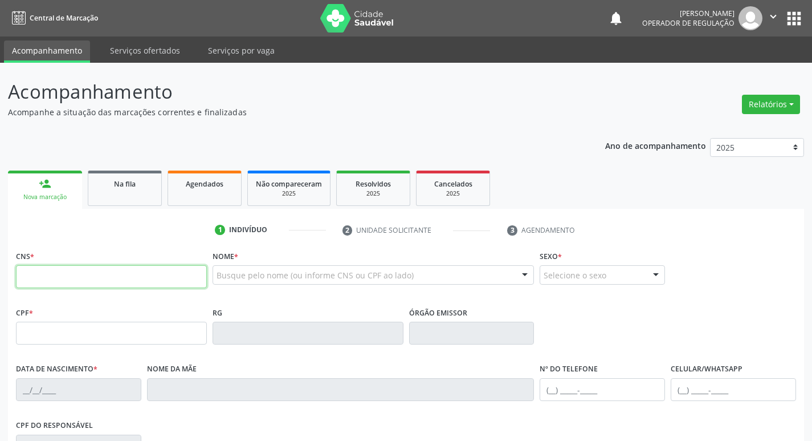
click at [111, 274] on input "text" at bounding box center [111, 276] width 191 height 23
type input "706 7055 3559 7411"
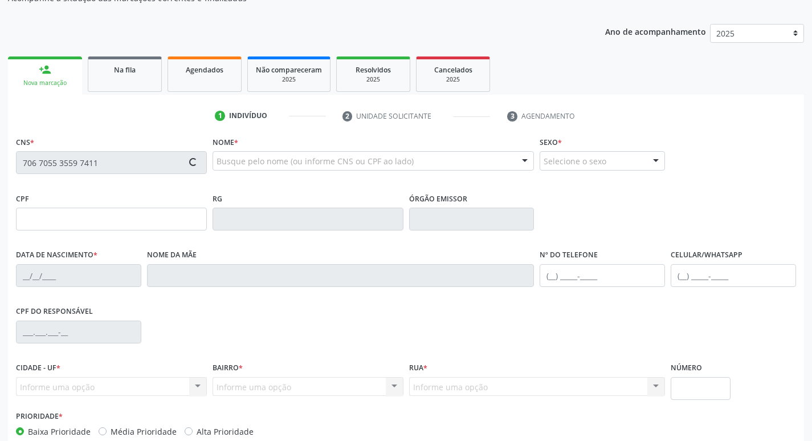
type input "163.519.287-02"
type input "03/09/2007"
type input "Maria Edilma dos Santos Silva"
type input "(21) 97232-3394"
type input "(83) 99123-9659"
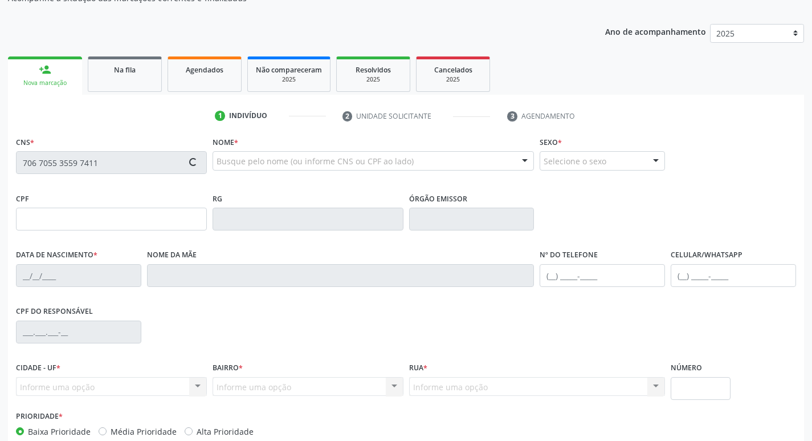
type input "106.189.287-58"
type input "955"
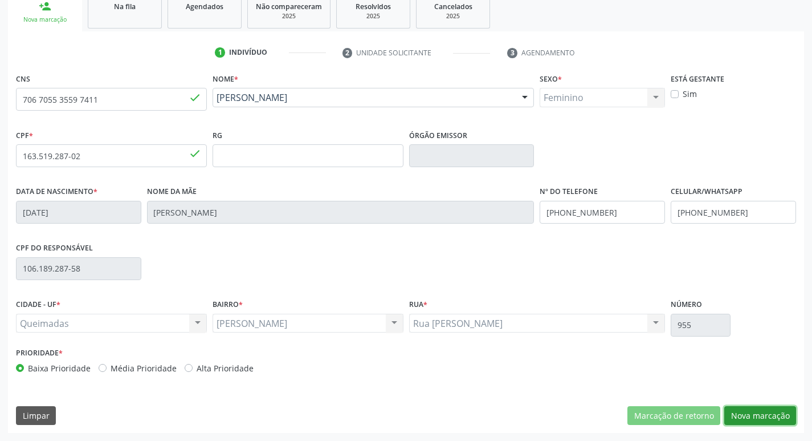
click at [768, 412] on button "Nova marcação" at bounding box center [761, 415] width 72 height 19
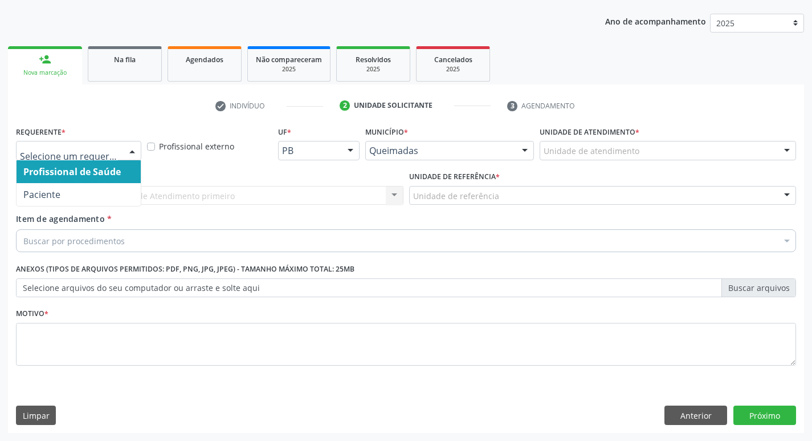
click at [103, 144] on div at bounding box center [78, 150] width 125 height 19
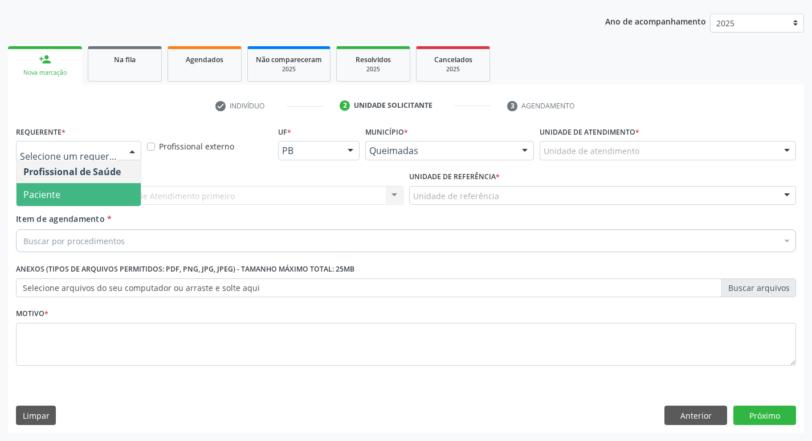
click at [78, 196] on span "Paciente" at bounding box center [79, 194] width 124 height 23
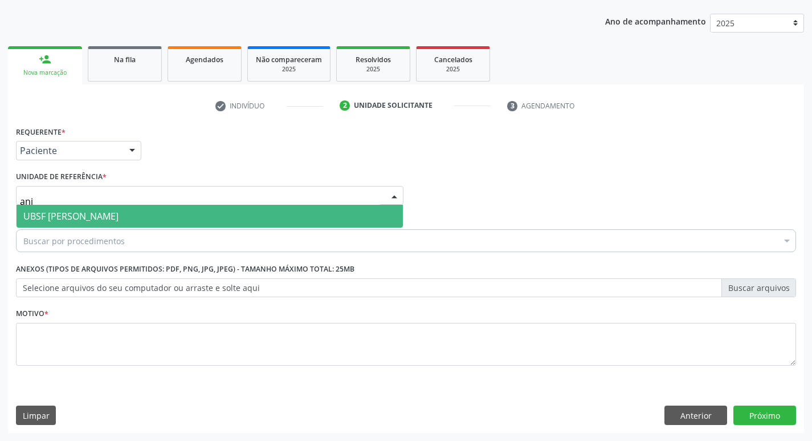
type input "anib"
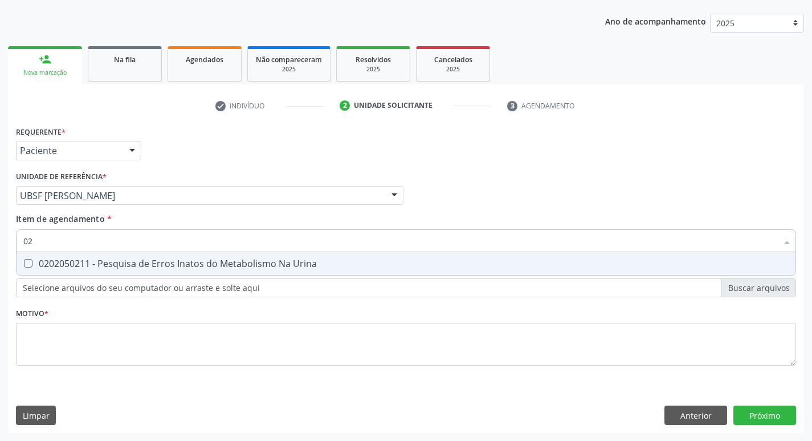
type input "0"
type input "0205020160"
click at [274, 258] on span "0205020160 - Ultrassonografia Pelvica (Ginecologica)" at bounding box center [406, 263] width 779 height 23
checkbox \(Ginecologica\) "true"
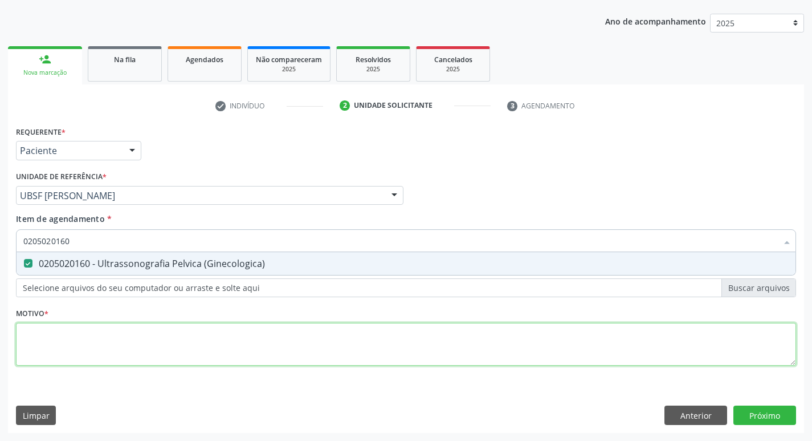
click at [162, 335] on div "Requerente * Paciente Profissional de Saúde Paciente Nenhum resultado encontrad…" at bounding box center [406, 252] width 781 height 258
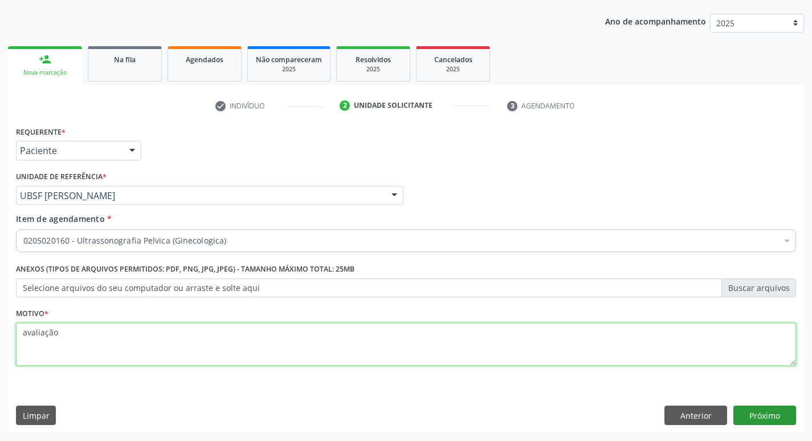
type textarea "avaliação"
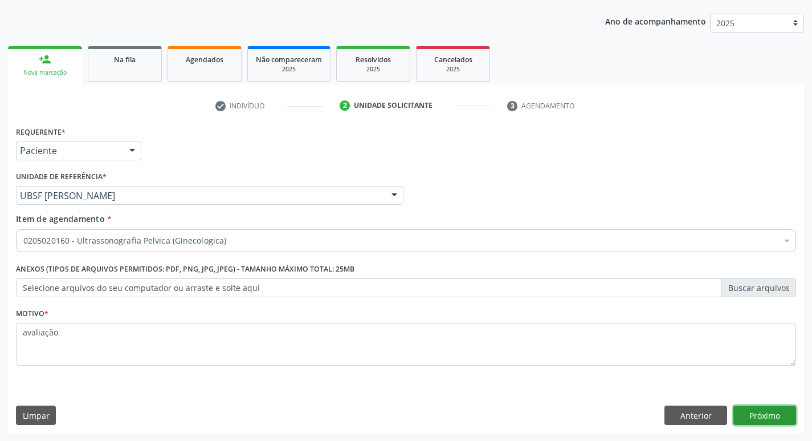
click at [740, 412] on button "Próximo" at bounding box center [765, 414] width 63 height 19
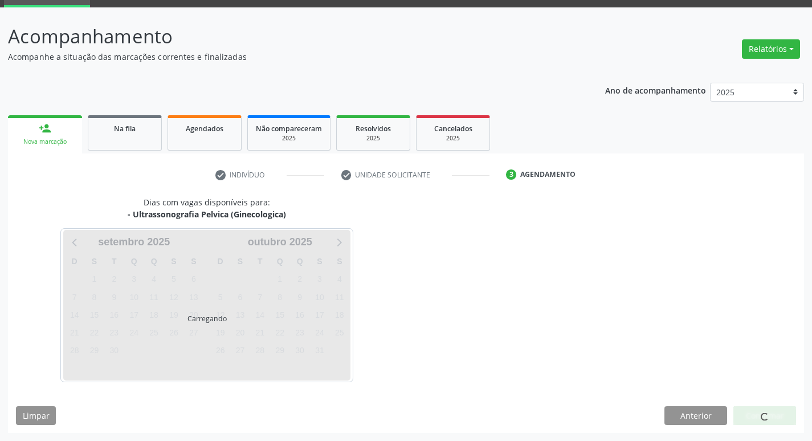
scroll to position [55, 0]
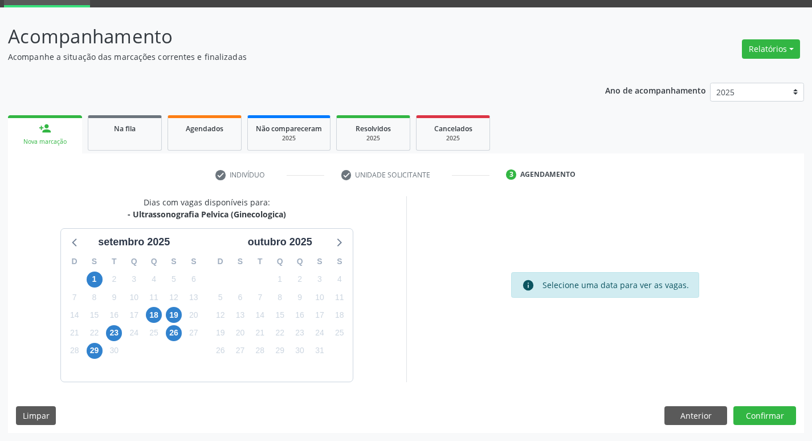
click at [182, 314] on div "19" at bounding box center [174, 315] width 20 height 18
click at [176, 314] on span "19" at bounding box center [174, 315] width 16 height 16
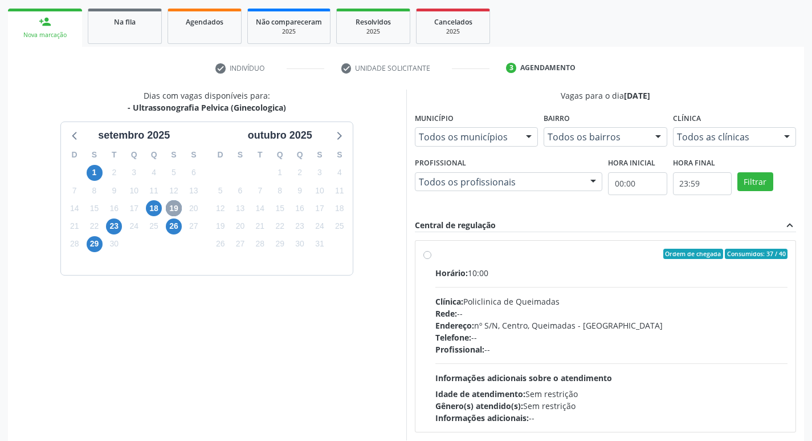
scroll to position [220, 0]
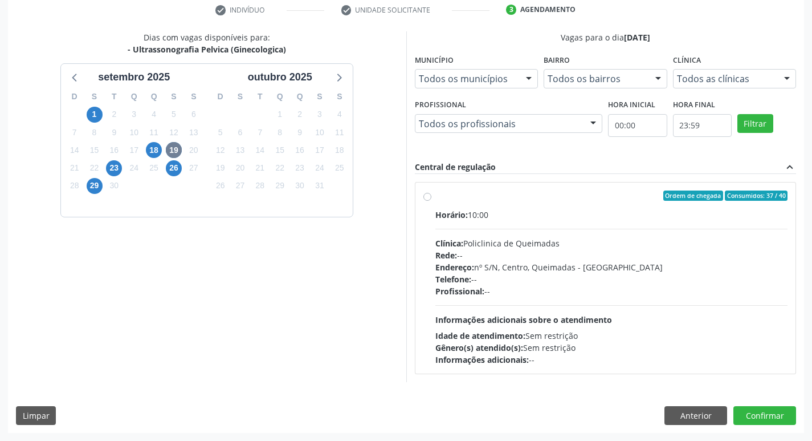
click at [575, 181] on div "Ordem de chegada Consumidos: 37 / 40 Horário: 10:00 Clínica: Policlinica de Que…" at bounding box center [606, 278] width 382 height 208
click at [574, 183] on div "Ordem de chegada Consumidos: 37 / 40 Horário: 10:00 Clínica: Policlinica de Que…" at bounding box center [606, 277] width 381 height 191
radio input "true"
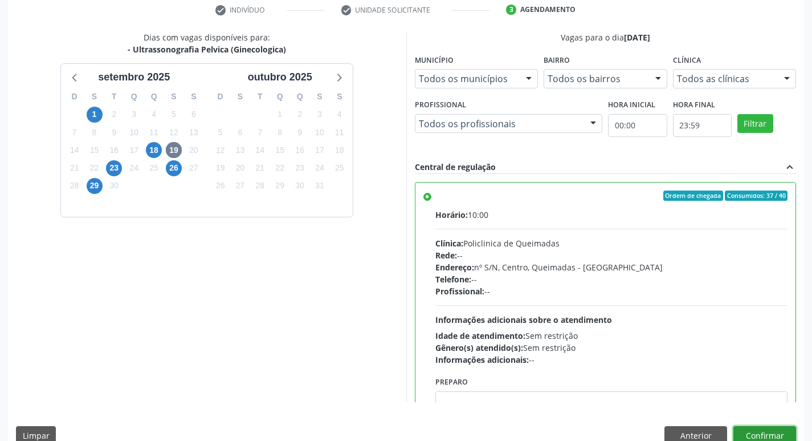
click at [754, 428] on button "Confirmar" at bounding box center [765, 435] width 63 height 19
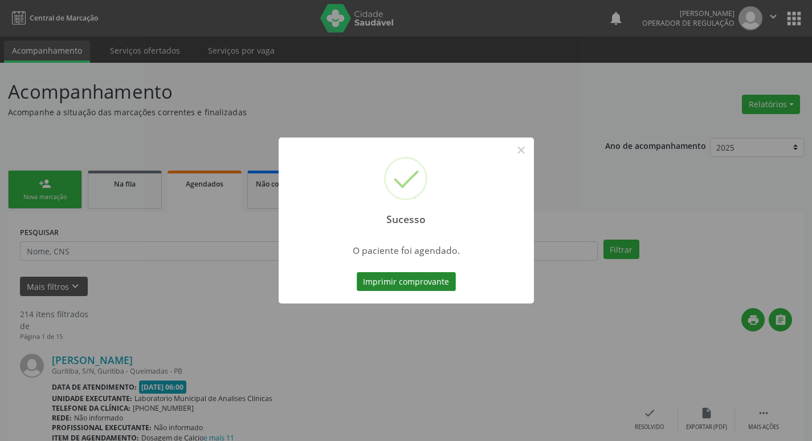
click at [423, 279] on button "Imprimir comprovante" at bounding box center [406, 281] width 99 height 19
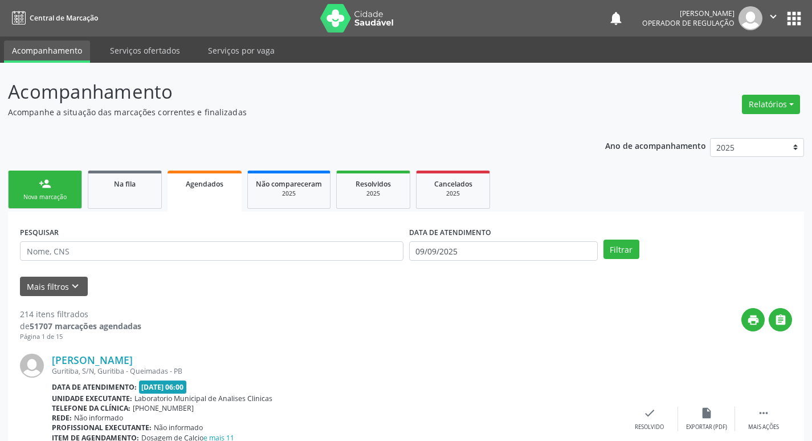
click at [55, 184] on link "person_add Nova marcação" at bounding box center [45, 189] width 74 height 38
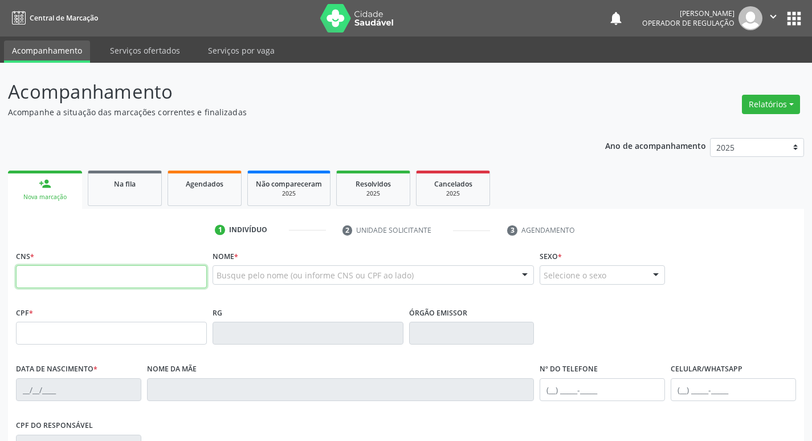
click at [121, 282] on input "text" at bounding box center [111, 276] width 191 height 23
type input "707 4000 4712 4375"
type input "148.844.814-02"
type input "15/06/2009"
type input "Belonizia Alves de Andrade"
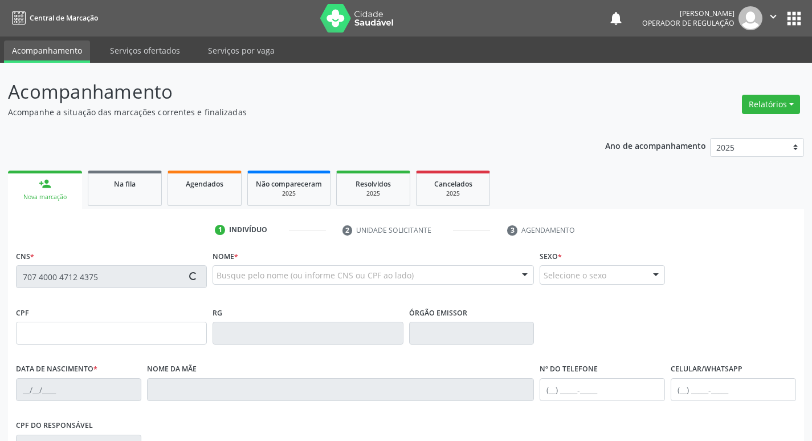
type input "(83) 99377-8828"
type input "022.430.254-00"
type input "28"
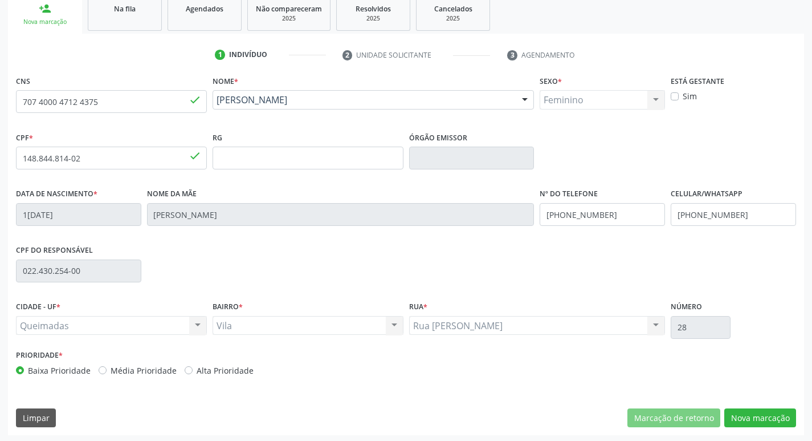
scroll to position [177, 0]
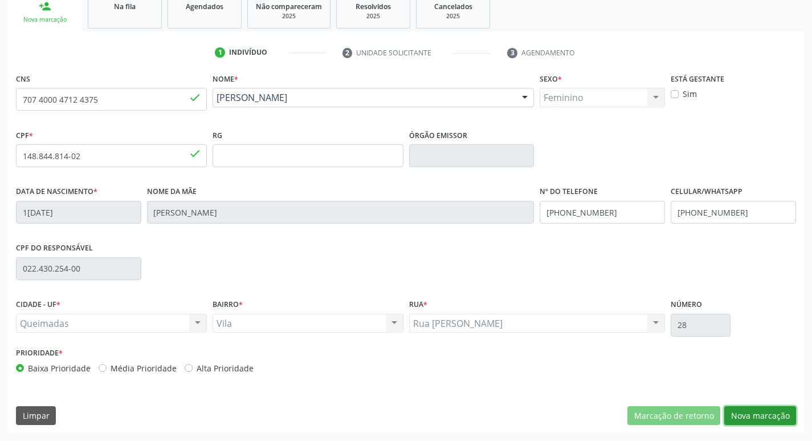
click at [747, 415] on button "Nova marcação" at bounding box center [761, 415] width 72 height 19
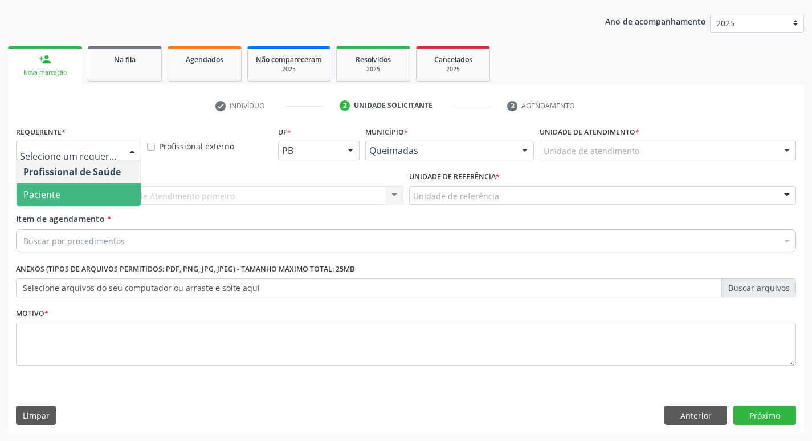
click at [95, 193] on span "Paciente" at bounding box center [79, 194] width 124 height 23
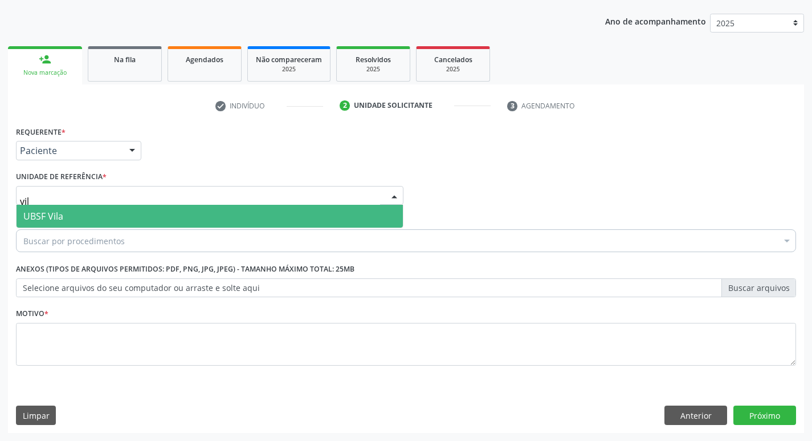
type input "vila"
click at [113, 208] on span "UBSF Vila" at bounding box center [210, 216] width 387 height 23
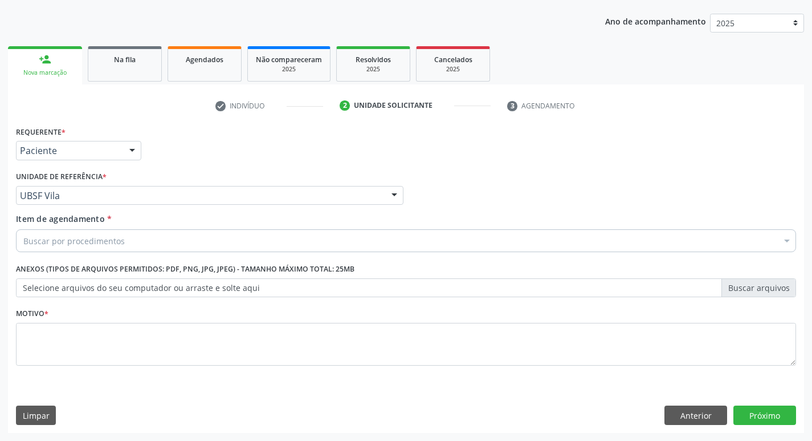
click at [132, 233] on div "Buscar por procedimentos" at bounding box center [406, 240] width 781 height 23
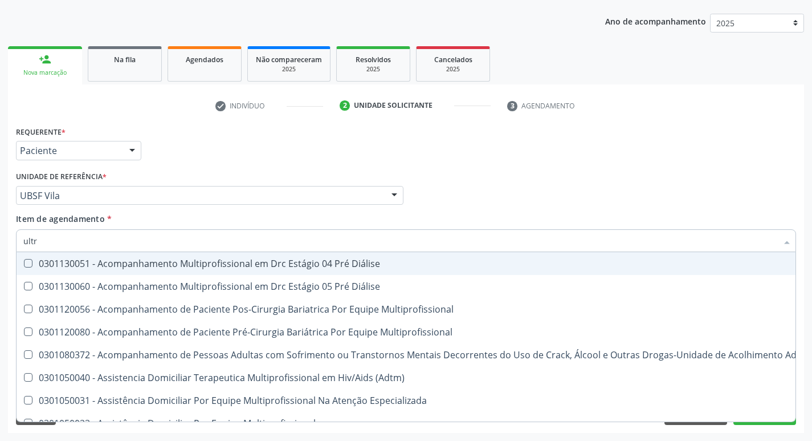
type input "ultra"
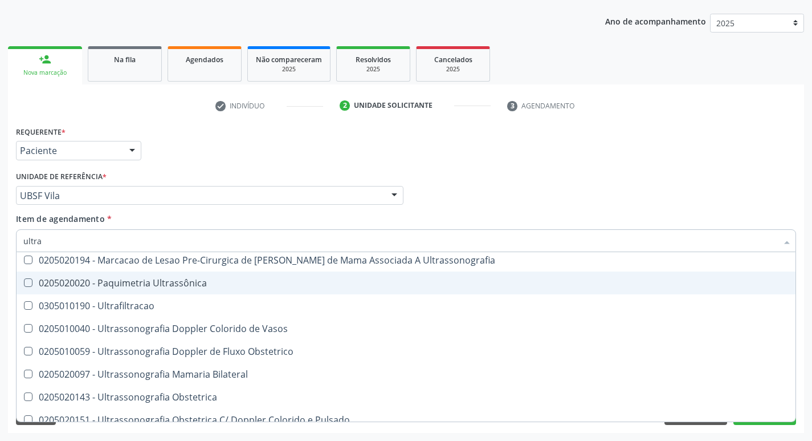
scroll to position [171, 0]
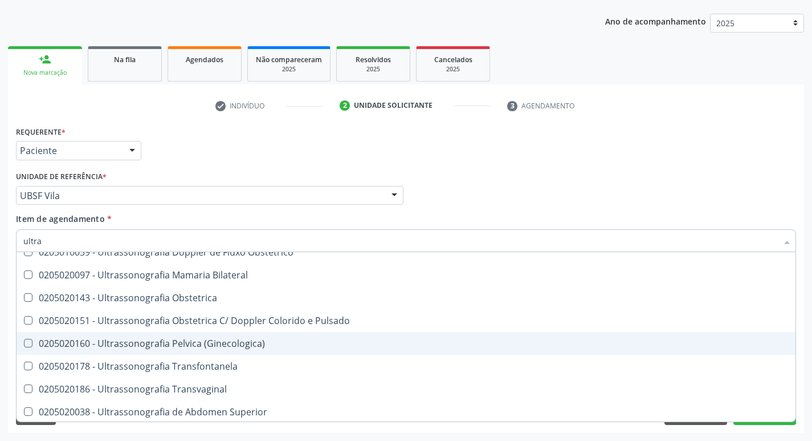
click at [293, 338] on span "0205020160 - Ultrassonografia Pelvica (Ginecologica)" at bounding box center [406, 343] width 779 height 23
checkbox \(Ginecologica\) "true"
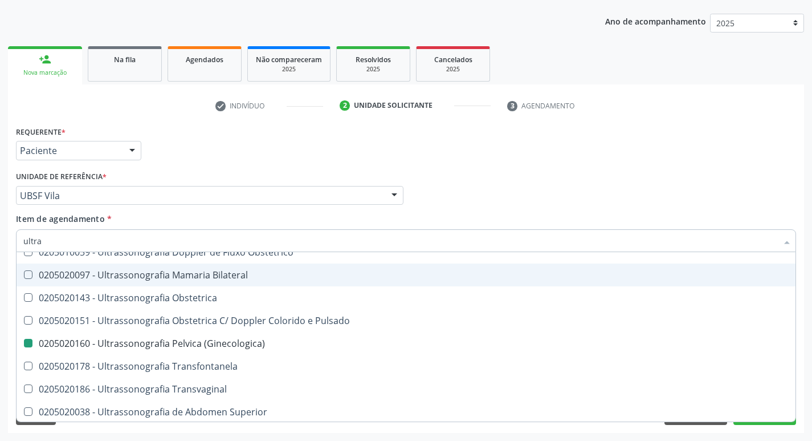
click at [564, 113] on li "3 Agendamento" at bounding box center [552, 105] width 107 height 19
checkbox X "true"
checkbox \(Ginecologica\) "false"
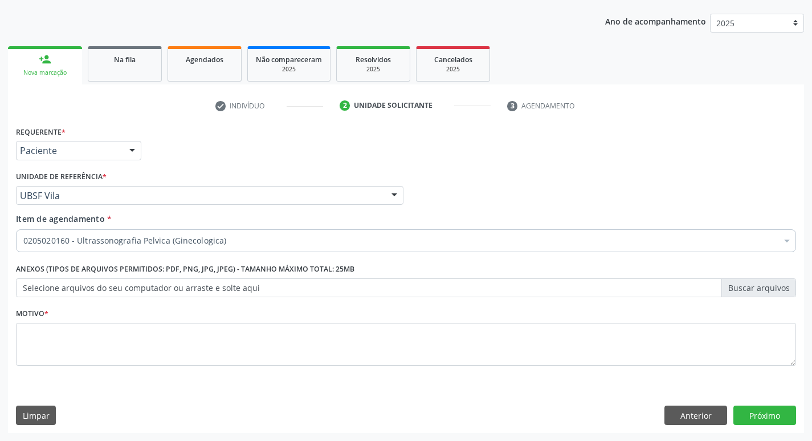
scroll to position [0, 0]
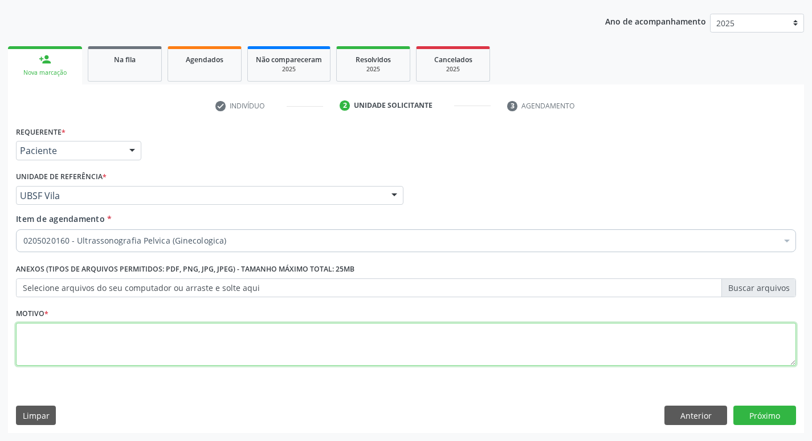
click at [126, 360] on textarea at bounding box center [406, 344] width 781 height 43
type textarea "avaliação"
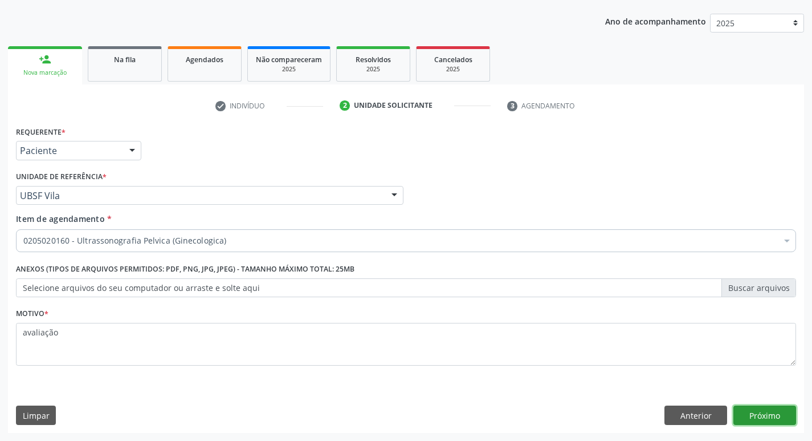
click at [765, 415] on button "Próximo" at bounding box center [765, 414] width 63 height 19
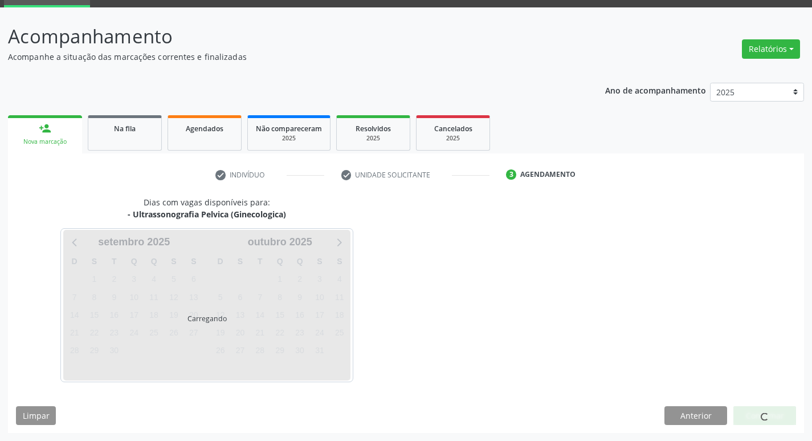
scroll to position [55, 0]
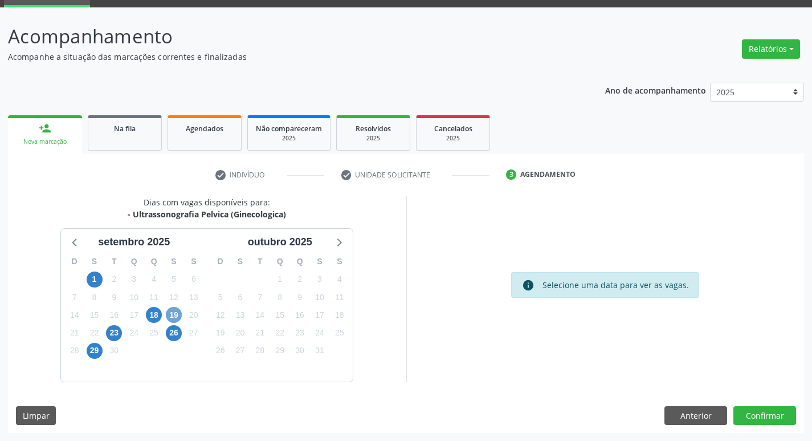
click at [168, 314] on span "19" at bounding box center [174, 315] width 16 height 16
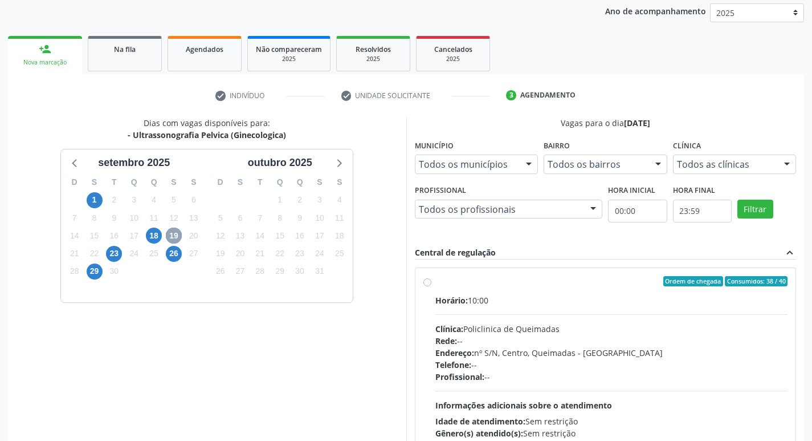
scroll to position [220, 0]
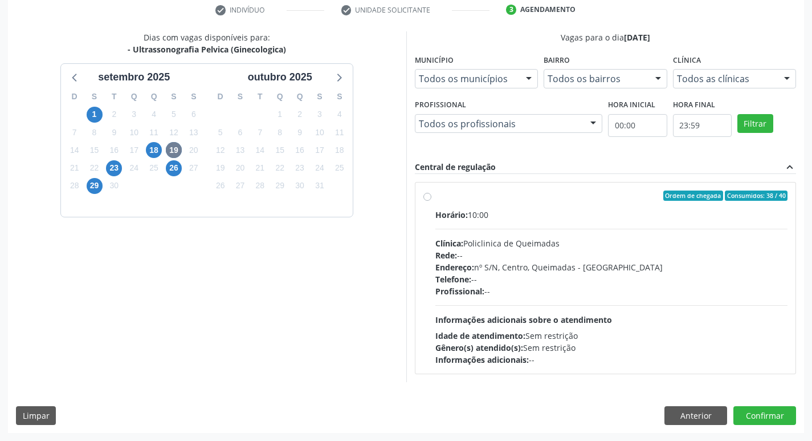
click at [572, 205] on label "Ordem de chegada Consumidos: 38 / 40 Horário: 10:00 Clínica: Policlinica de Que…" at bounding box center [612, 277] width 353 height 175
click at [432, 201] on input "Ordem de chegada Consumidos: 38 / 40 Horário: 10:00 Clínica: Policlinica de Que…" at bounding box center [428, 195] width 8 height 10
radio input "true"
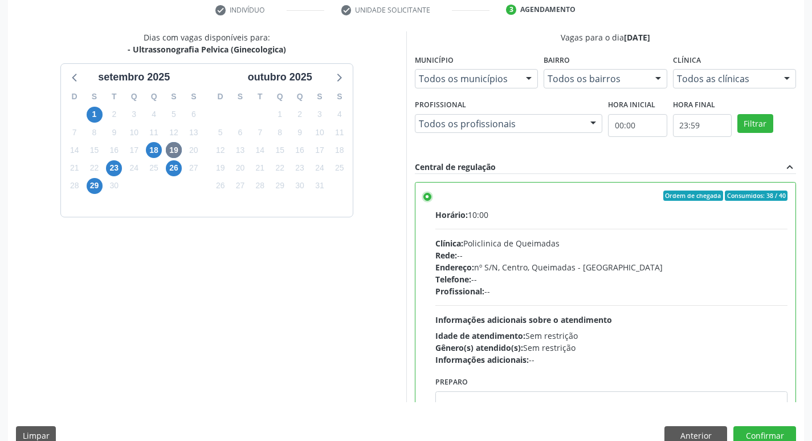
scroll to position [241, 0]
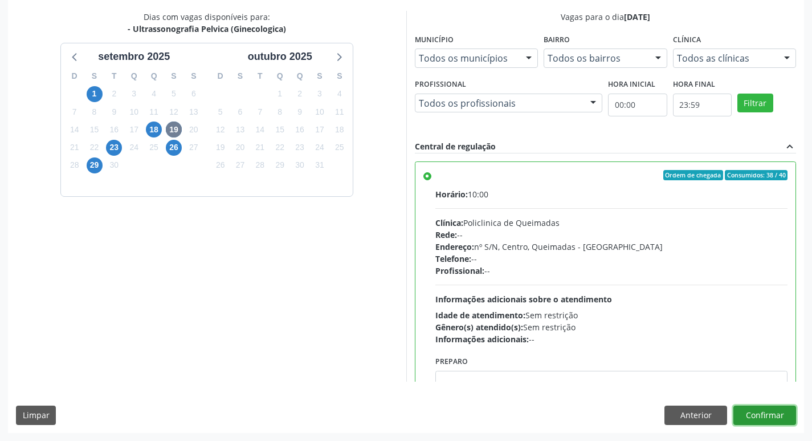
click at [770, 409] on button "Confirmar" at bounding box center [765, 414] width 63 height 19
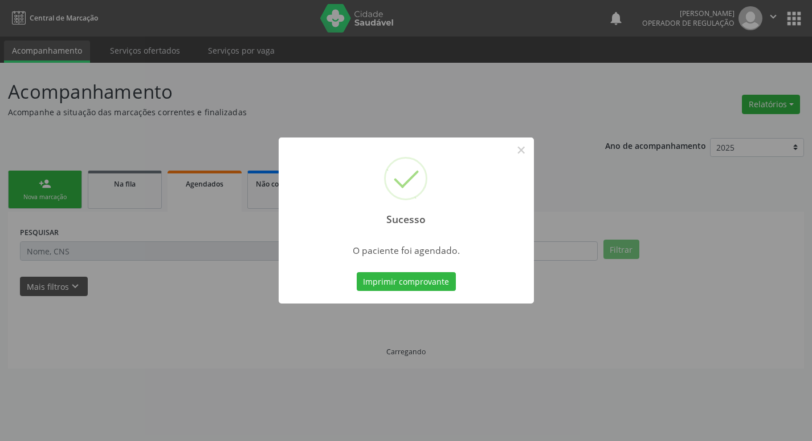
scroll to position [0, 0]
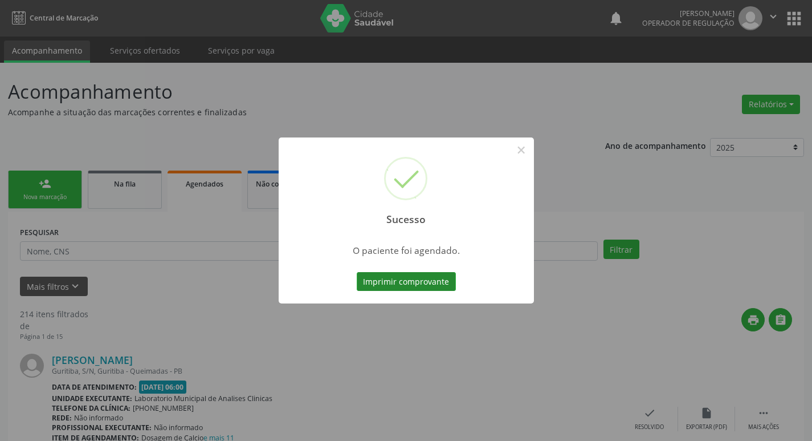
click at [383, 282] on button "Imprimir comprovante" at bounding box center [406, 281] width 99 height 19
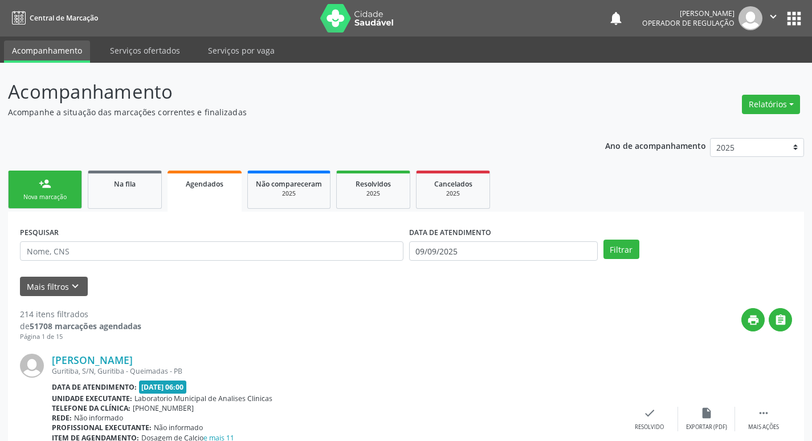
click at [40, 205] on link "person_add Nova marcação" at bounding box center [45, 189] width 74 height 38
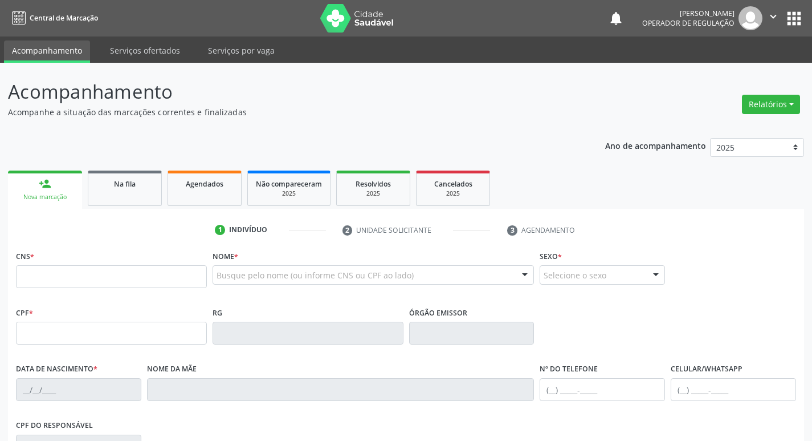
click at [128, 264] on div "CNS *" at bounding box center [111, 267] width 191 height 40
click at [129, 274] on input "text" at bounding box center [111, 276] width 191 height 23
type input "703 6000 2027 1739"
type input "148.844.344-04"
type input "06/10/2011"
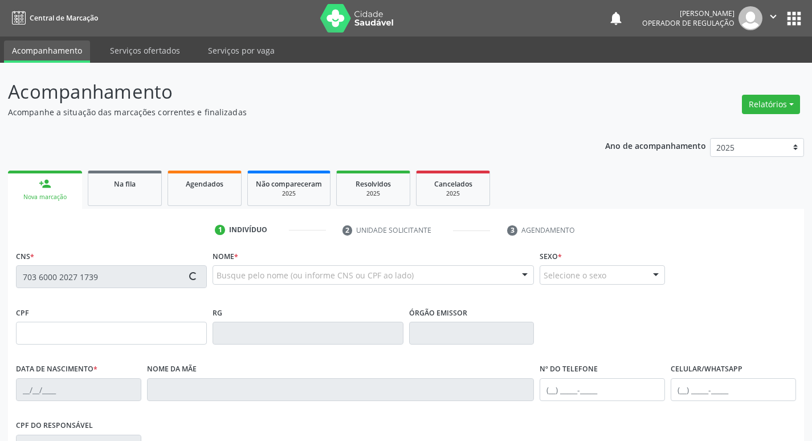
type input "Belonizia Alves de Andrade"
type input "(83) 99377-8828"
type input "022.430.254-00"
type input "28"
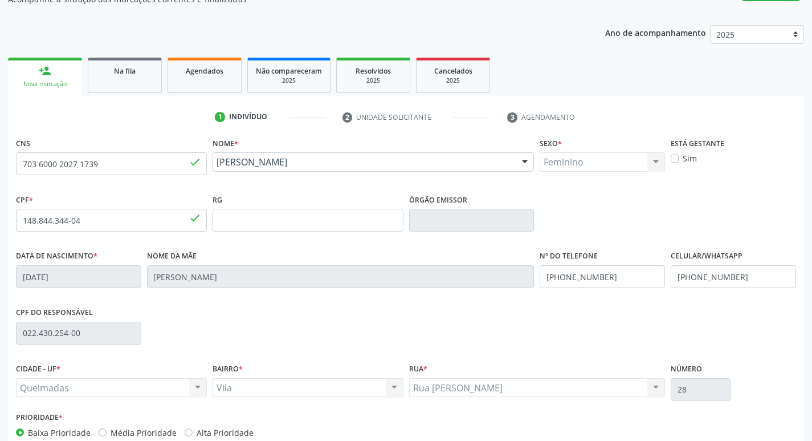
scroll to position [177, 0]
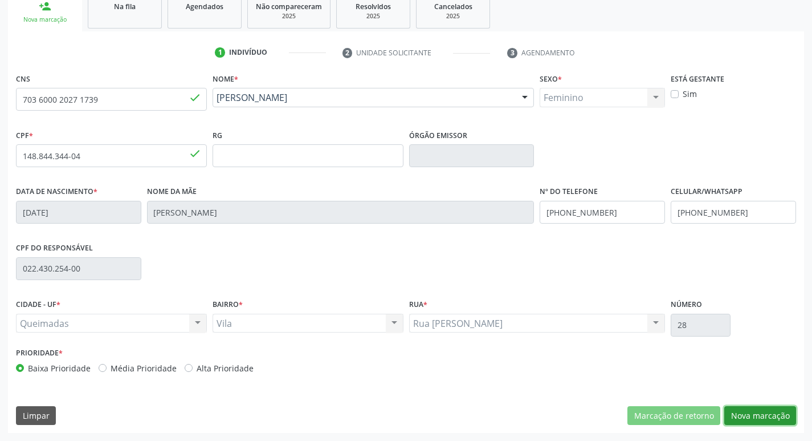
click at [763, 414] on button "Nova marcação" at bounding box center [761, 415] width 72 height 19
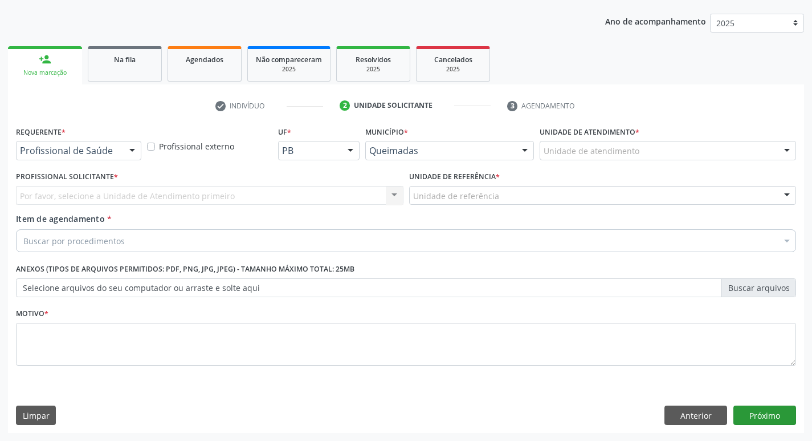
scroll to position [124, 0]
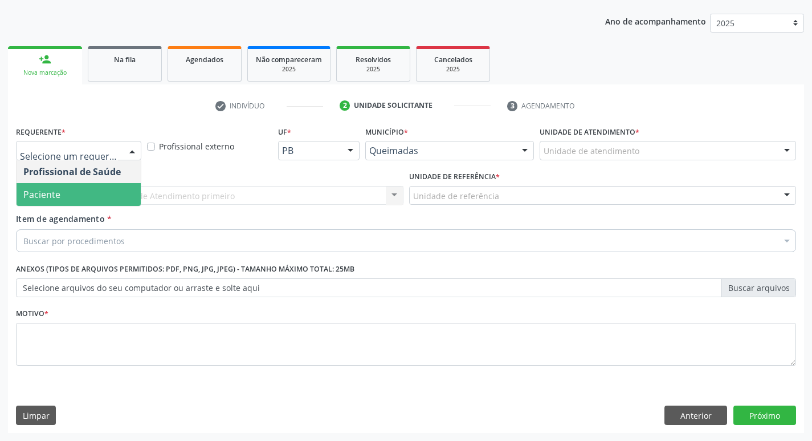
click at [84, 203] on span "Paciente" at bounding box center [79, 194] width 124 height 23
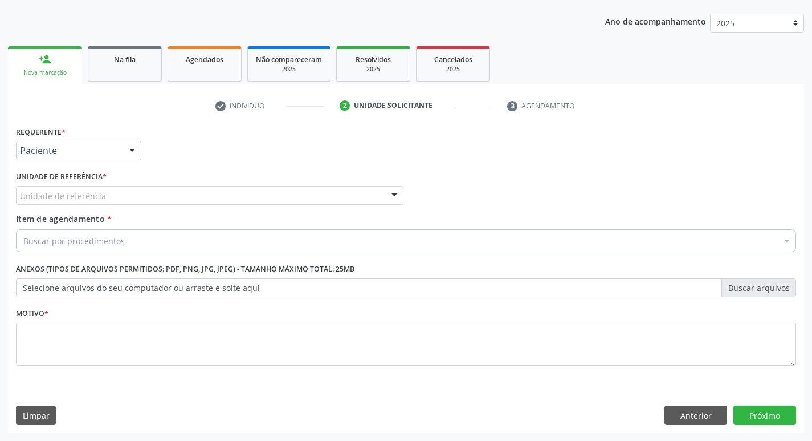
click at [92, 184] on label "Unidade de referência *" at bounding box center [61, 177] width 91 height 18
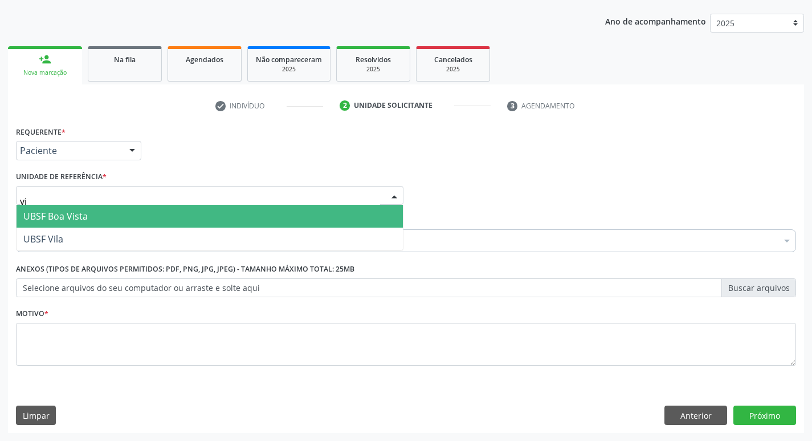
type input "vil"
click at [90, 208] on span "UBSF Vila" at bounding box center [210, 216] width 387 height 23
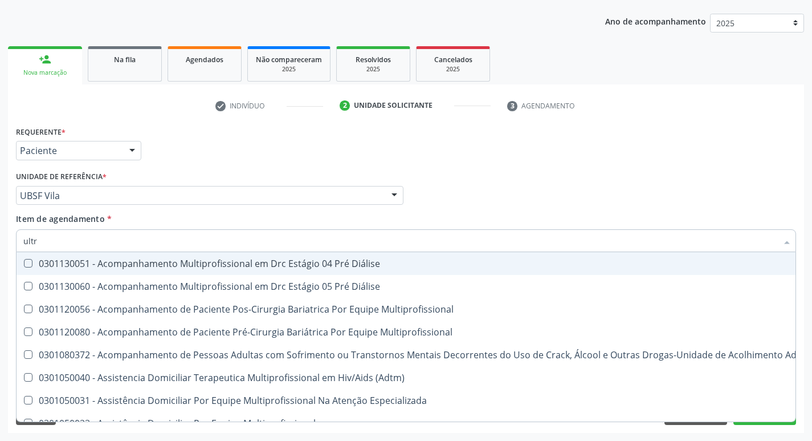
type input "ultra"
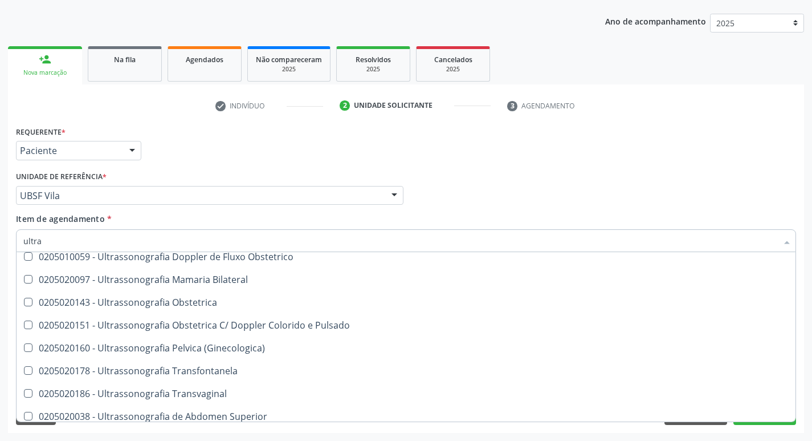
scroll to position [171, 0]
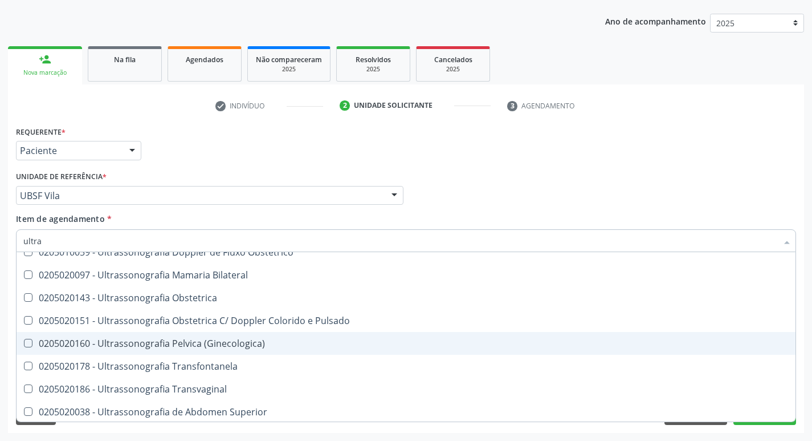
click at [265, 339] on div "0205020160 - Ultrassonografia Pelvica (Ginecologica)" at bounding box center [406, 343] width 766 height 9
checkbox \(Ginecologica\) "true"
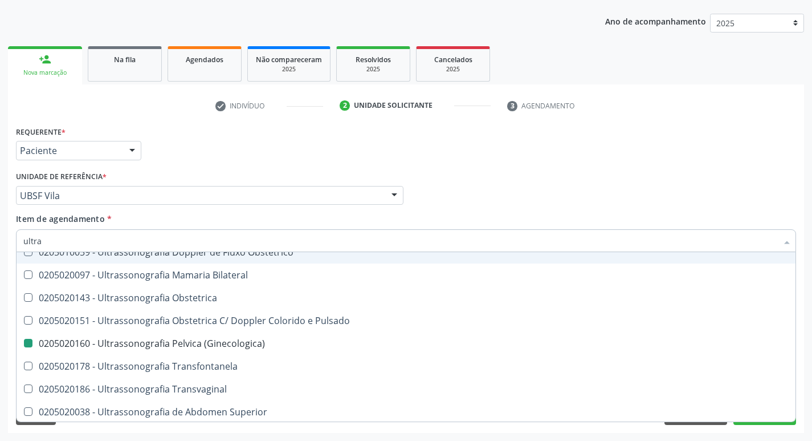
click at [474, 153] on div "Requerente * Paciente Profissional de Saúde Paciente Nenhum resultado encontrad…" at bounding box center [406, 145] width 786 height 44
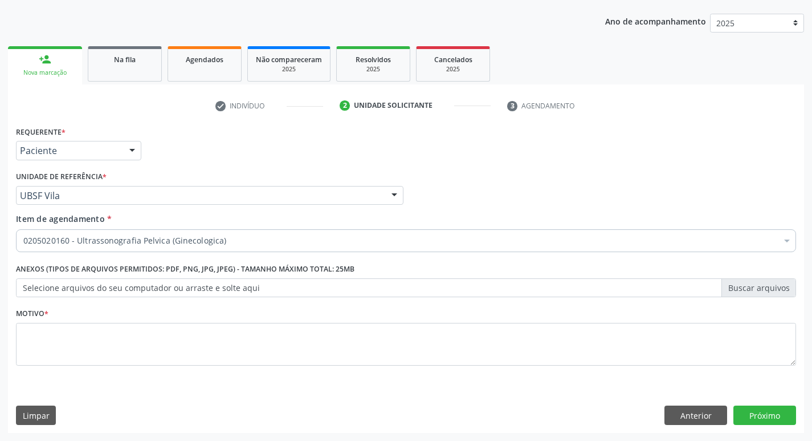
scroll to position [0, 0]
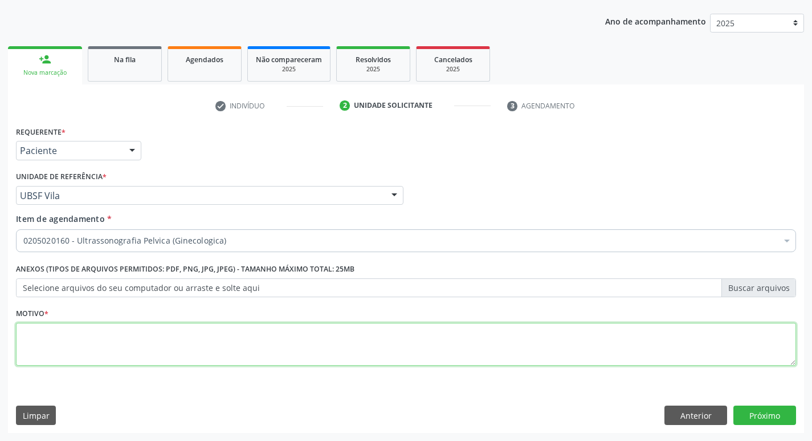
click at [121, 339] on textarea at bounding box center [406, 344] width 781 height 43
type textarea "avaliação"
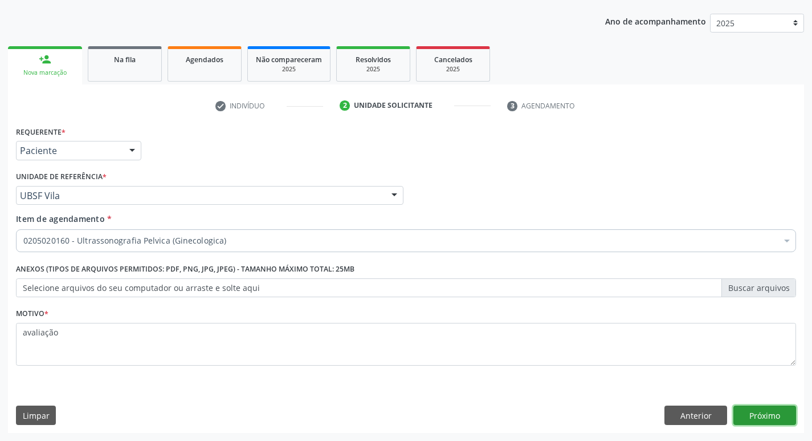
click at [773, 419] on button "Próximo" at bounding box center [765, 414] width 63 height 19
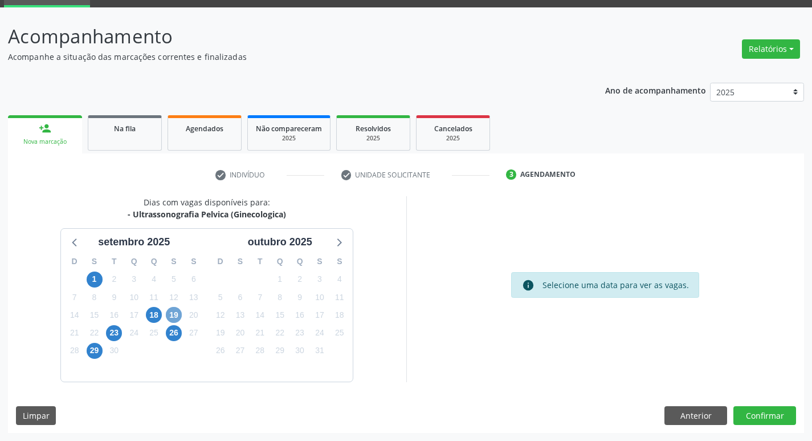
click at [177, 312] on span "19" at bounding box center [174, 315] width 16 height 16
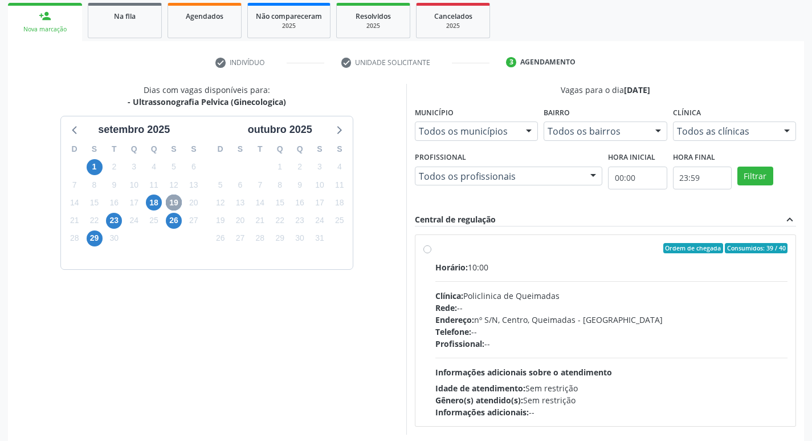
scroll to position [220, 0]
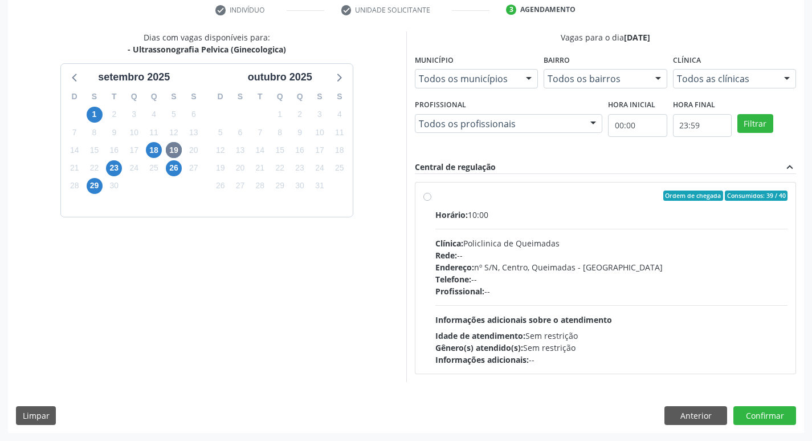
click at [582, 230] on div "Horário: 10:00 Clínica: Policlinica de Queimadas Rede: -- Endereço: nº S/N, Cen…" at bounding box center [612, 287] width 353 height 157
click at [432, 201] on input "Ordem de chegada Consumidos: 39 / 40 Horário: 10:00 Clínica: Policlinica de Que…" at bounding box center [428, 195] width 8 height 10
radio input "true"
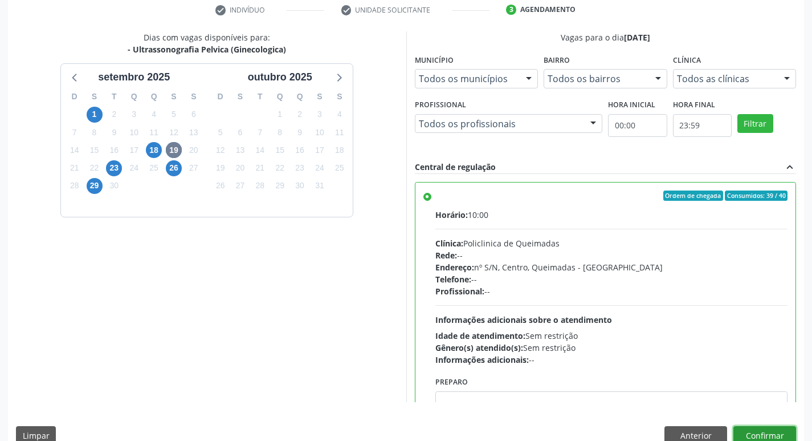
click at [751, 434] on button "Confirmar" at bounding box center [765, 435] width 63 height 19
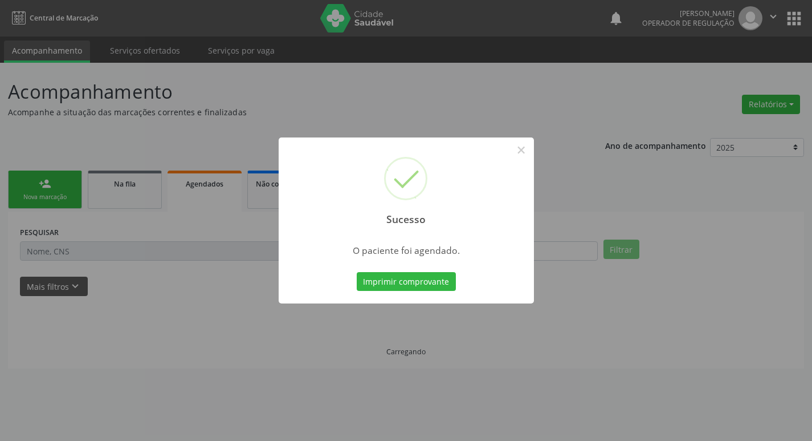
scroll to position [0, 0]
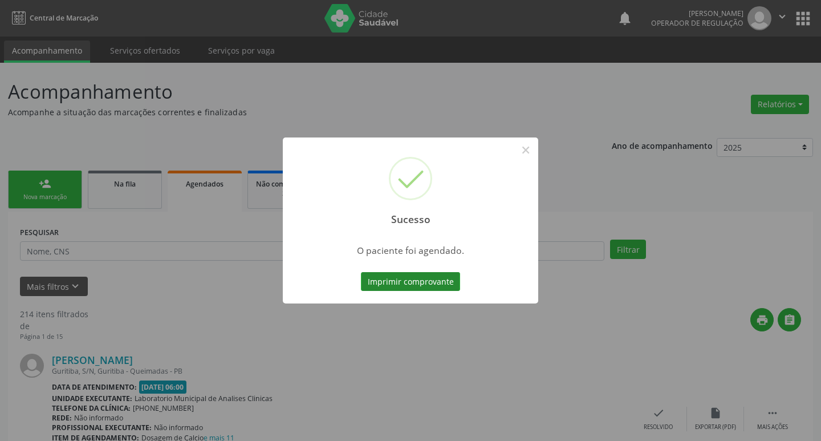
click at [453, 278] on button "Imprimir comprovante" at bounding box center [410, 281] width 99 height 19
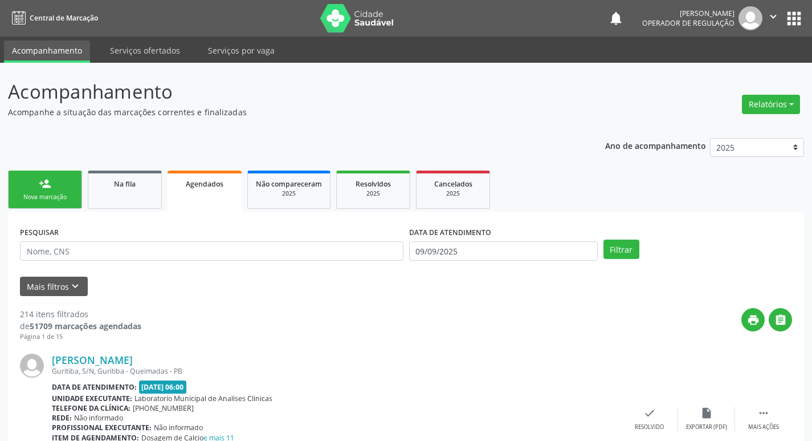
click at [54, 189] on link "person_add Nova marcação" at bounding box center [45, 189] width 74 height 38
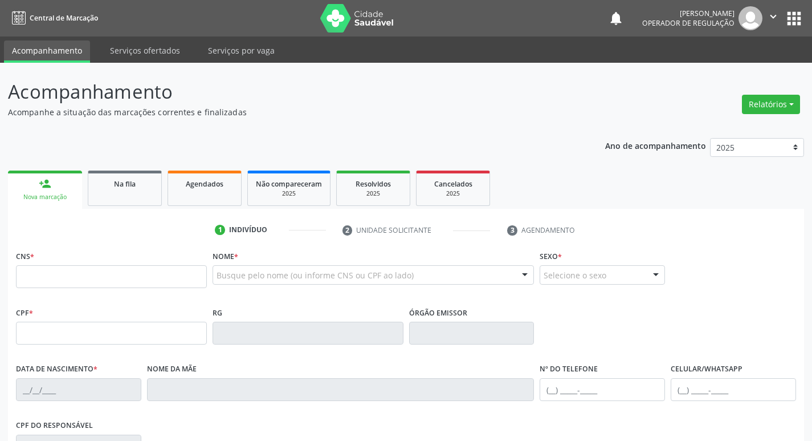
click at [82, 265] on div "CNS *" at bounding box center [111, 267] width 191 height 40
click at [89, 265] on input "text" at bounding box center [111, 276] width 191 height 23
type input "704 0033 1664 8566"
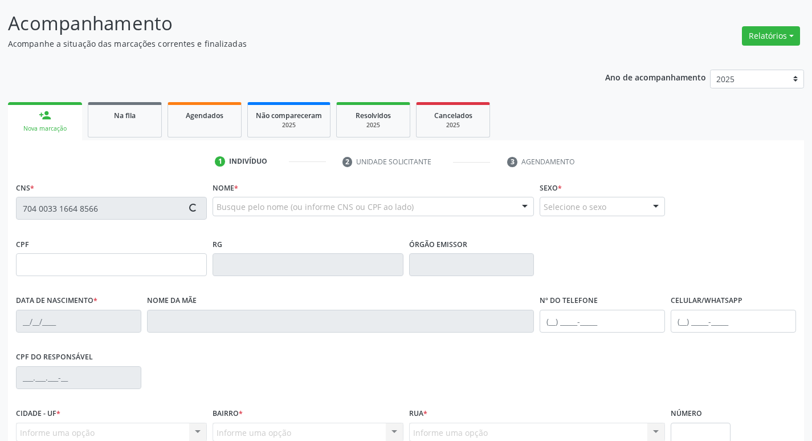
scroll to position [177, 0]
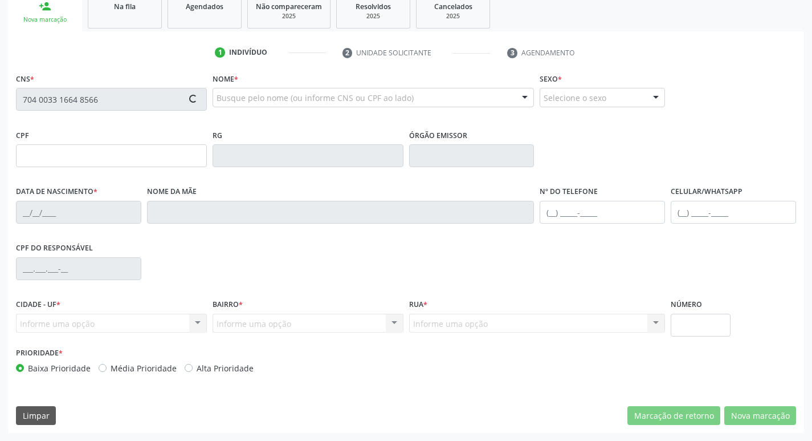
type input "174.539.824-48"
type input "12/03/2008"
type input "Gil Maria Glaucia Carneiro Tavares"
type input "(83) 99390-8398"
type input "094.180.424-01"
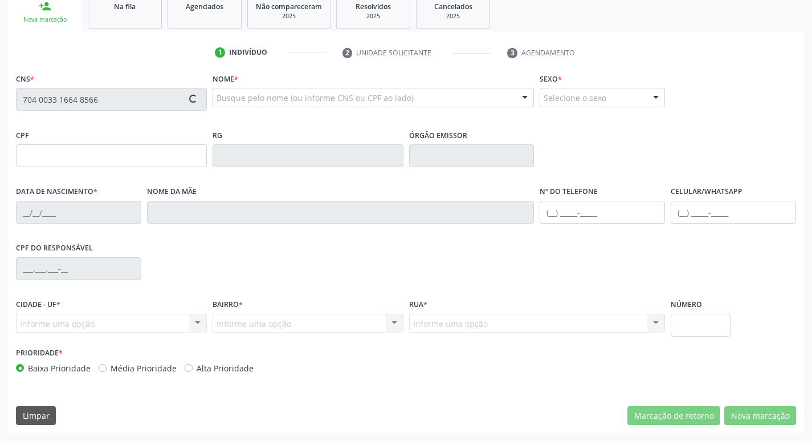
type input "144"
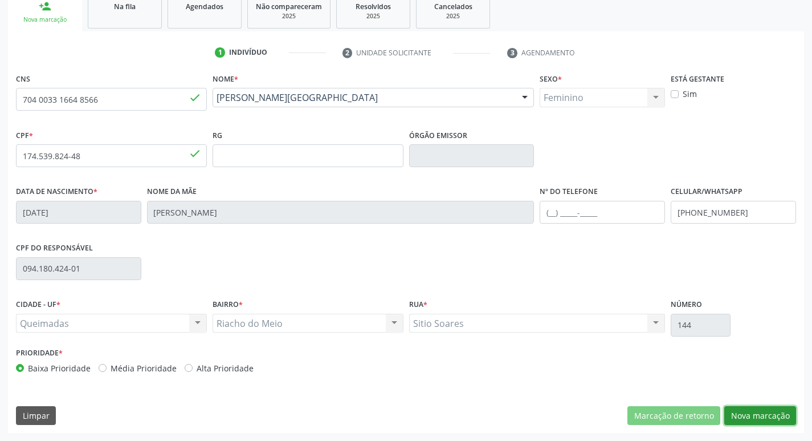
click at [762, 412] on button "Nova marcação" at bounding box center [761, 415] width 72 height 19
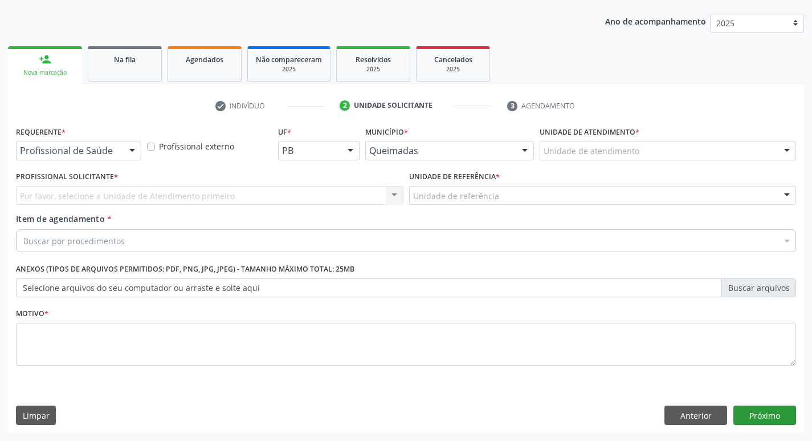
scroll to position [124, 0]
drag, startPoint x: 95, startPoint y: 156, endPoint x: 83, endPoint y: 188, distance: 34.3
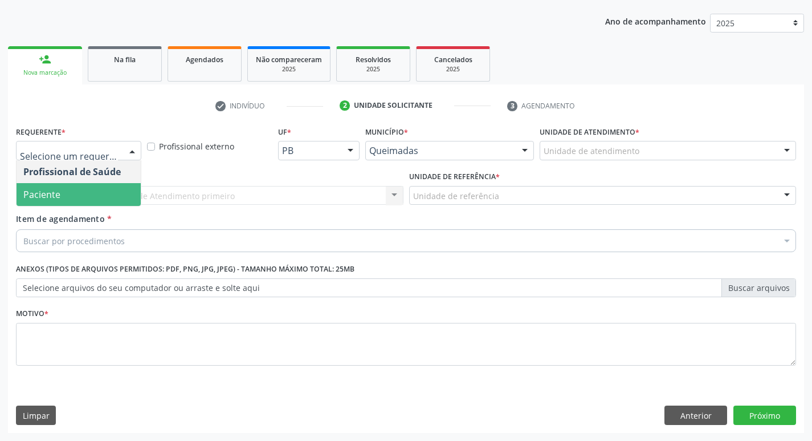
click at [80, 196] on span "Paciente" at bounding box center [79, 194] width 124 height 23
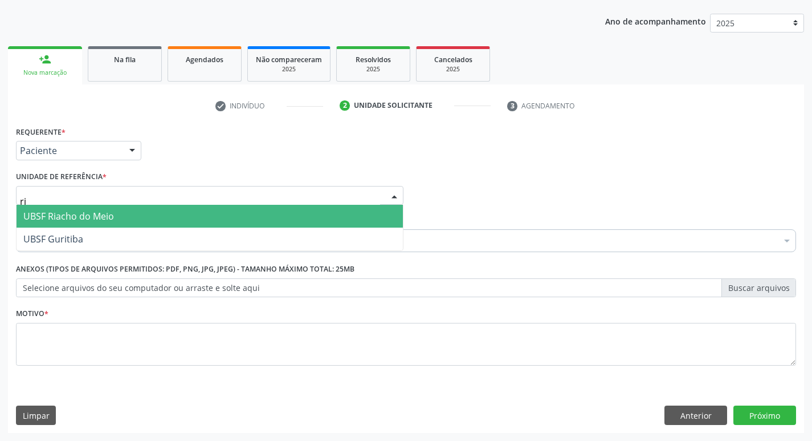
type input "ria"
click at [88, 221] on span "UBSF Riacho do Meio" at bounding box center [68, 216] width 91 height 13
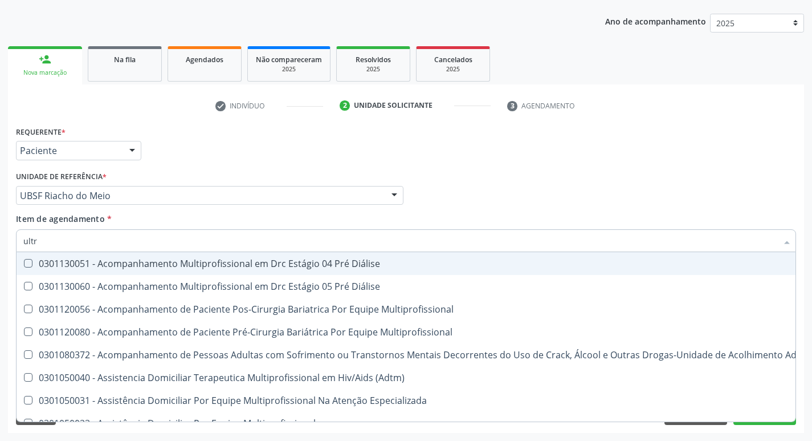
type input "ultra"
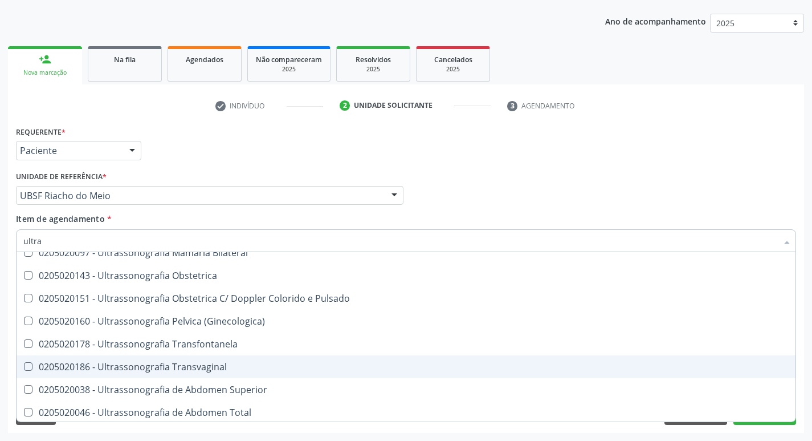
scroll to position [228, 0]
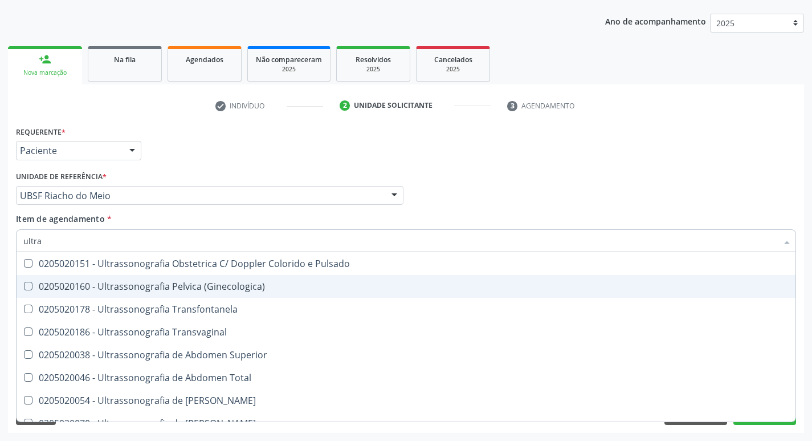
click at [301, 294] on span "0205020160 - Ultrassonografia Pelvica (Ginecologica)" at bounding box center [406, 286] width 779 height 23
checkbox \(Ginecologica\) "true"
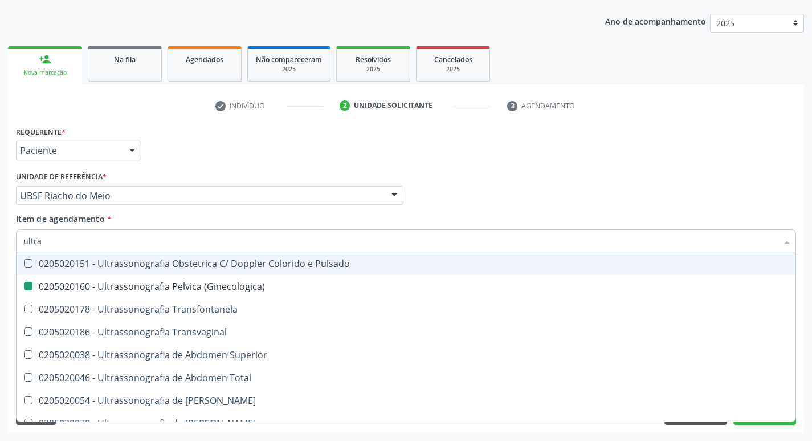
click at [436, 184] on div "Profissional Solicitante Por favor, selecione a Unidade de Atendimento primeiro…" at bounding box center [406, 190] width 786 height 44
checkbox X "true"
checkbox \(Ginecologica\) "false"
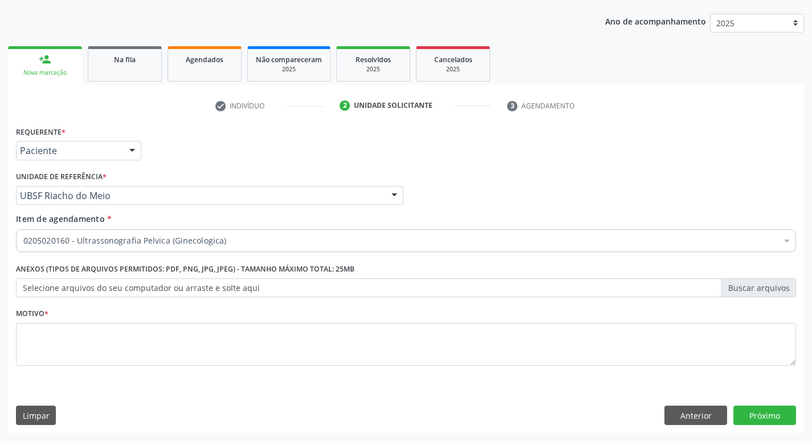
scroll to position [0, 0]
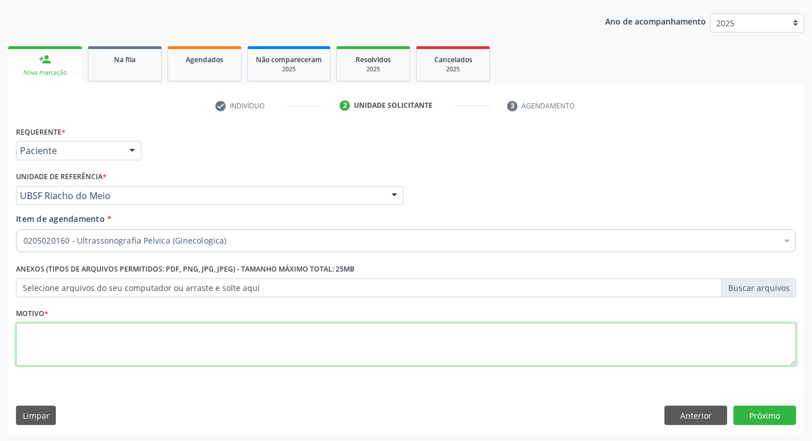
click at [215, 339] on textarea at bounding box center [406, 344] width 781 height 43
type textarea "avaliação"
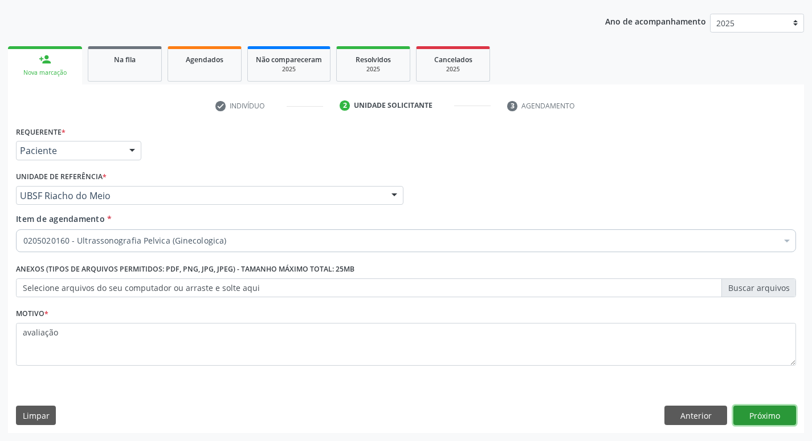
click at [775, 406] on button "Próximo" at bounding box center [765, 414] width 63 height 19
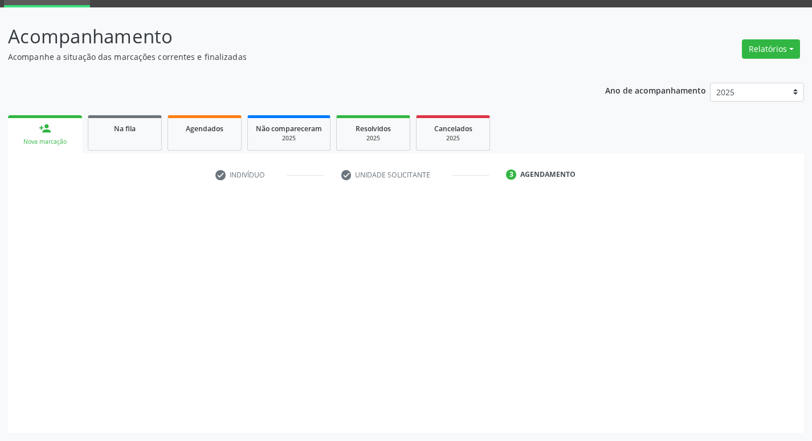
scroll to position [55, 0]
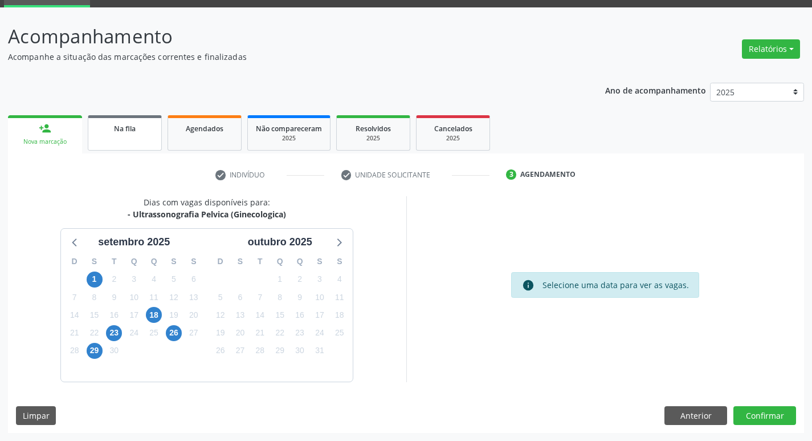
drag, startPoint x: 107, startPoint y: 125, endPoint x: 58, endPoint y: 129, distance: 49.8
click at [107, 124] on div "Na fila" at bounding box center [124, 128] width 57 height 12
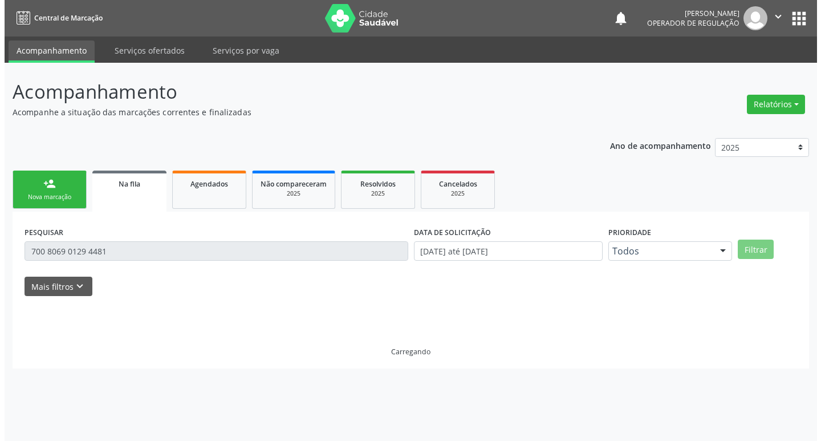
scroll to position [0, 0]
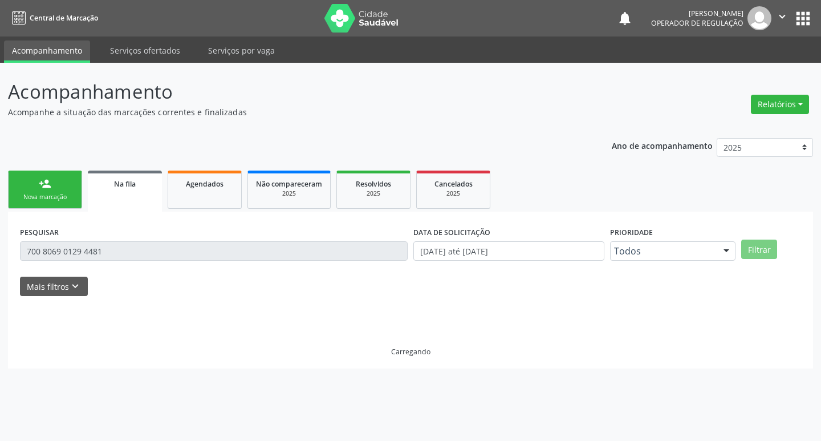
click at [55, 130] on div "Ano de acompanhamento 2025 2024 2023 2022 2021 person_add Nova marcação Na fila…" at bounding box center [410, 249] width 805 height 239
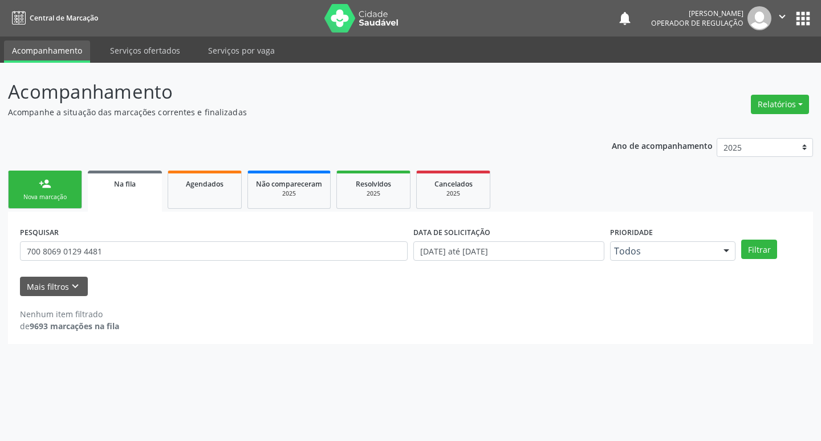
click at [790, 9] on button "" at bounding box center [782, 18] width 22 height 24
click at [760, 67] on link "Sair" at bounding box center [753, 70] width 79 height 16
